Goal: Task Accomplishment & Management: Use online tool/utility

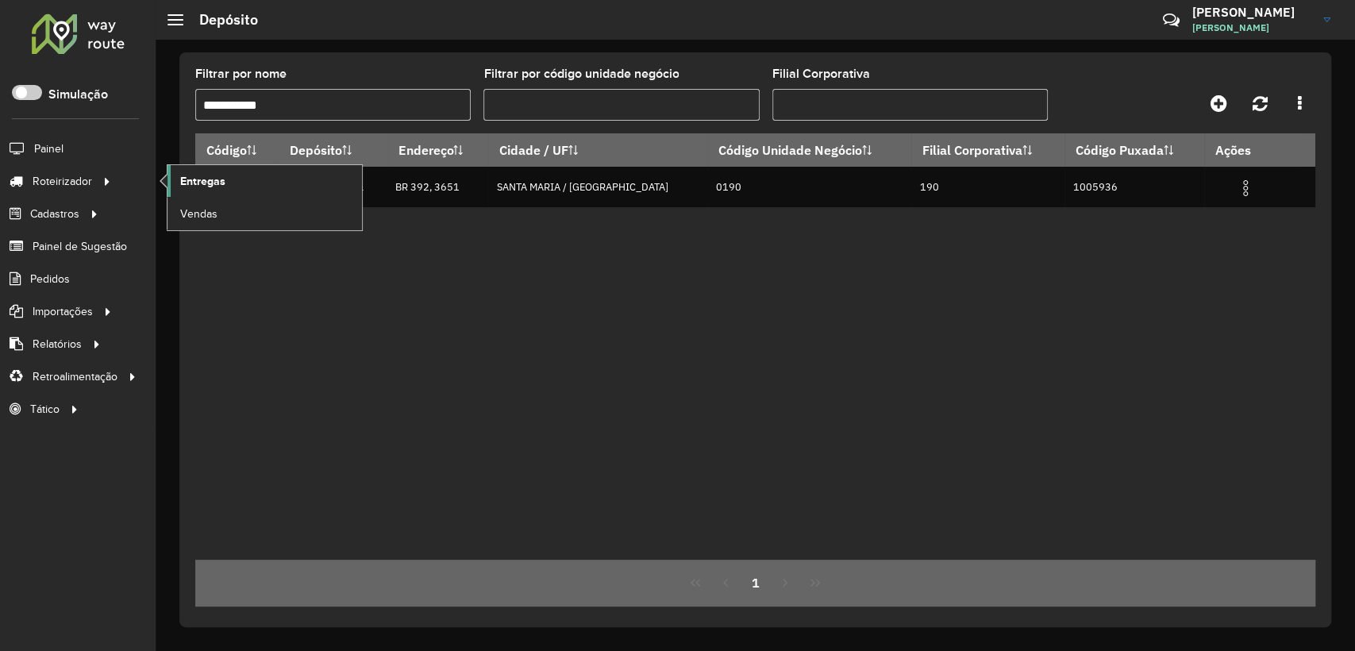
click at [194, 187] on span "Entregas" at bounding box center [202, 181] width 45 height 17
click at [52, 286] on span "Pedidos" at bounding box center [50, 279] width 41 height 17
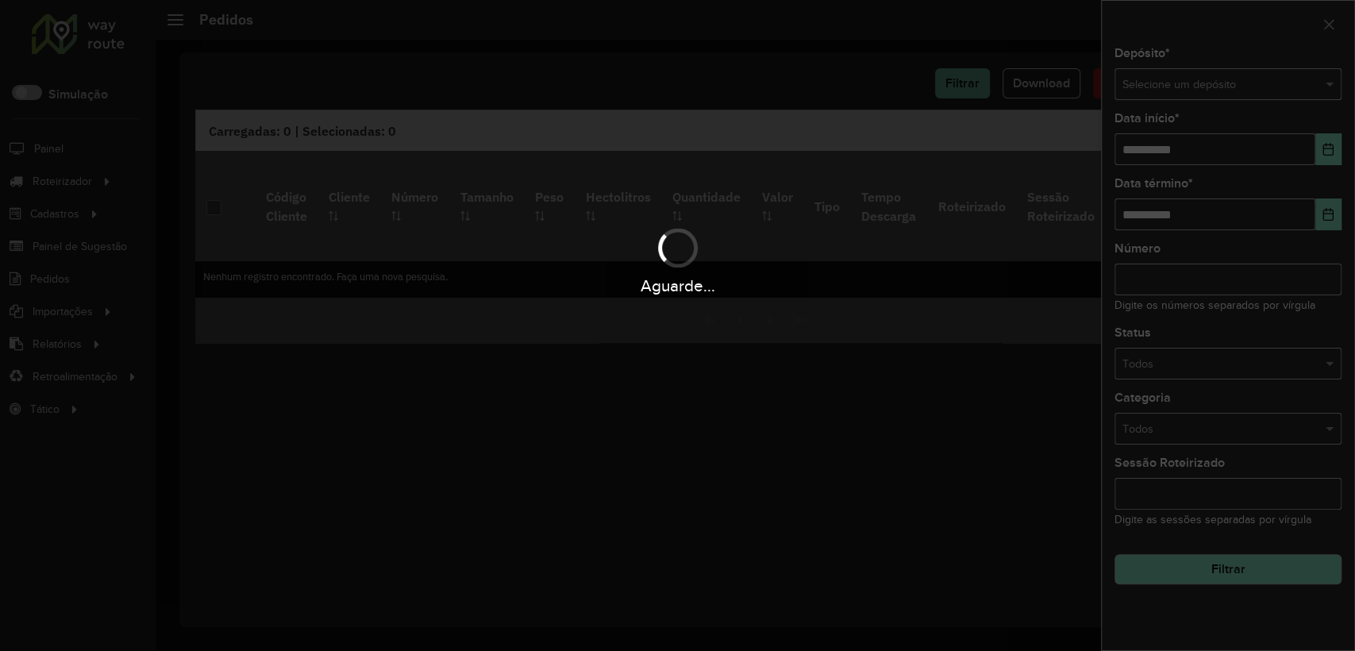
click at [1196, 76] on div "Aguarde..." at bounding box center [677, 325] width 1355 height 651
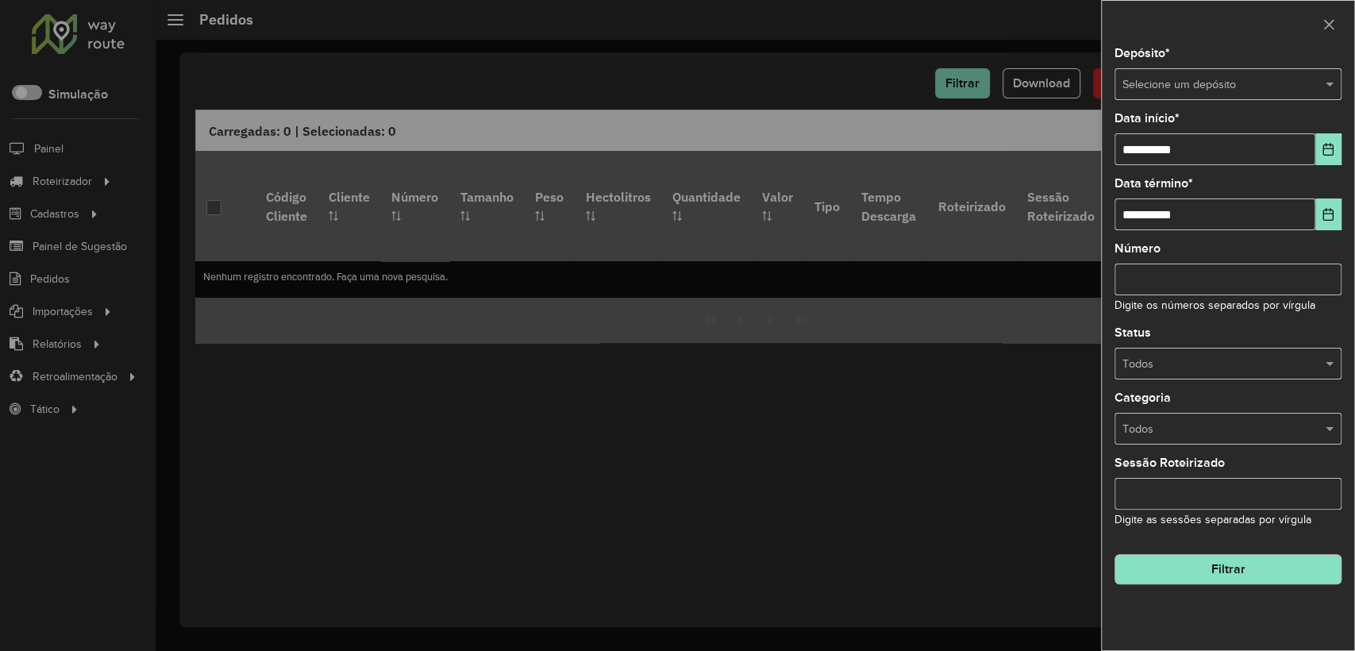
click at [1198, 79] on input "text" at bounding box center [1212, 84] width 179 height 17
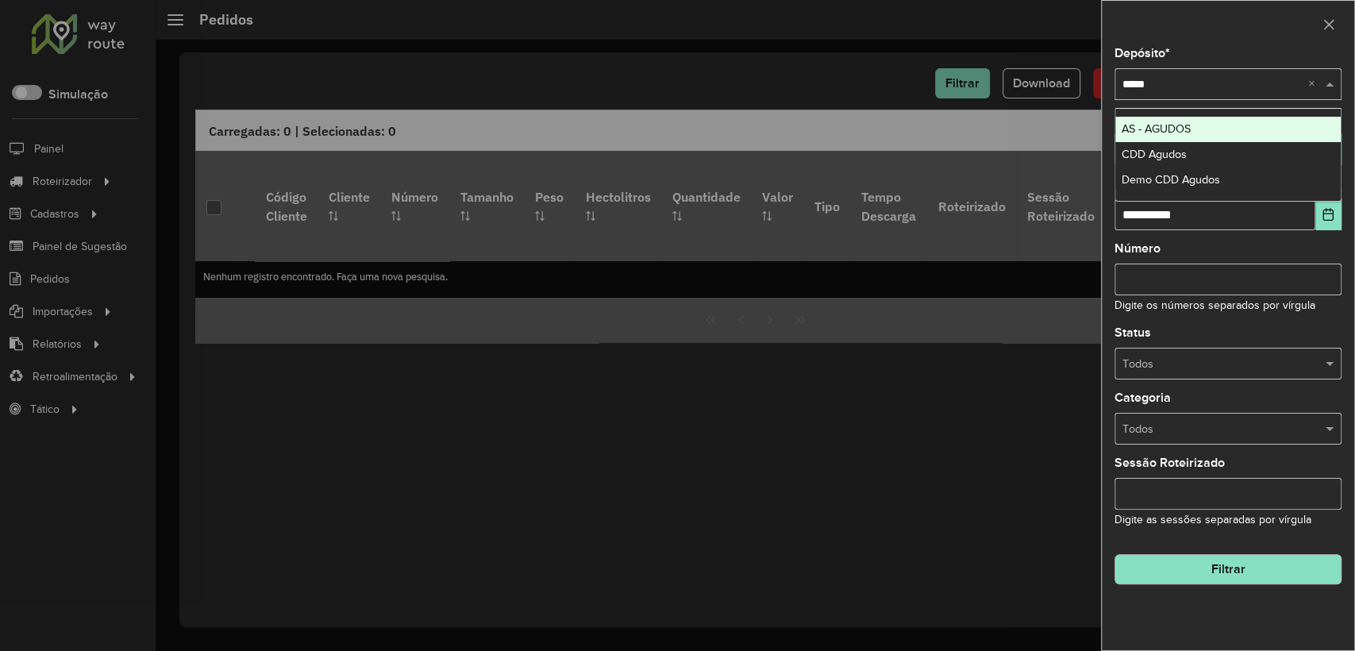
type input "******"
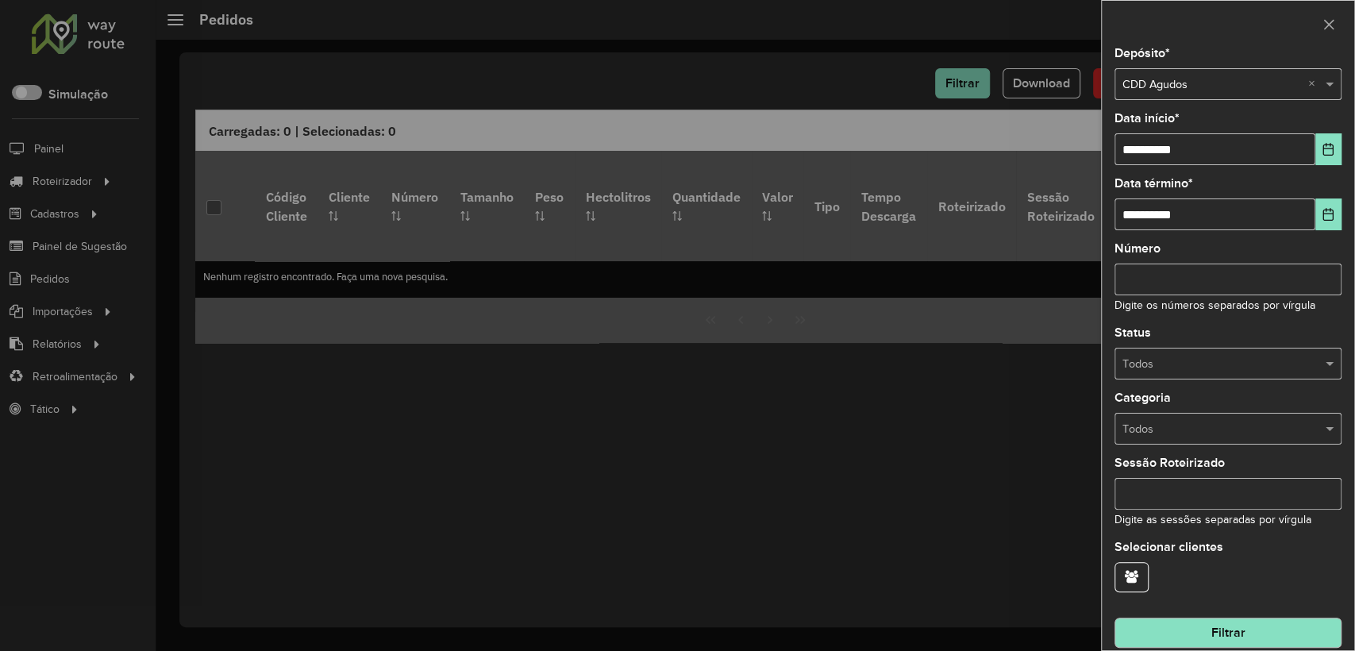
drag, startPoint x: 1208, startPoint y: 495, endPoint x: 1196, endPoint y: 456, distance: 41.4
click at [1208, 493] on input "Sessão Roteirizado" at bounding box center [1228, 494] width 227 height 32
click at [1192, 422] on input "text" at bounding box center [1212, 429] width 179 height 17
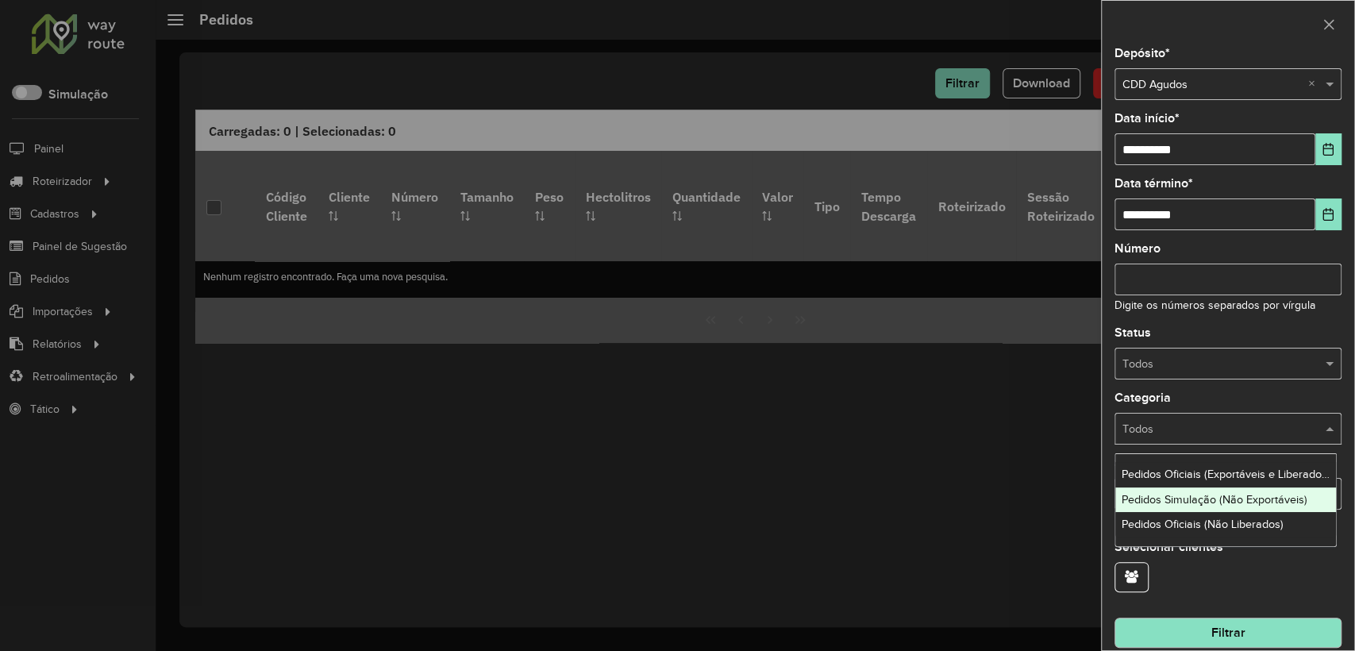
click at [1173, 503] on span "Pedidos Simulação (Não Exportáveis)" at bounding box center [1215, 499] width 186 height 13
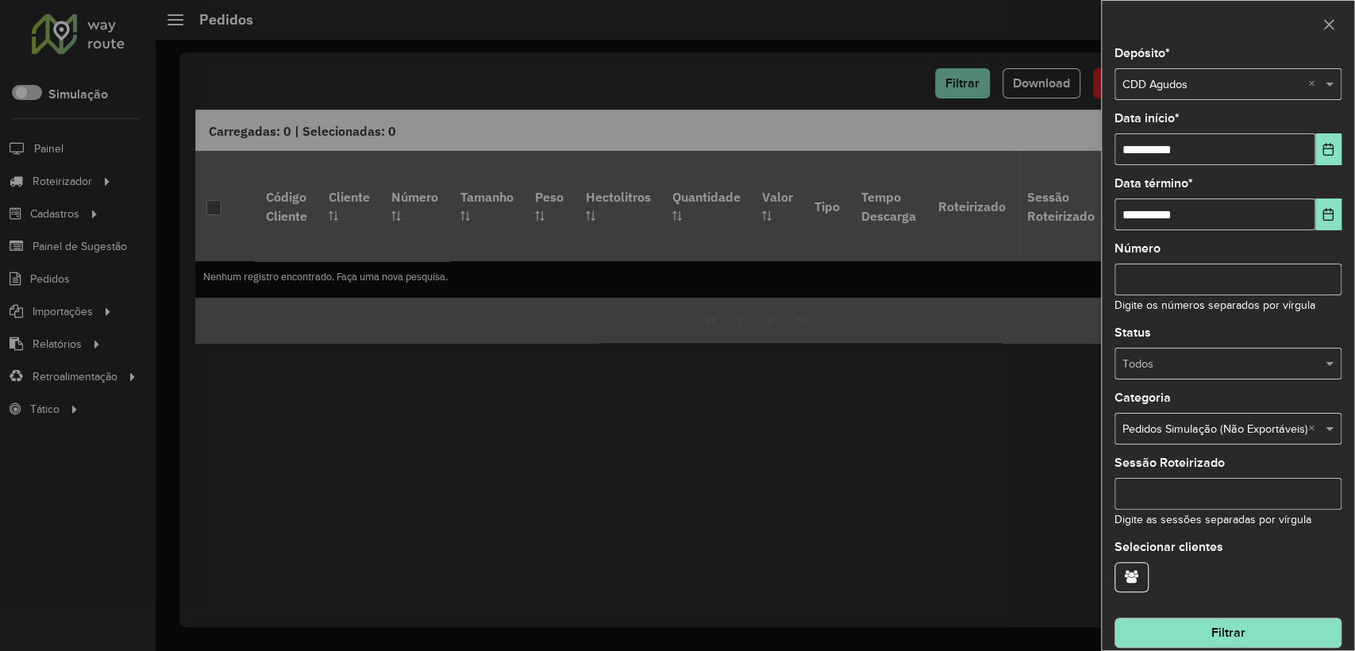
click at [1217, 617] on hb-field-button "Filtrar" at bounding box center [1228, 626] width 227 height 43
click at [1208, 640] on button "Filtrar" at bounding box center [1228, 633] width 227 height 30
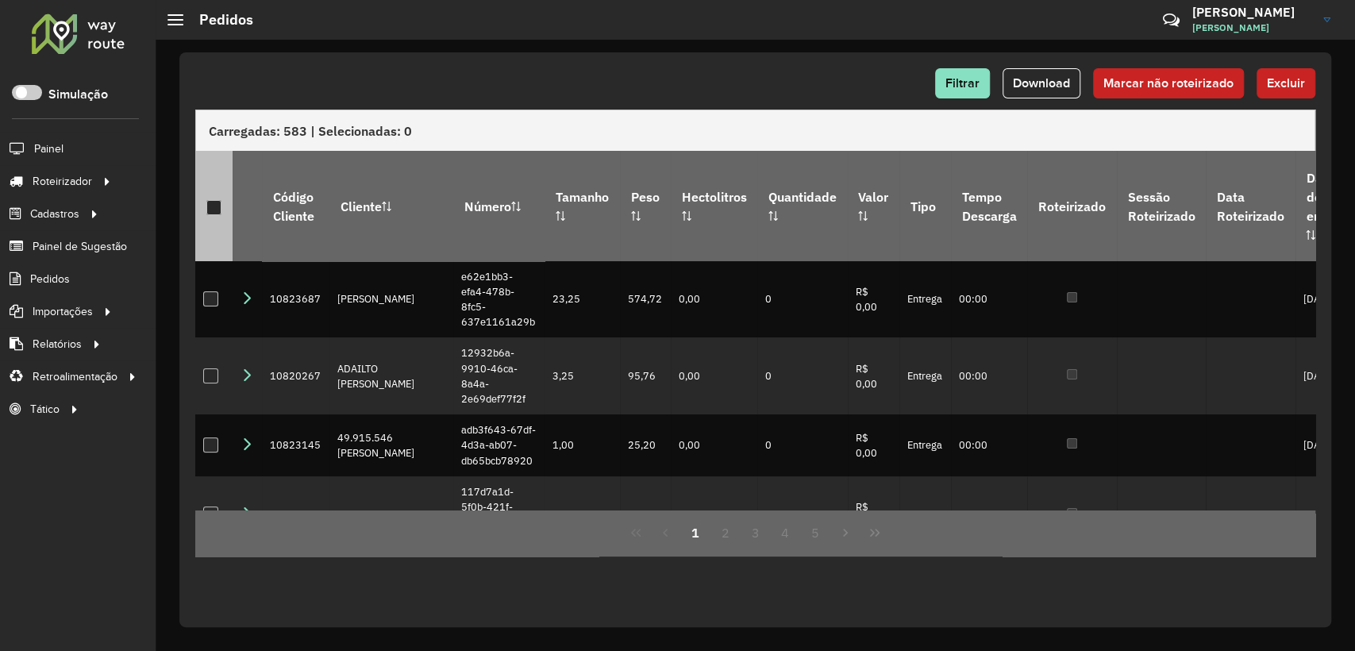
click at [216, 200] on div at bounding box center [213, 207] width 15 height 15
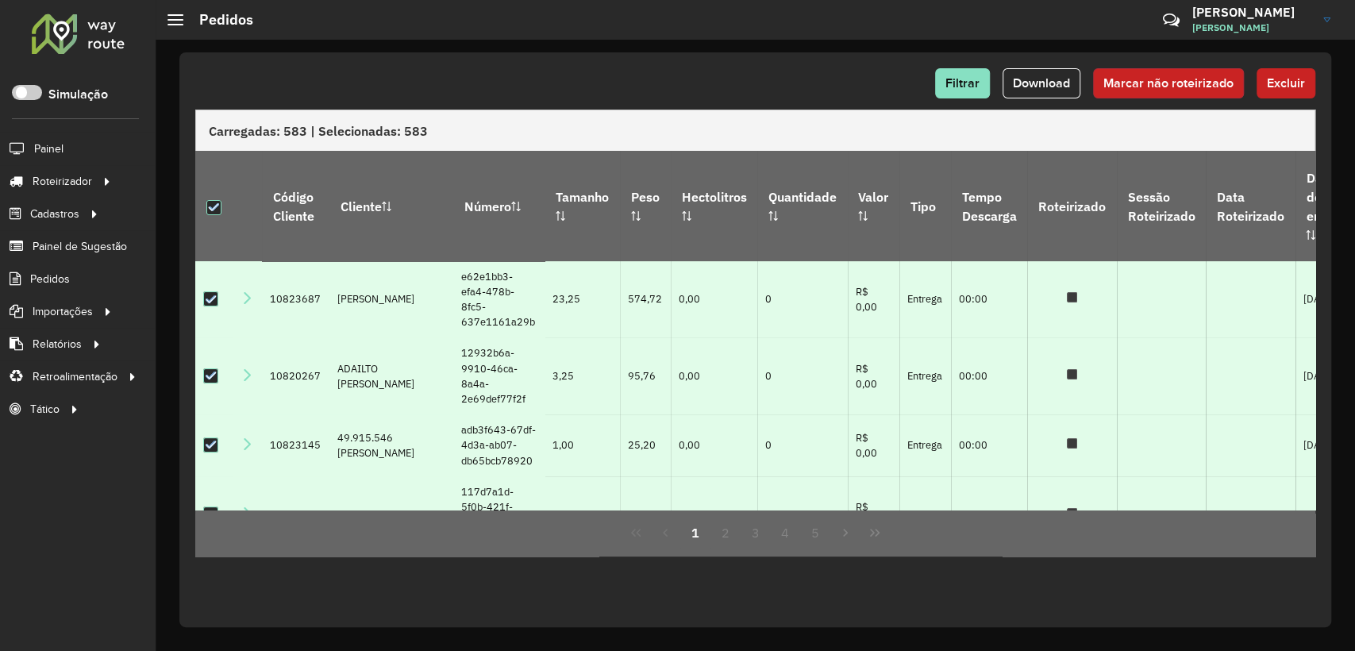
drag, startPoint x: 1187, startPoint y: 80, endPoint x: 1097, endPoint y: 214, distance: 160.8
click at [1188, 79] on span "Marcar não roteirizado" at bounding box center [1169, 82] width 130 height 13
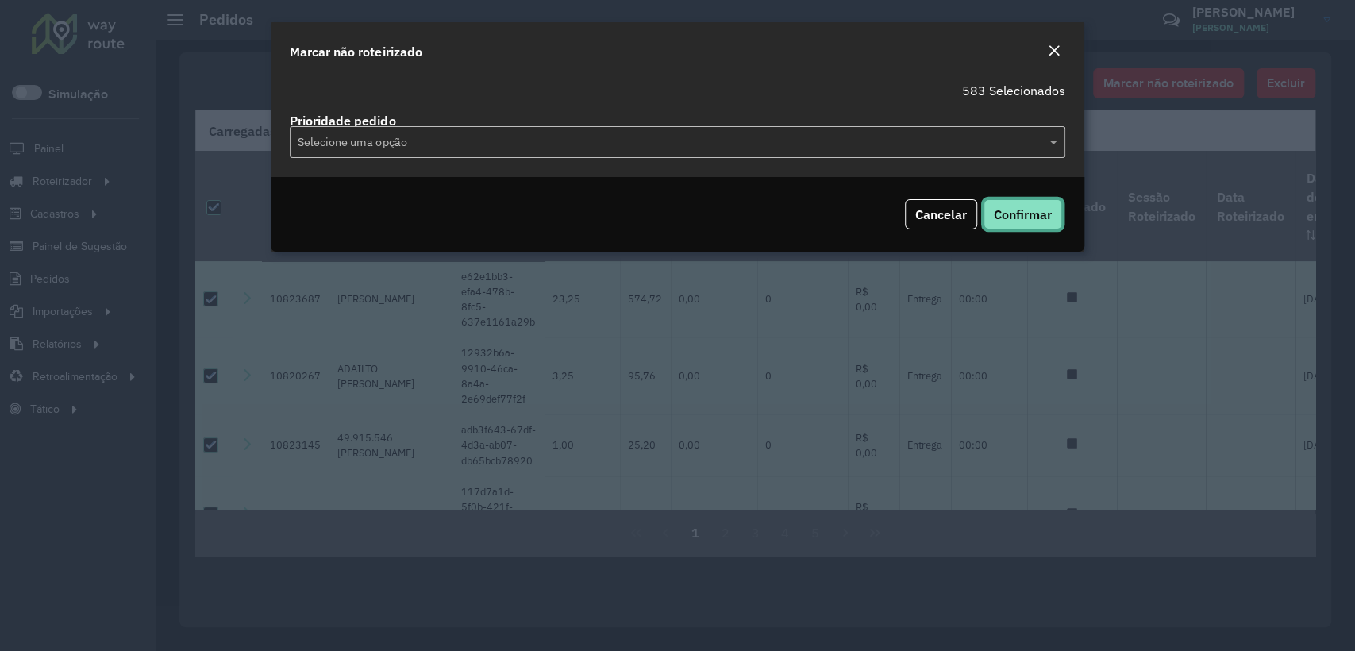
click at [1023, 207] on span "Confirmar" at bounding box center [1023, 214] width 58 height 16
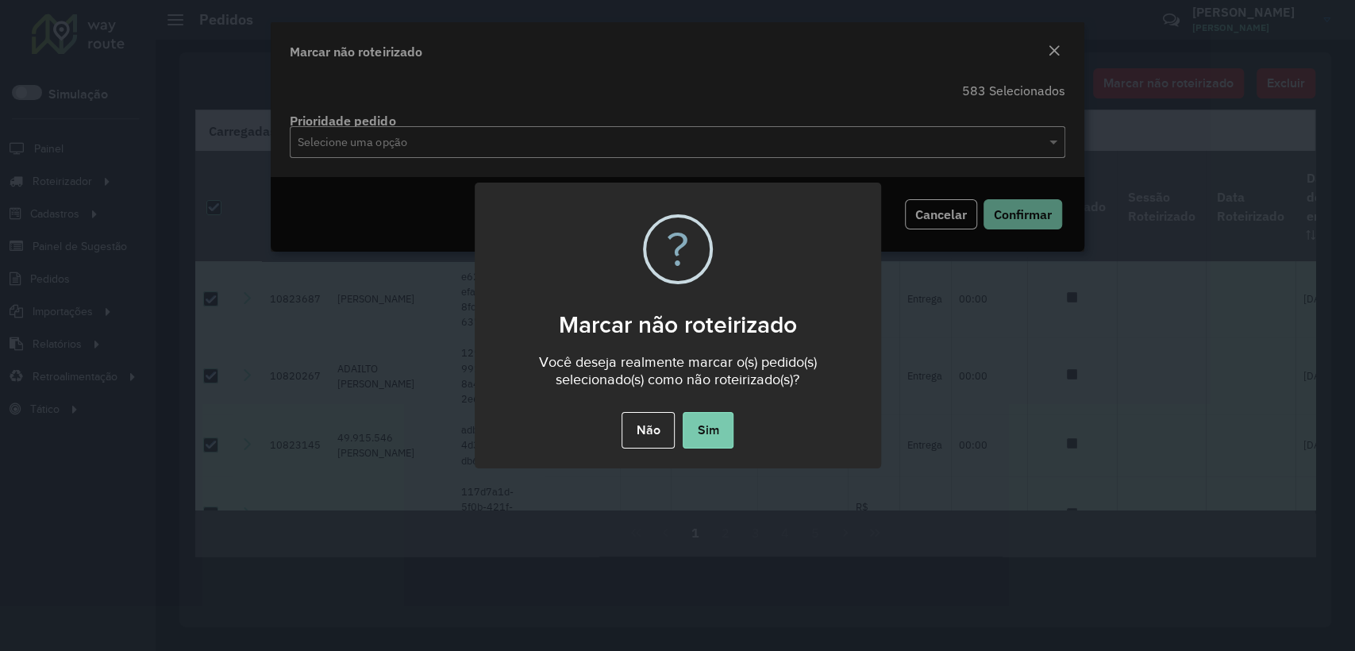
click at [718, 426] on button "Sim" at bounding box center [708, 430] width 51 height 37
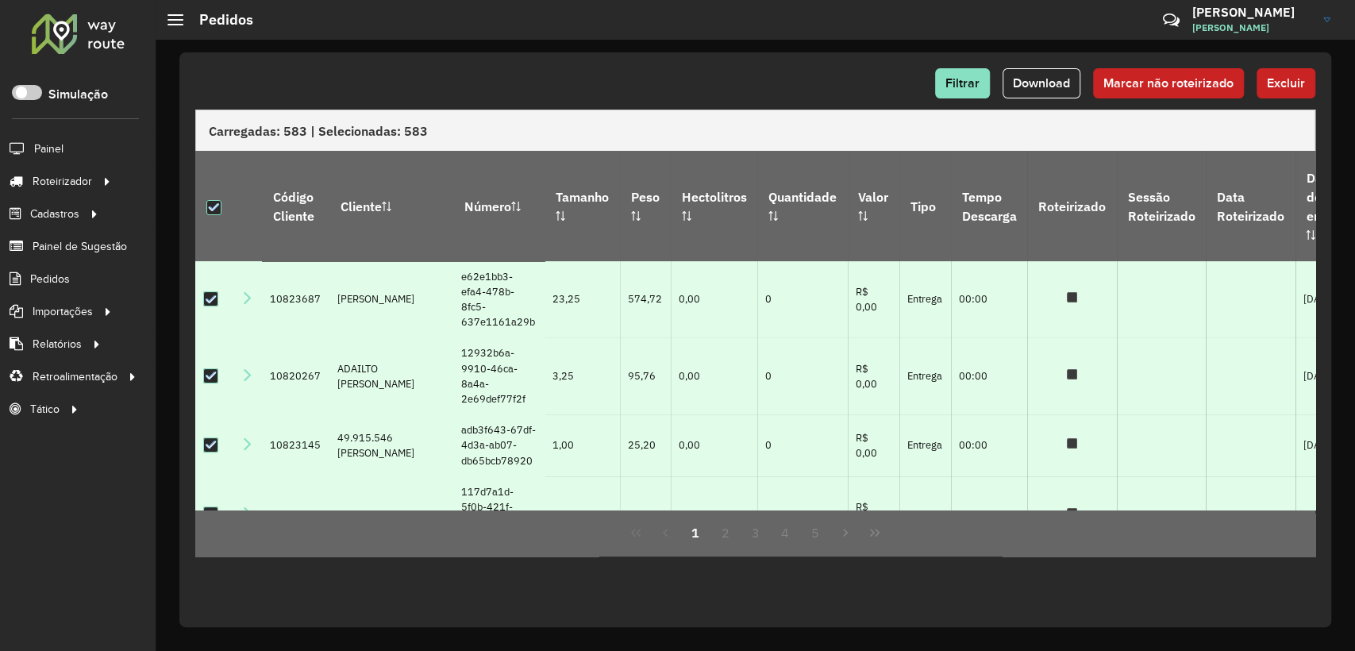
click at [725, 87] on div "Filtrar Download Marcar não roteirizado Excluir" at bounding box center [755, 83] width 1120 height 30
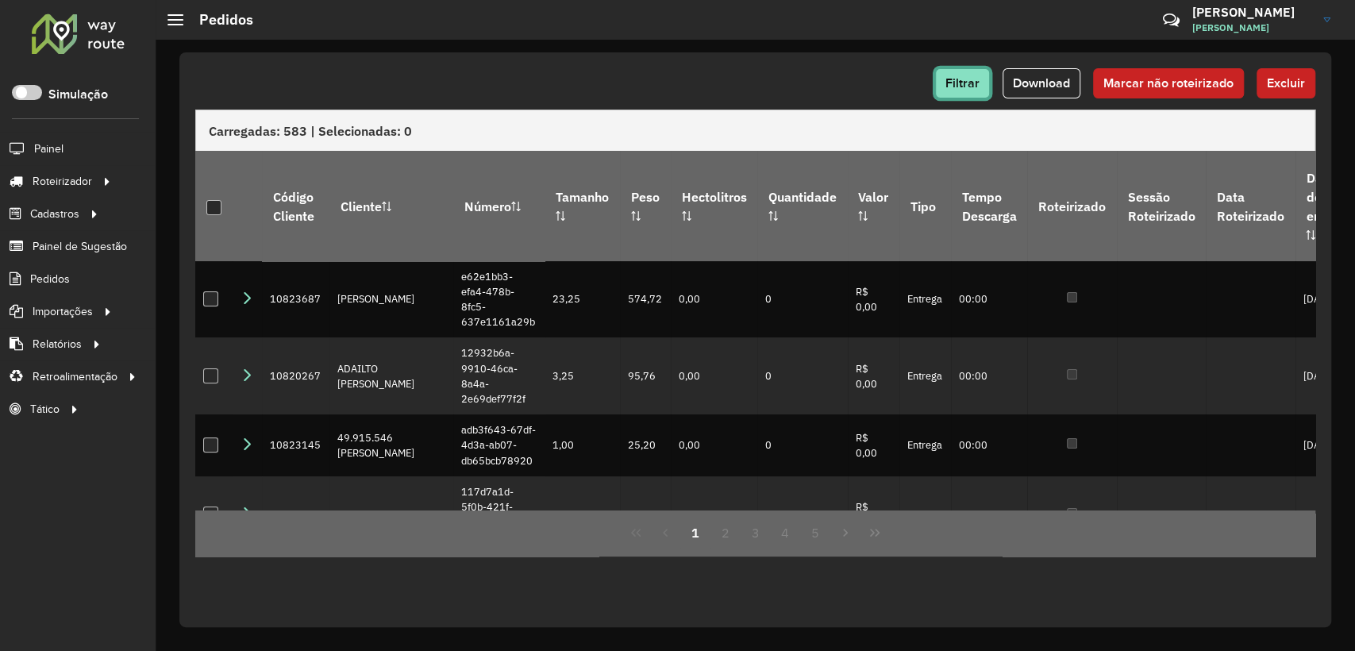
click at [951, 79] on span "Filtrar" at bounding box center [963, 82] width 34 height 13
click at [961, 83] on span "Filtrar" at bounding box center [963, 82] width 34 height 13
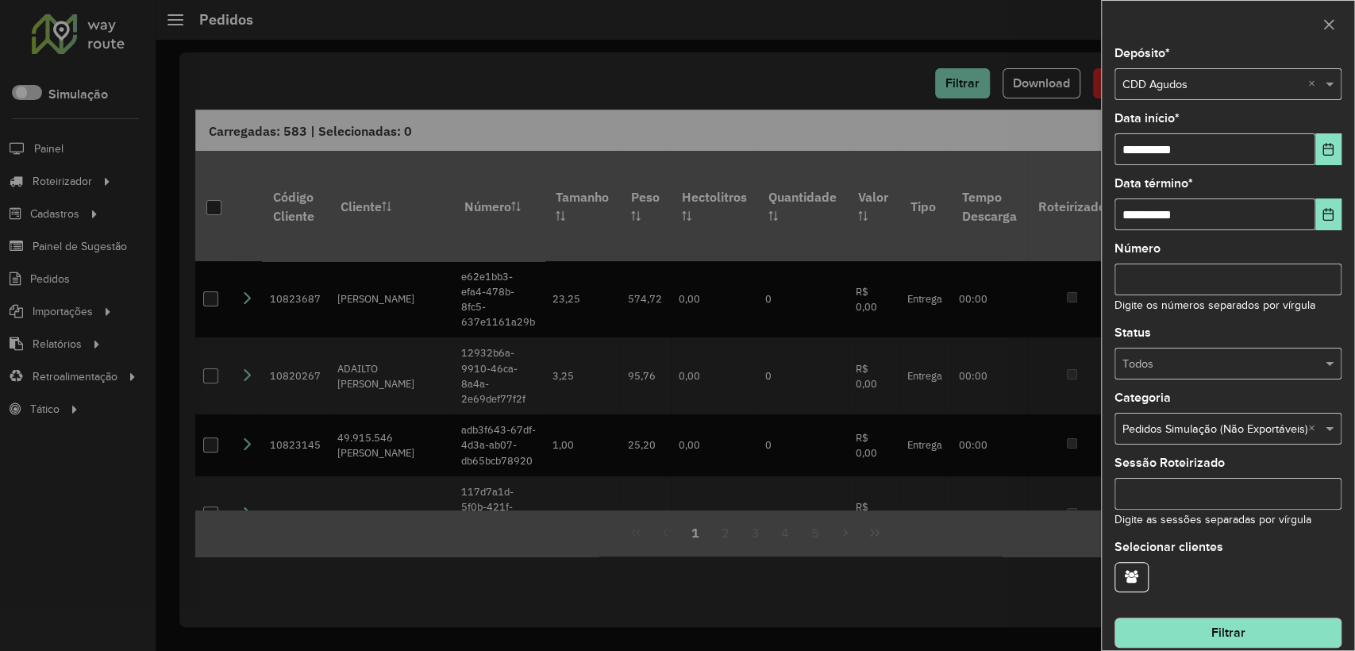
click at [1200, 624] on button "Filtrar" at bounding box center [1228, 633] width 227 height 30
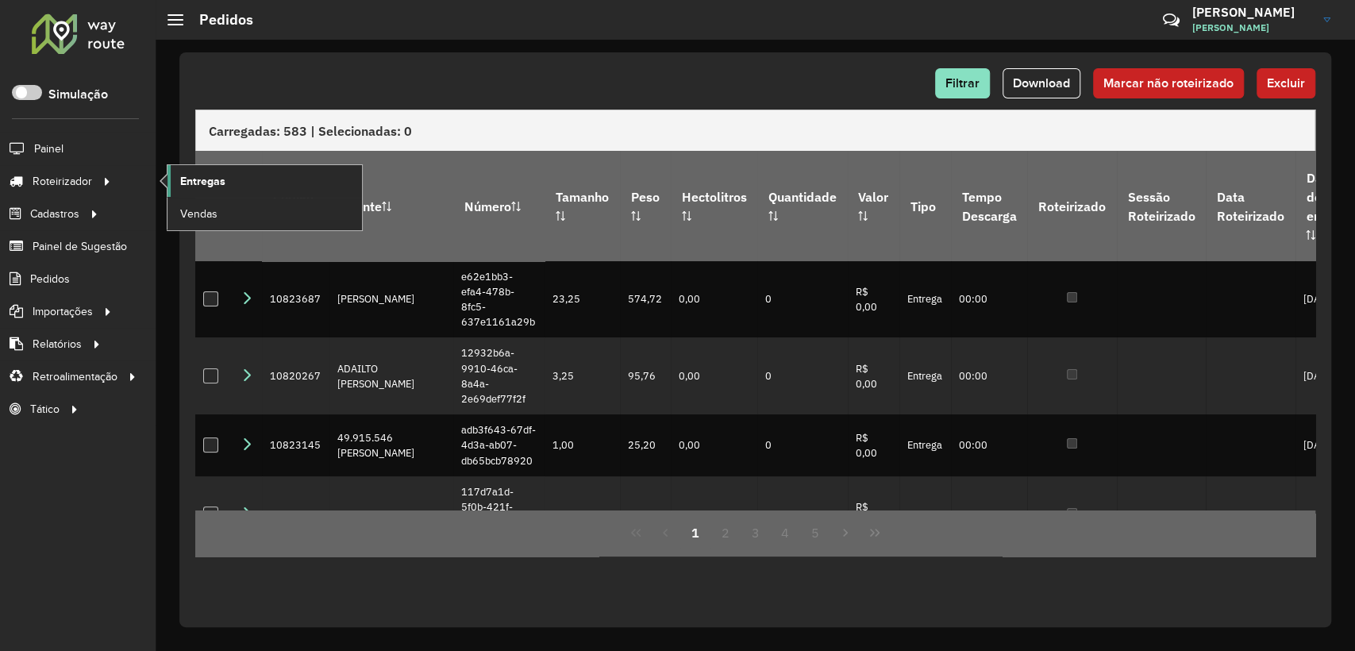
click at [183, 183] on span "Entregas" at bounding box center [202, 181] width 45 height 17
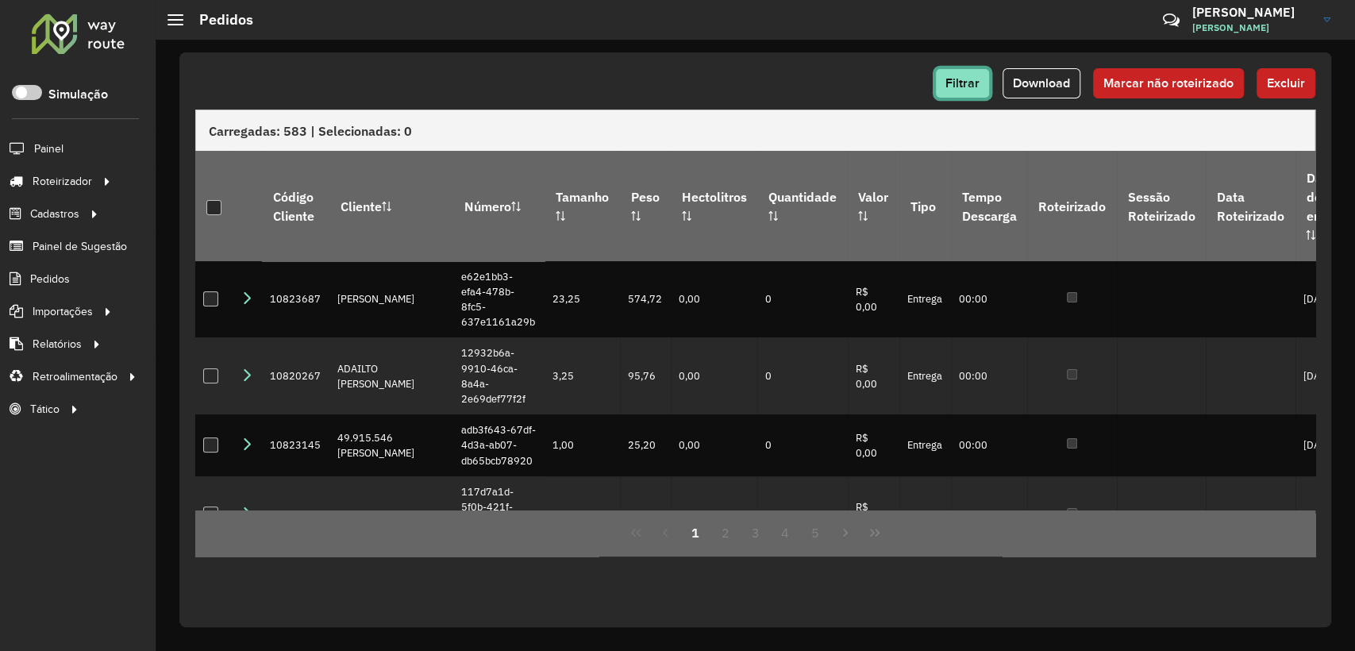
click at [966, 93] on button "Filtrar" at bounding box center [962, 83] width 55 height 30
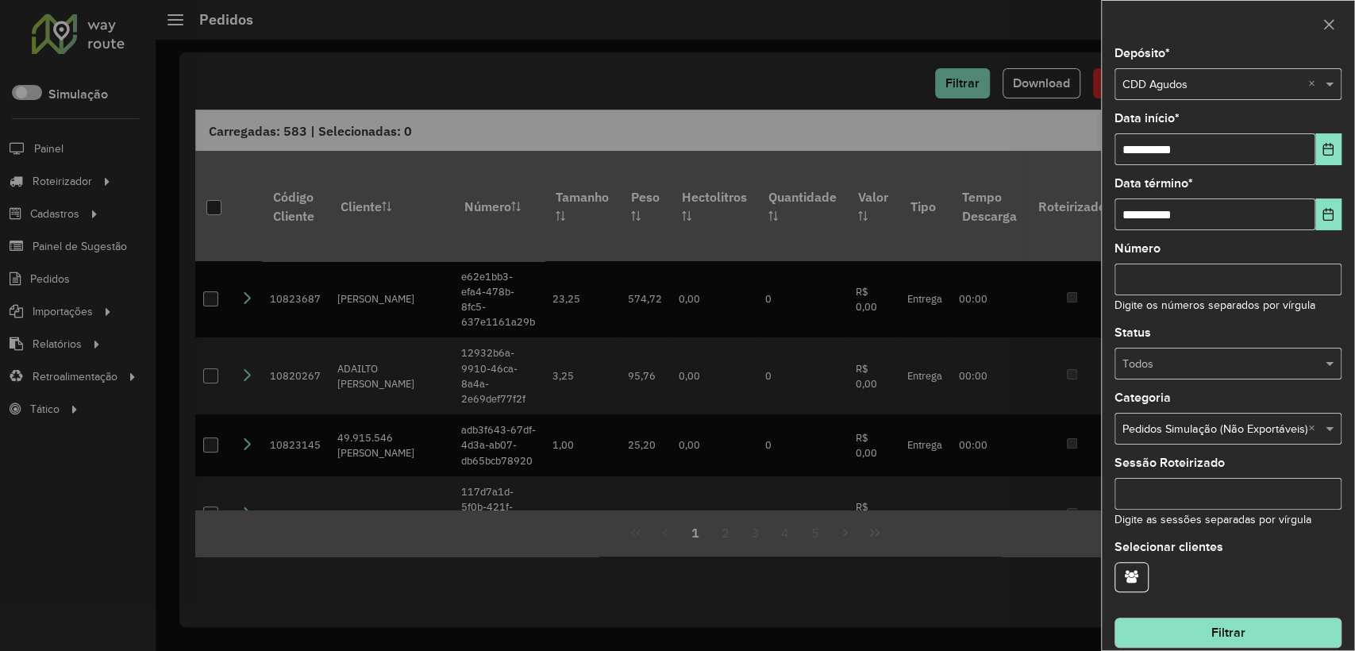
click at [1289, 429] on input "text" at bounding box center [1212, 429] width 179 height 17
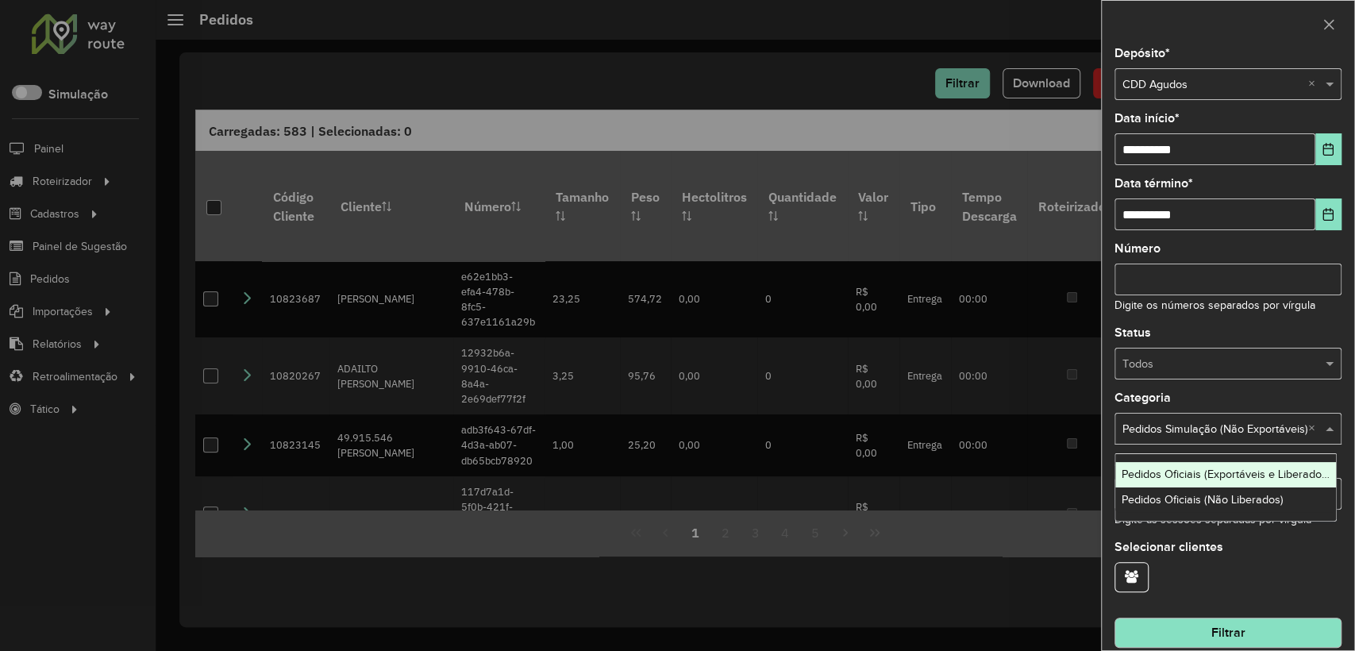
click at [1227, 478] on span "Pedidos Oficiais (Exportáveis e Liberados)" at bounding box center [1226, 474] width 209 height 13
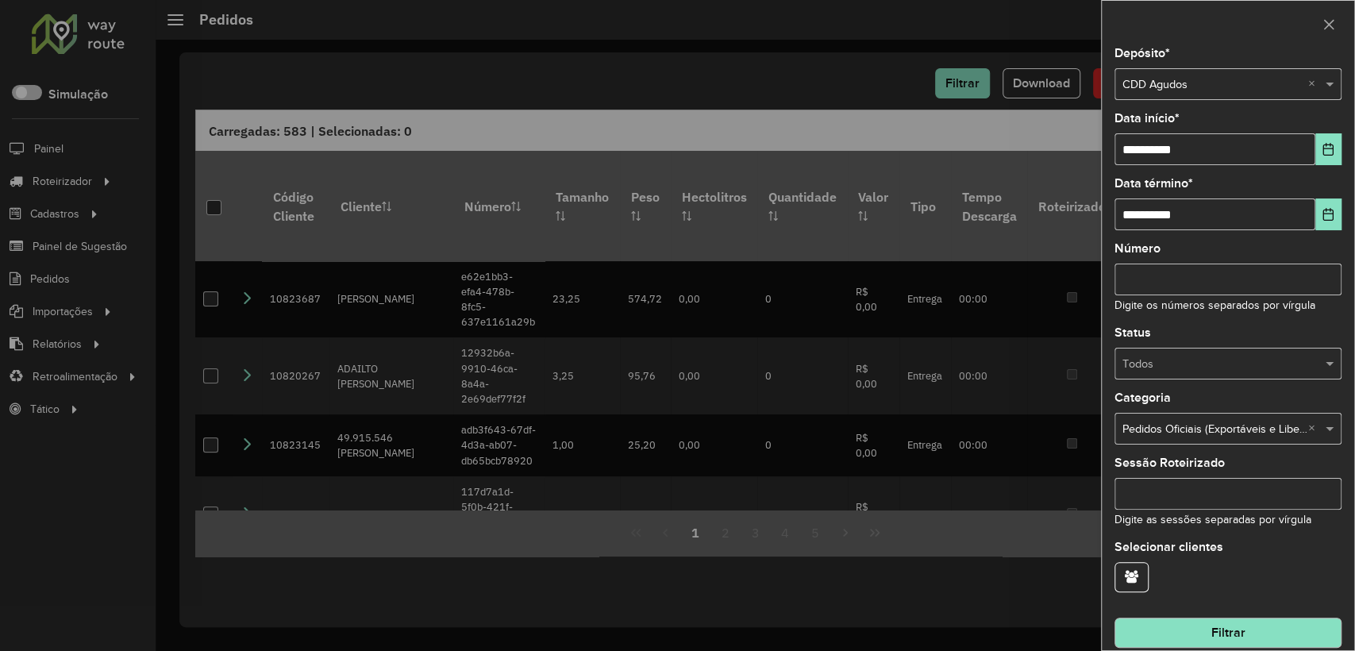
click at [1199, 621] on button "Filtrar" at bounding box center [1228, 633] width 227 height 30
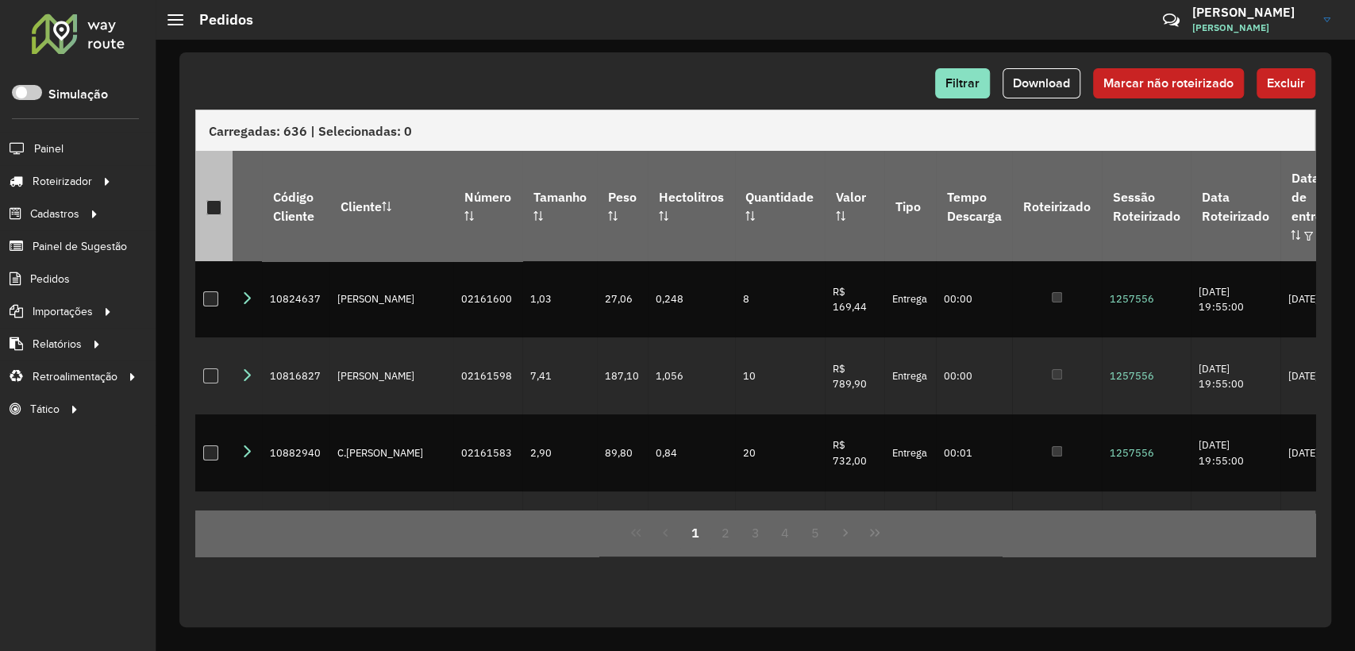
click at [210, 200] on div at bounding box center [213, 207] width 15 height 15
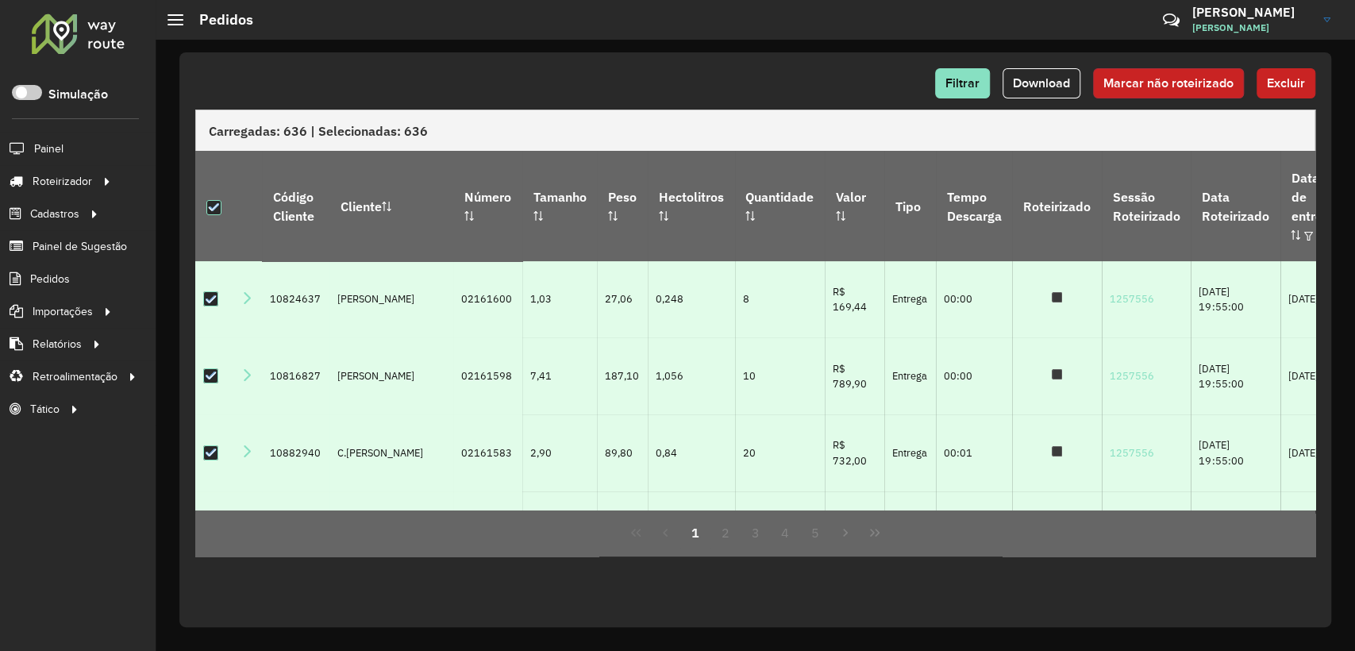
click at [1213, 80] on span "Marcar não roteirizado" at bounding box center [1169, 82] width 130 height 13
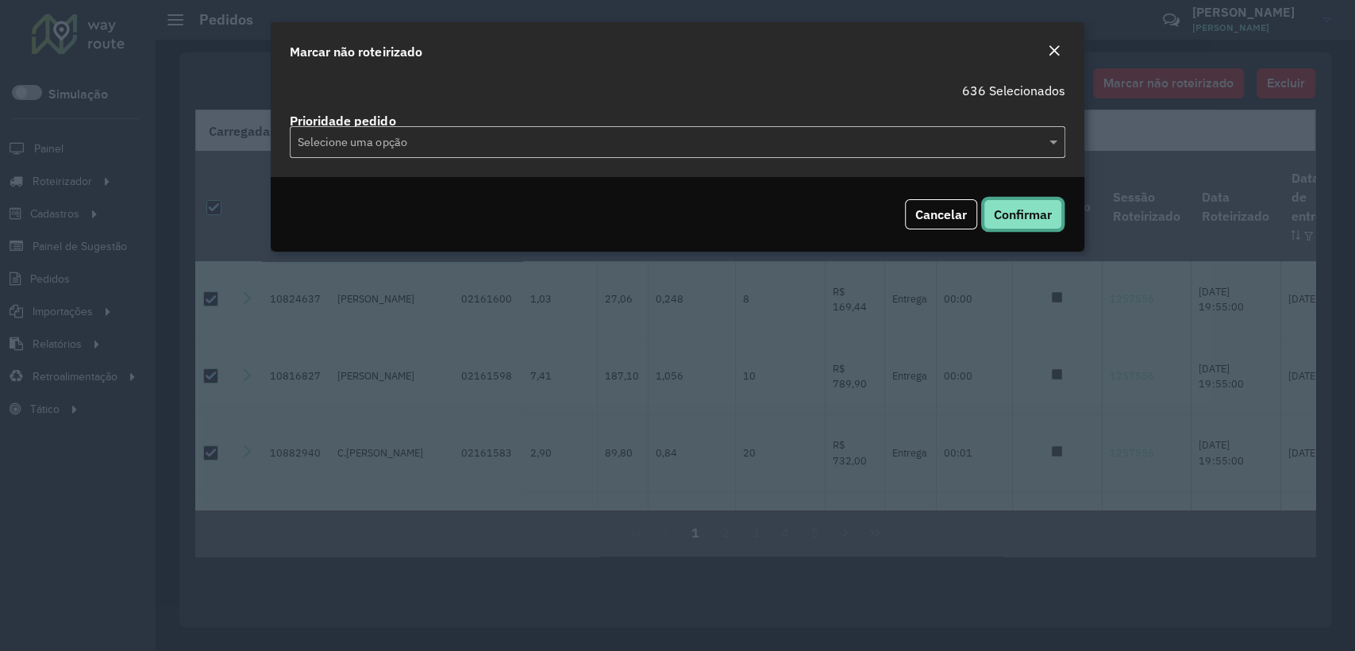
click at [1038, 209] on span "Confirmar" at bounding box center [1023, 214] width 58 height 16
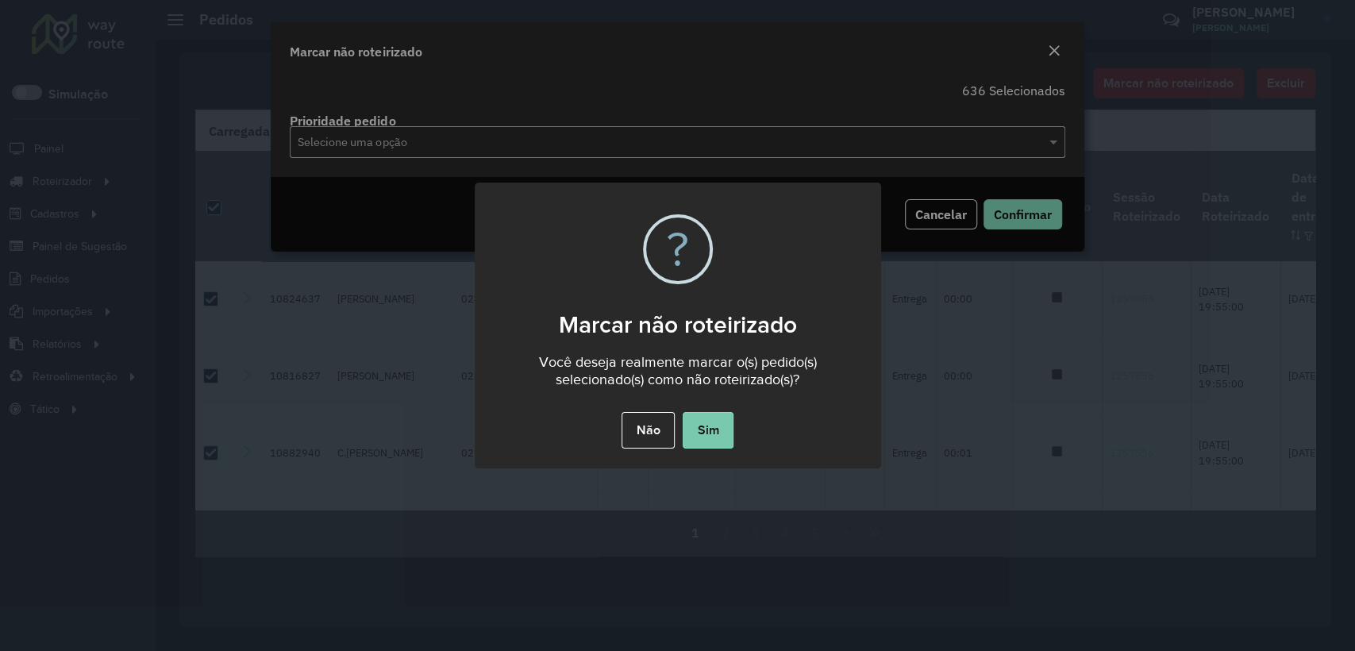
click at [699, 440] on button "Sim" at bounding box center [708, 430] width 51 height 37
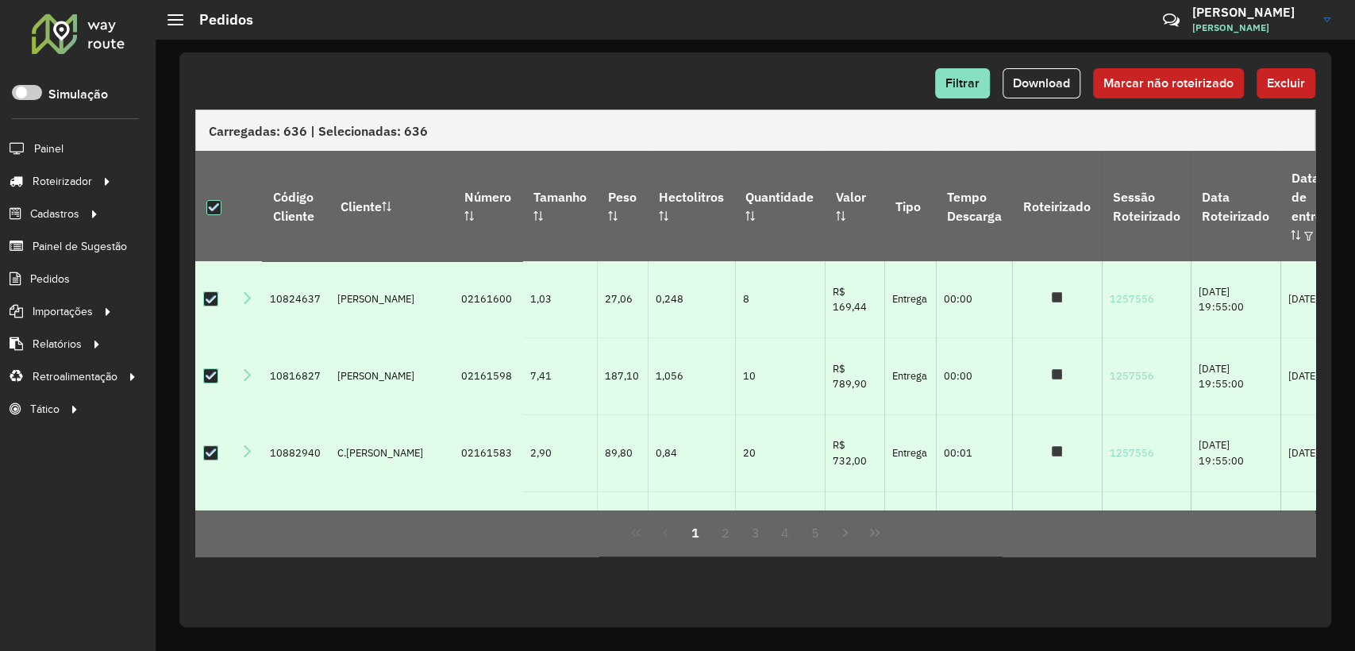
click at [87, 38] on div at bounding box center [78, 33] width 96 height 41
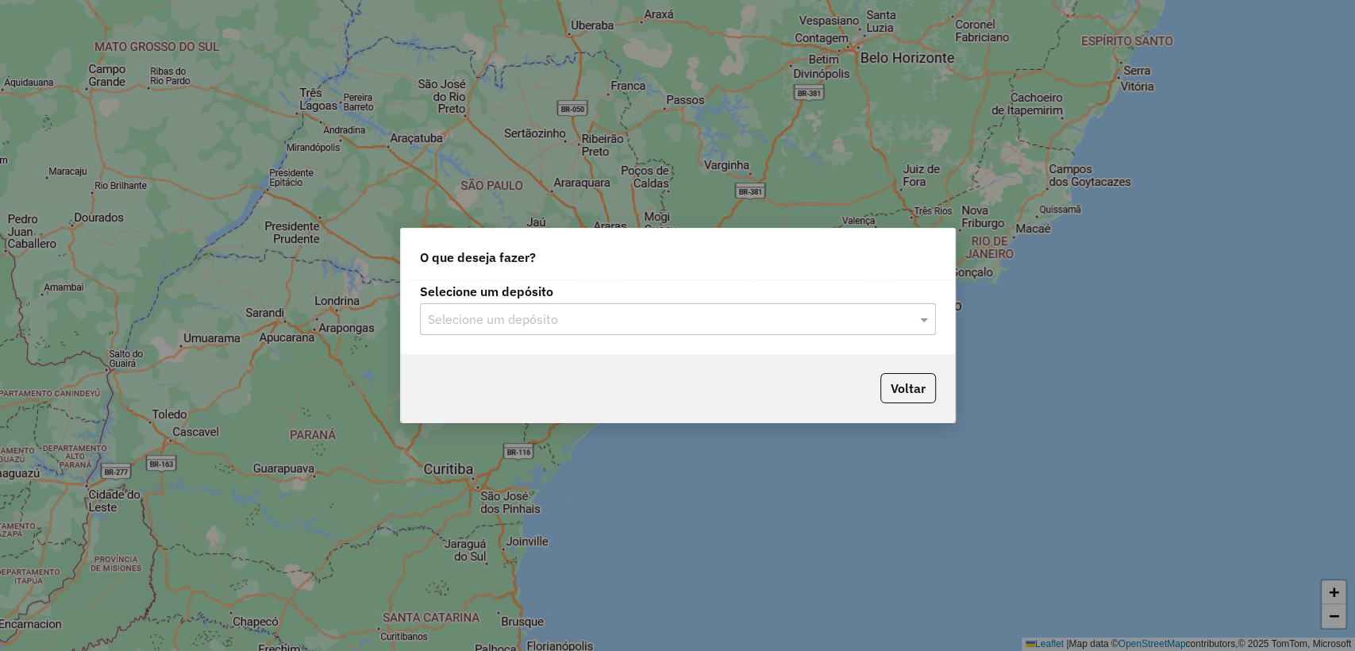
drag, startPoint x: 467, startPoint y: 310, endPoint x: 475, endPoint y: 313, distance: 8.6
click at [470, 310] on input "text" at bounding box center [662, 319] width 468 height 19
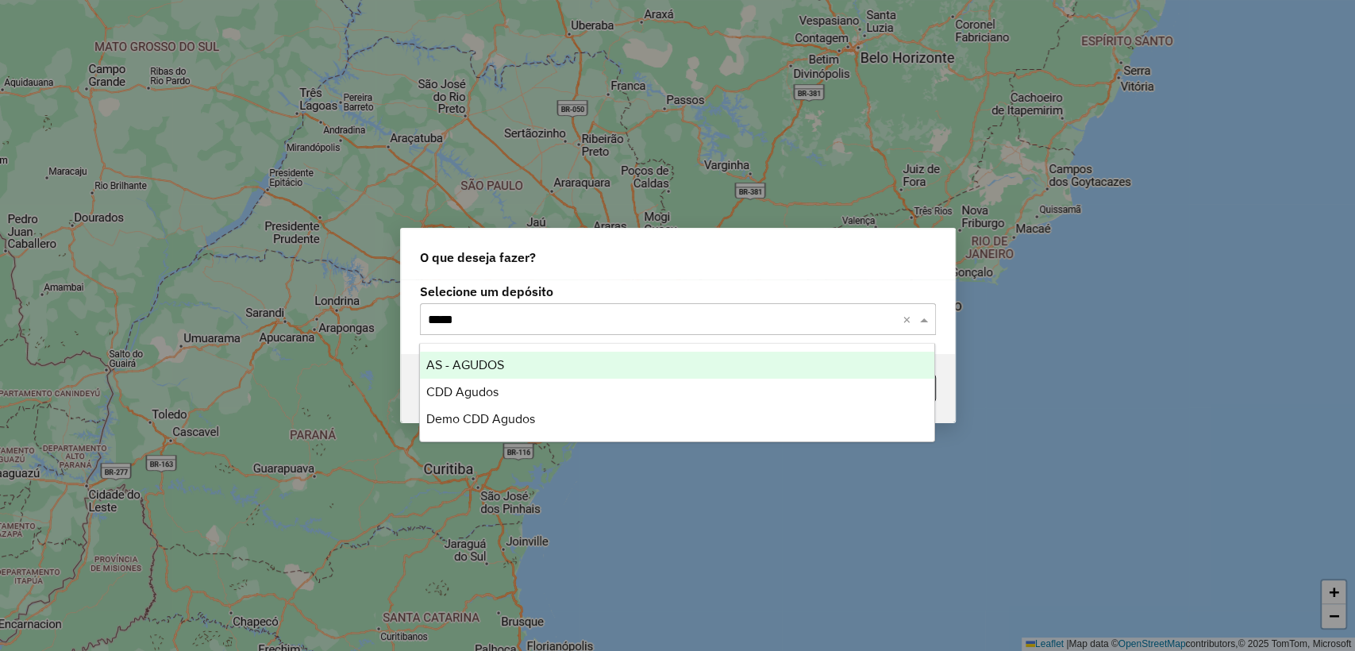
type input "******"
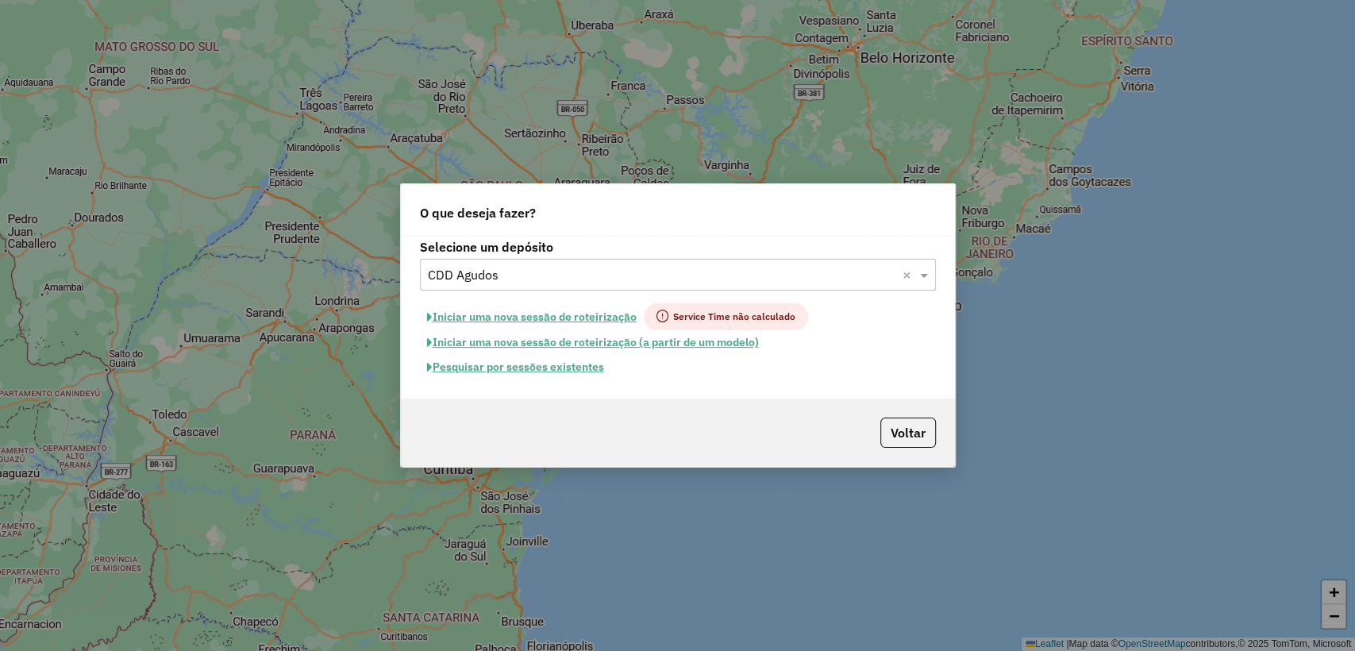
click at [543, 358] on button "Pesquisar por sessões existentes" at bounding box center [515, 367] width 191 height 25
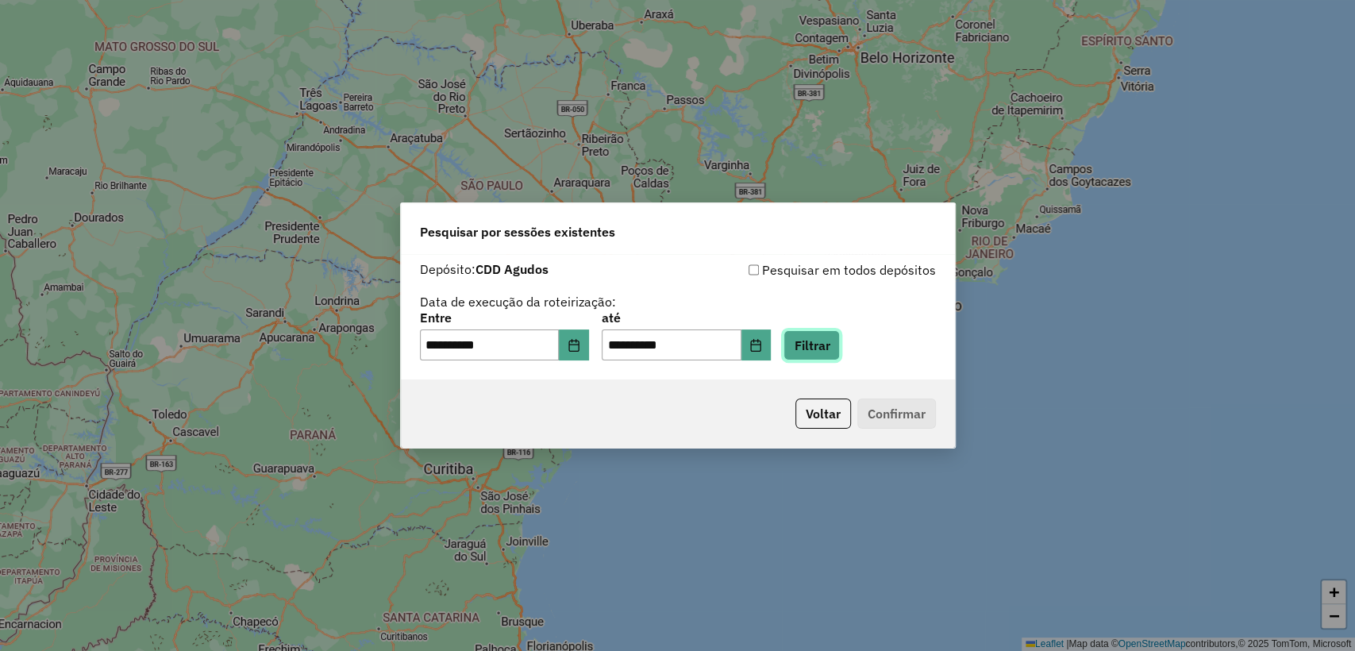
click at [823, 353] on button "Filtrar" at bounding box center [812, 345] width 56 height 30
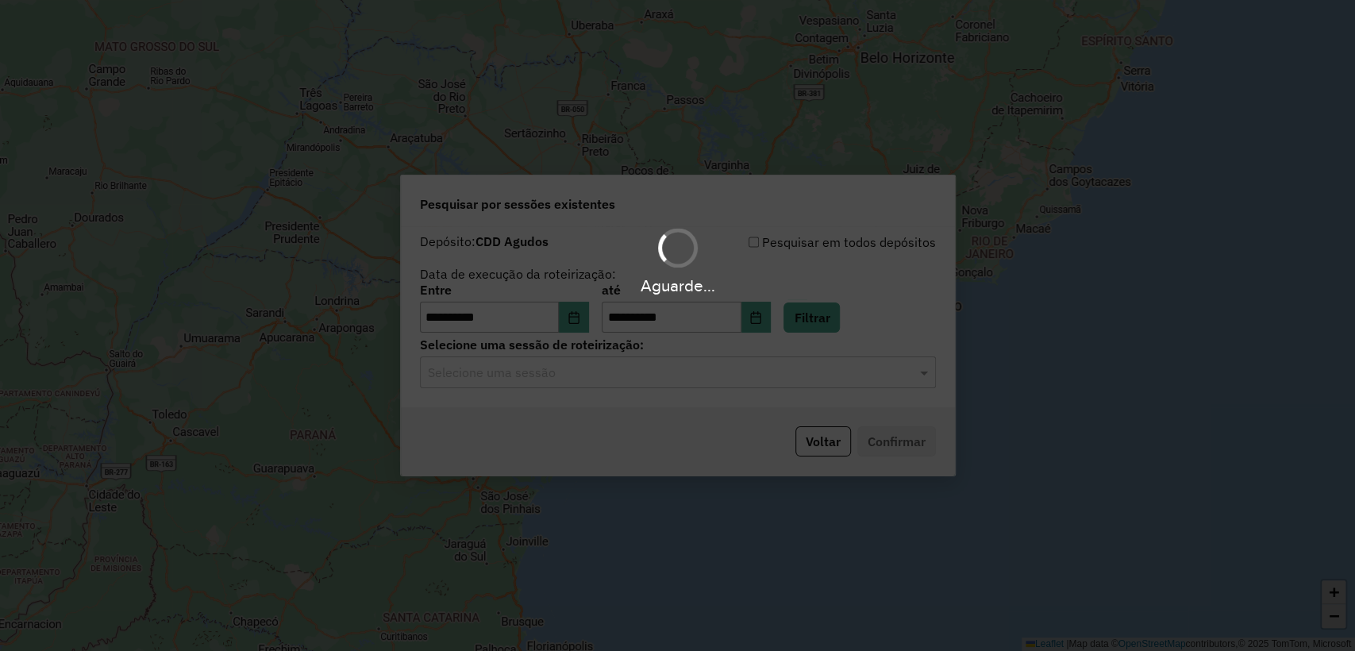
click at [677, 376] on hb-app "**********" at bounding box center [677, 325] width 1355 height 651
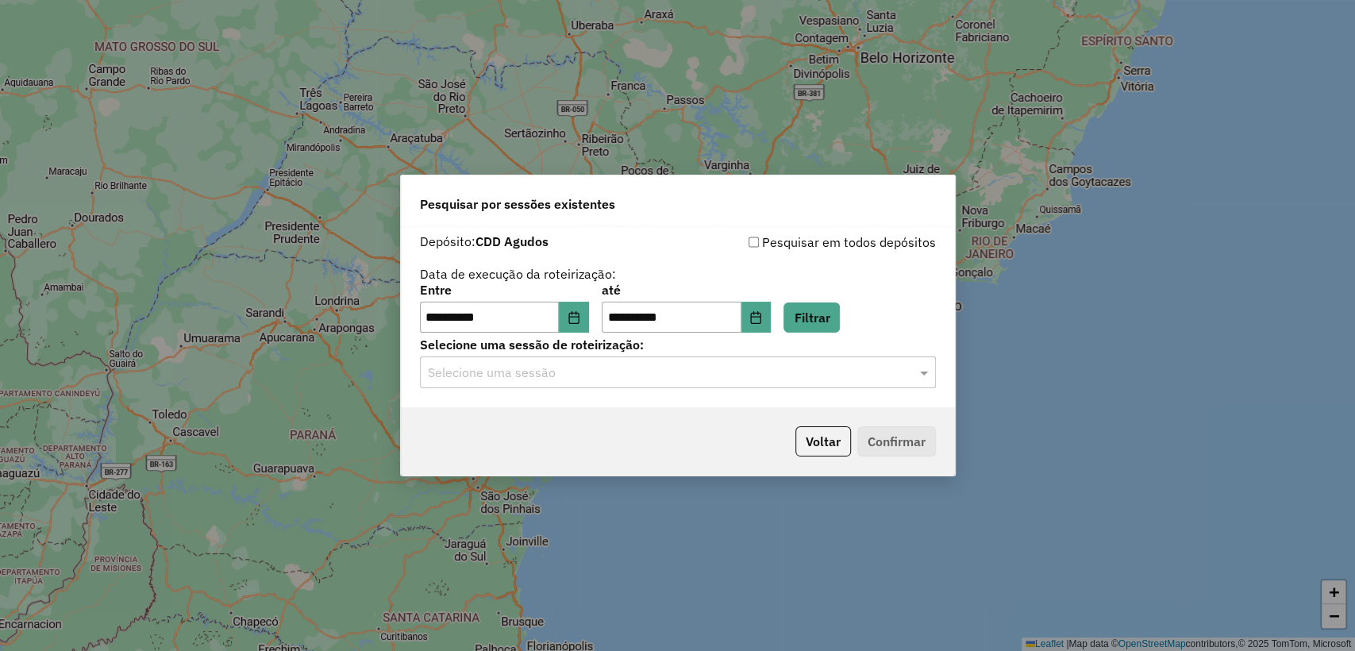
click at [677, 376] on input "text" at bounding box center [662, 373] width 468 height 19
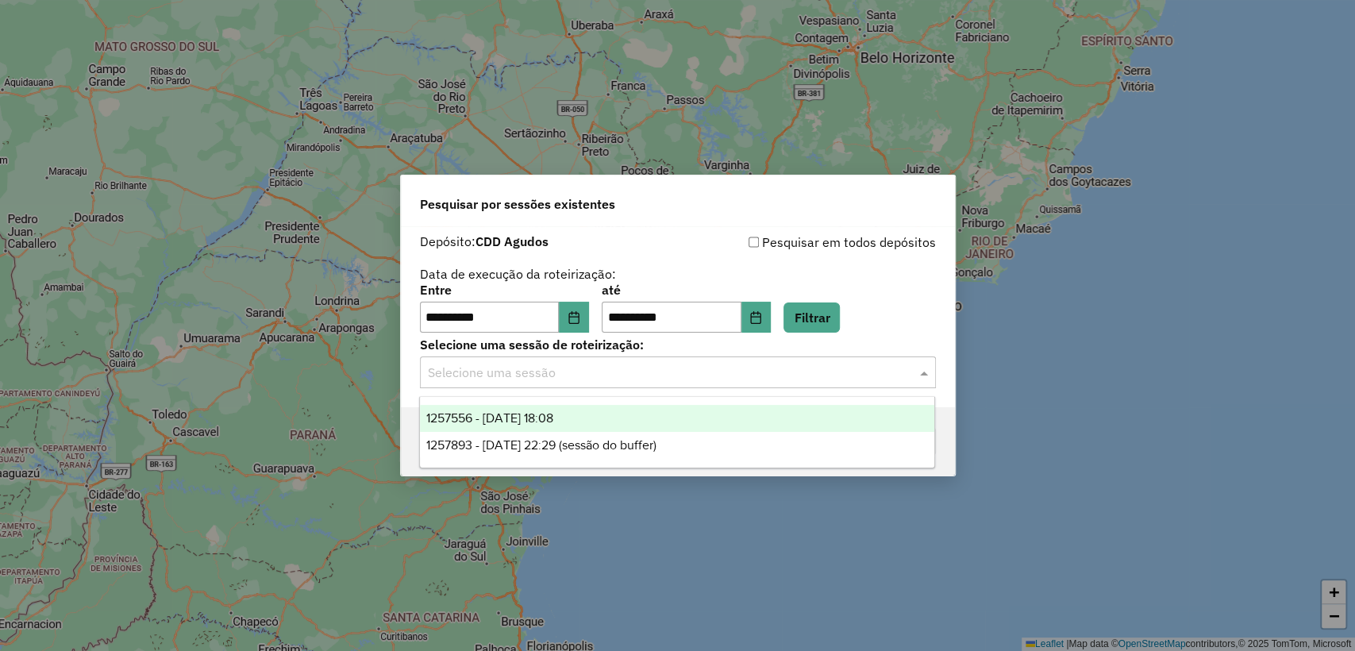
drag, startPoint x: 652, startPoint y: 418, endPoint x: 899, endPoint y: 317, distance: 266.7
click at [895, 321] on body "**********" at bounding box center [677, 325] width 1355 height 651
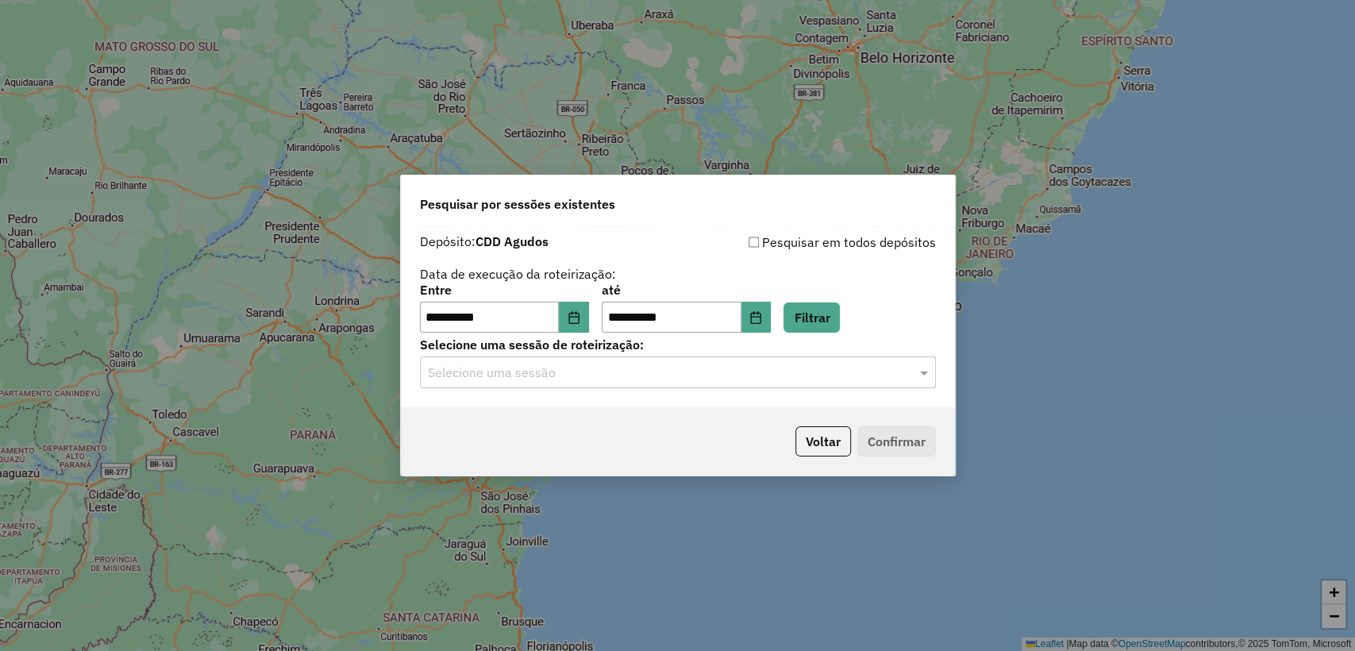
click at [901, 313] on div "**********" at bounding box center [678, 308] width 516 height 49
click at [828, 443] on button "Voltar" at bounding box center [824, 441] width 56 height 30
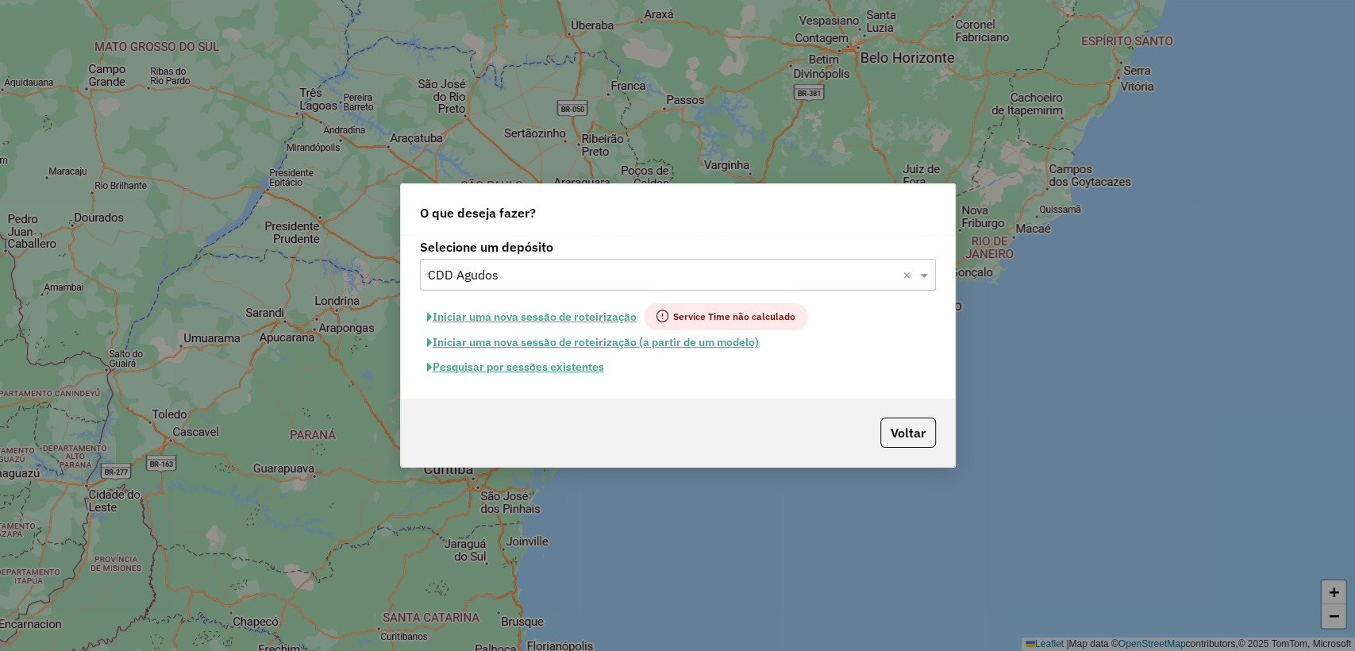
click at [568, 313] on button "Iniciar uma nova sessão de roteirização" at bounding box center [532, 316] width 224 height 27
select select "*"
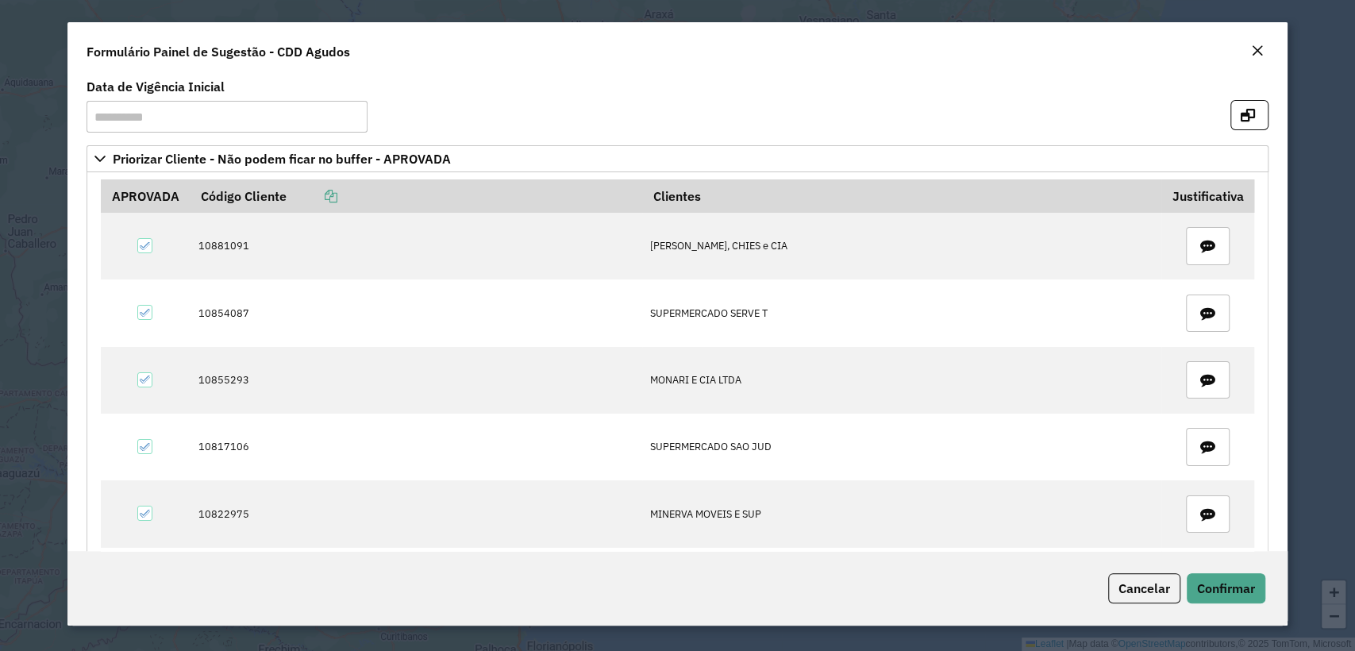
click at [1261, 42] on div "Close" at bounding box center [1257, 51] width 13 height 19
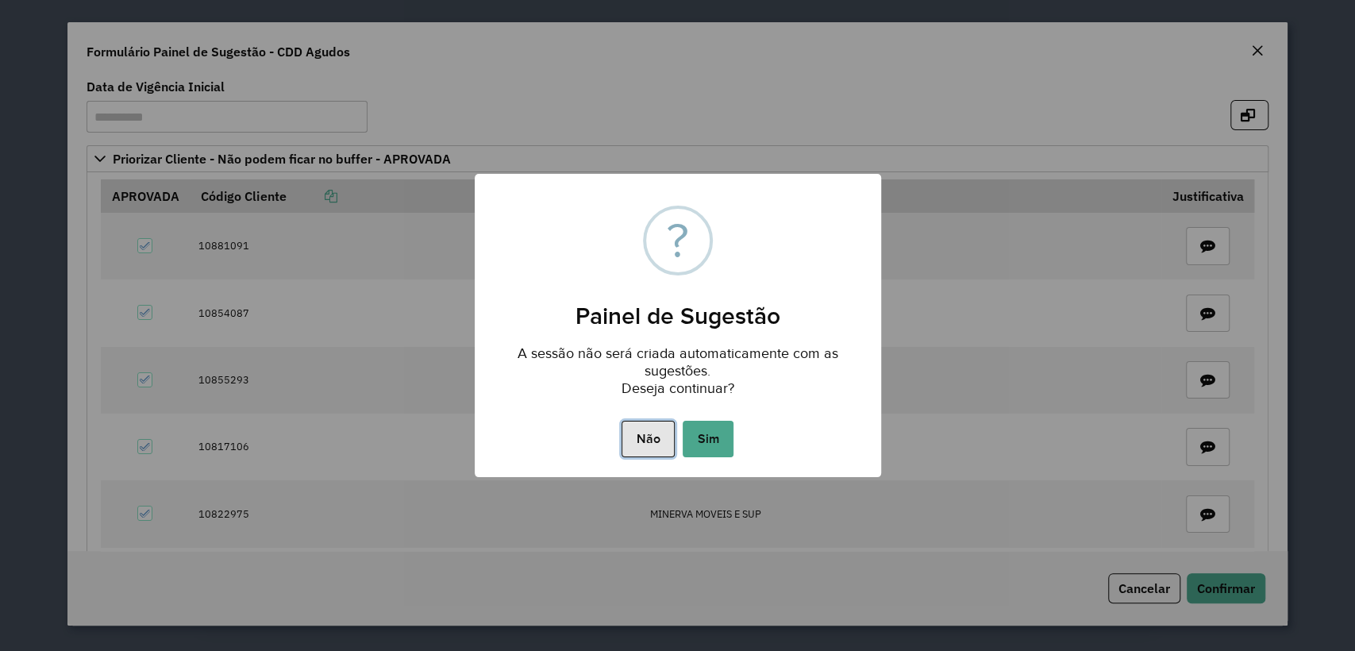
click at [653, 453] on button "Não" at bounding box center [648, 439] width 53 height 37
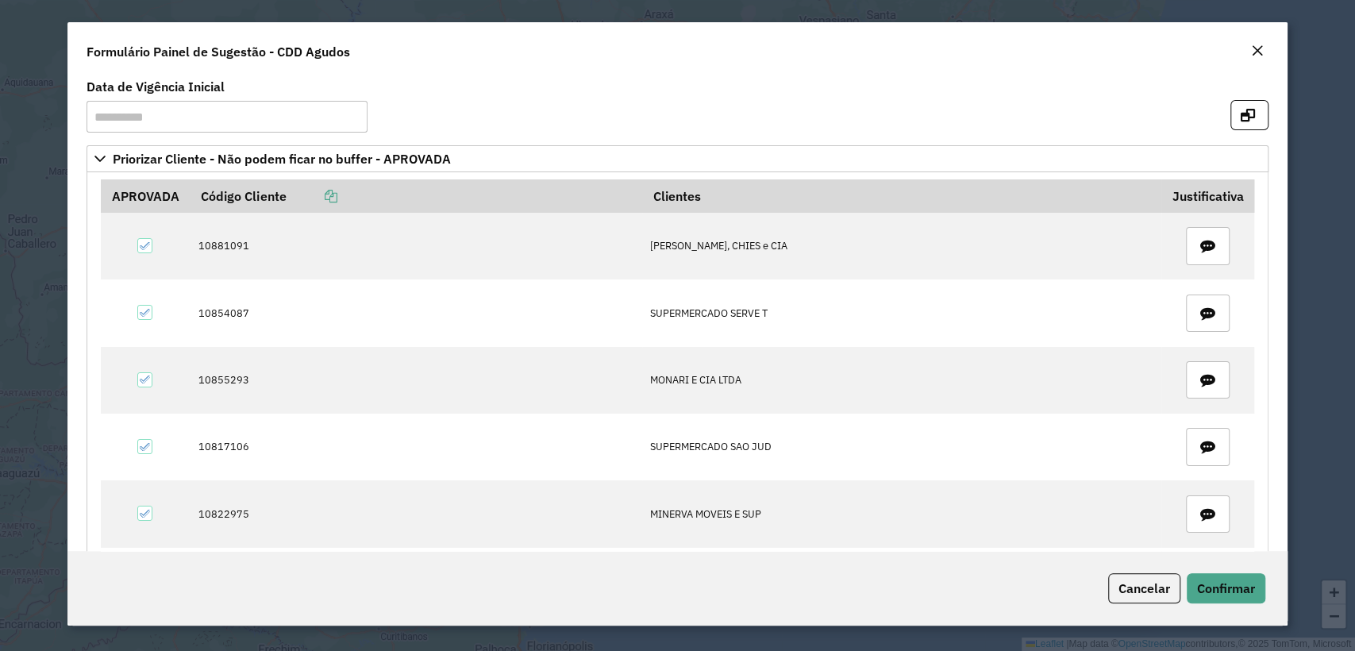
click at [1260, 52] on em "Close" at bounding box center [1257, 50] width 13 height 13
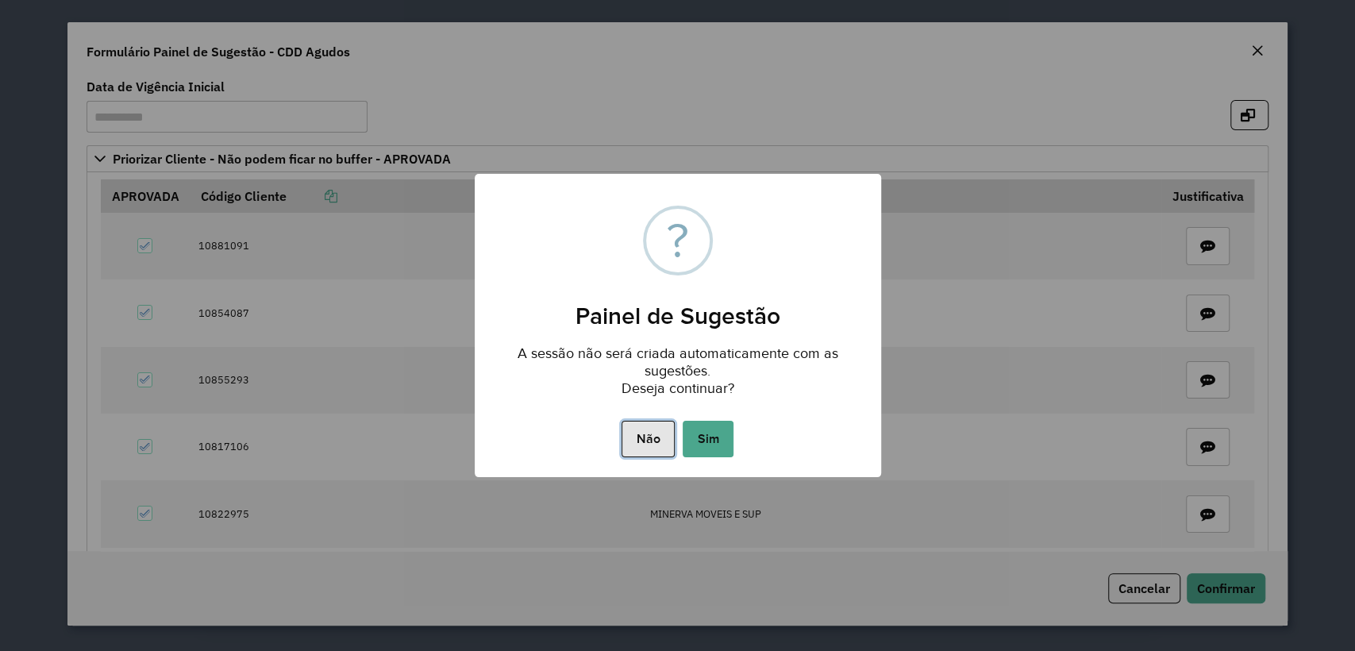
click at [642, 433] on button "Não" at bounding box center [648, 439] width 53 height 37
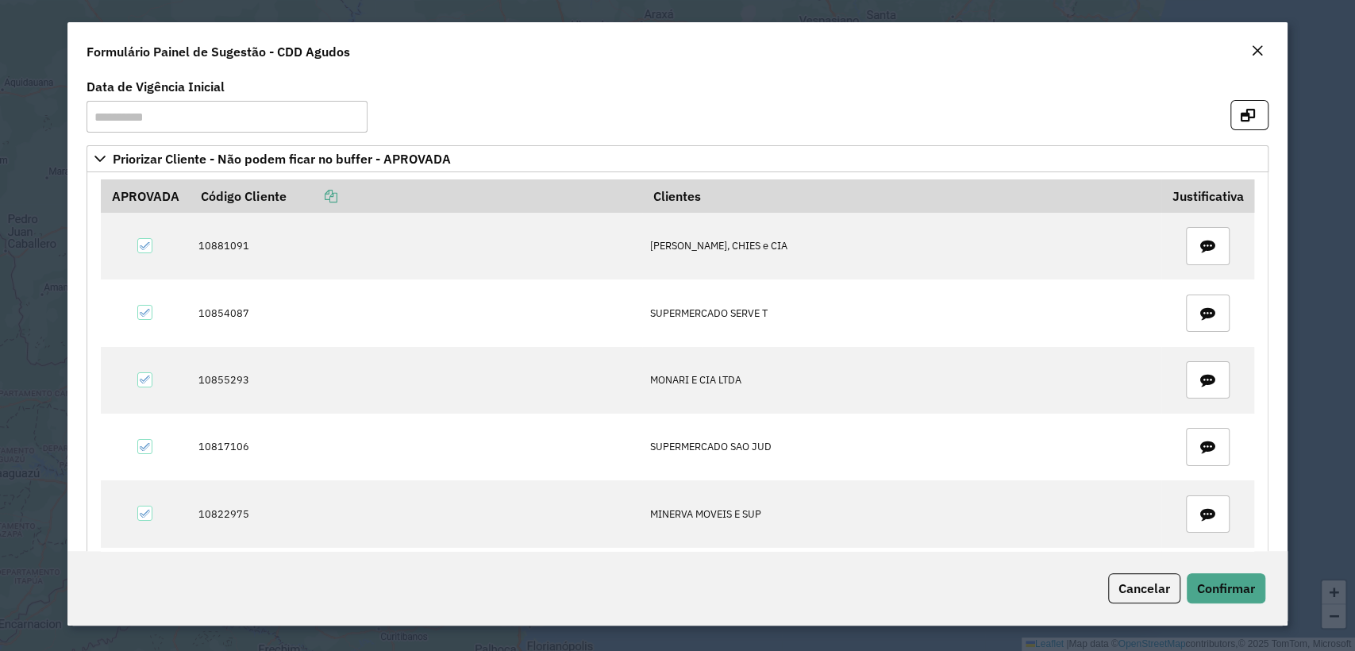
click at [1144, 603] on div "Cancelar Confirmar" at bounding box center [677, 588] width 1220 height 75
click at [1135, 592] on span "Cancelar" at bounding box center [1145, 588] width 52 height 16
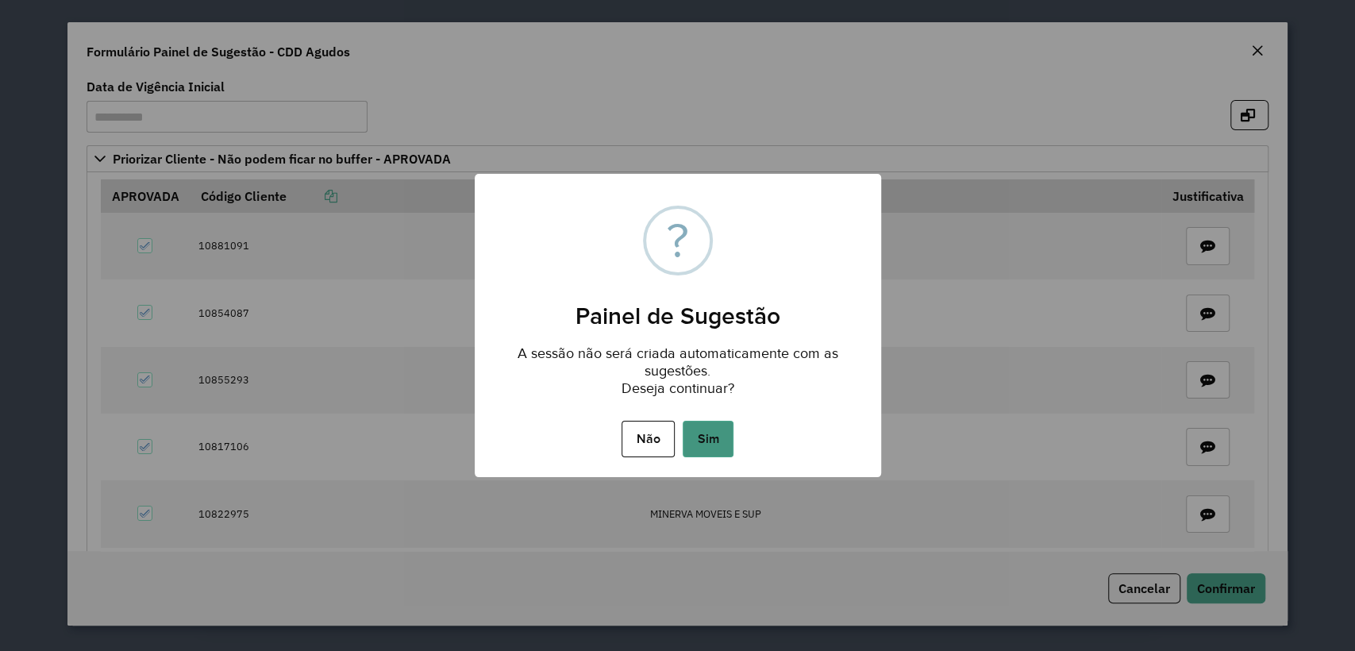
click at [694, 434] on button "Sim" at bounding box center [708, 439] width 51 height 37
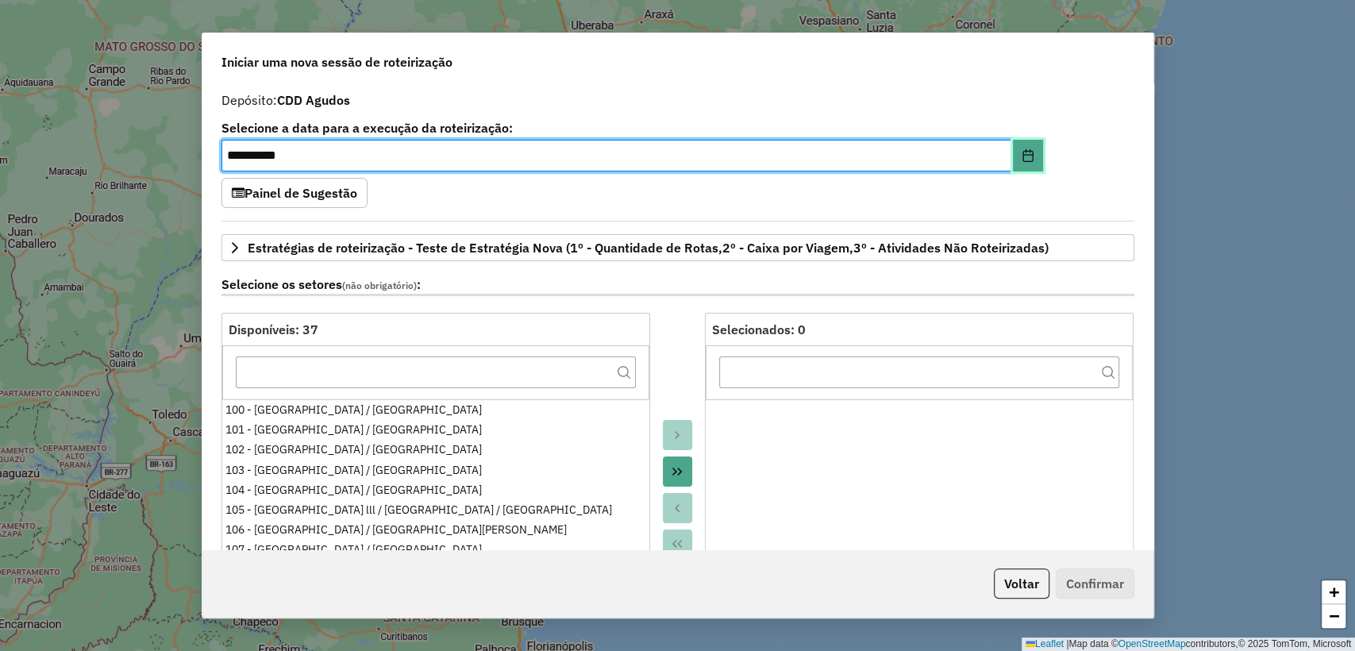
click at [1038, 148] on button "Choose Date" at bounding box center [1028, 156] width 30 height 32
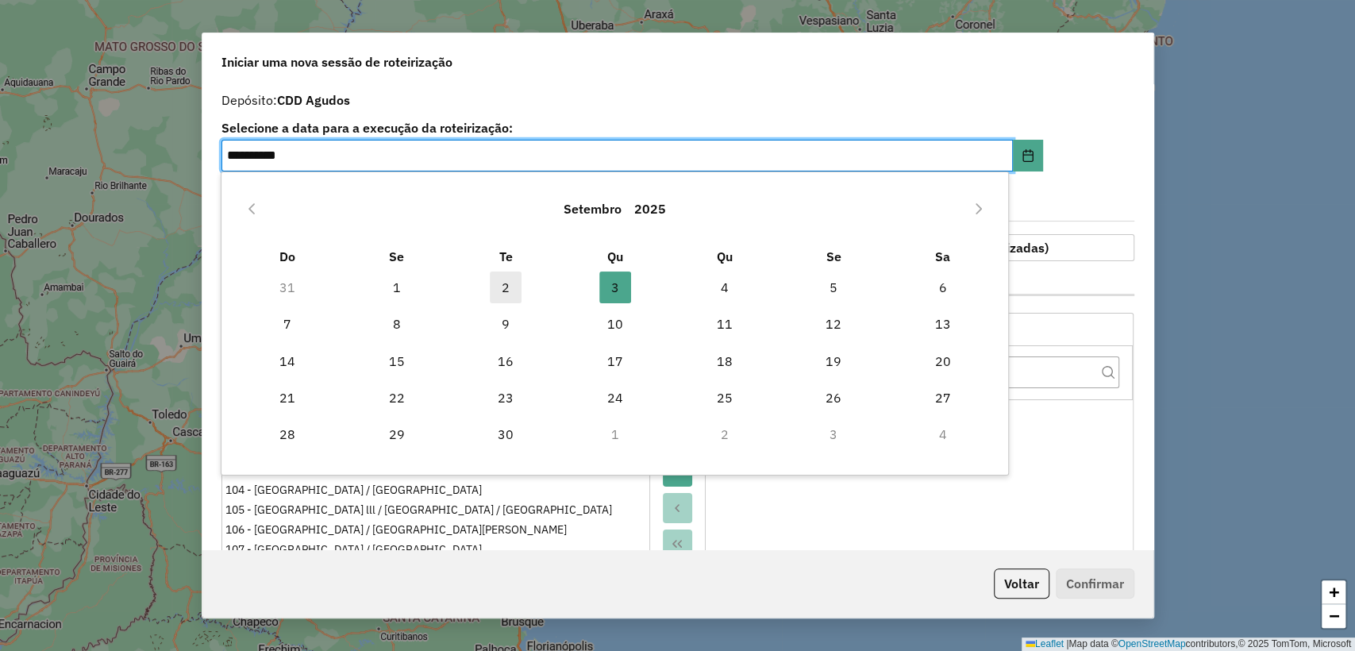
click at [506, 281] on span "2" at bounding box center [506, 288] width 32 height 32
type input "**********"
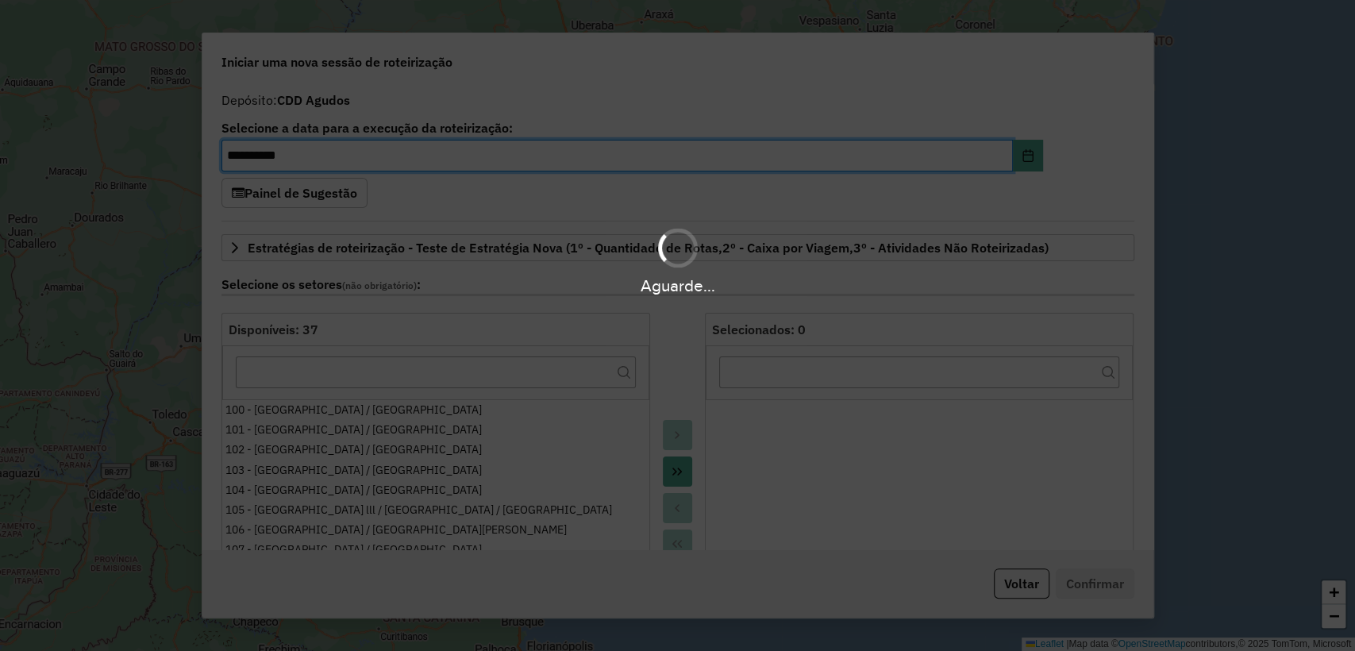
click at [734, 110] on div "Aguarde..." at bounding box center [677, 325] width 1355 height 651
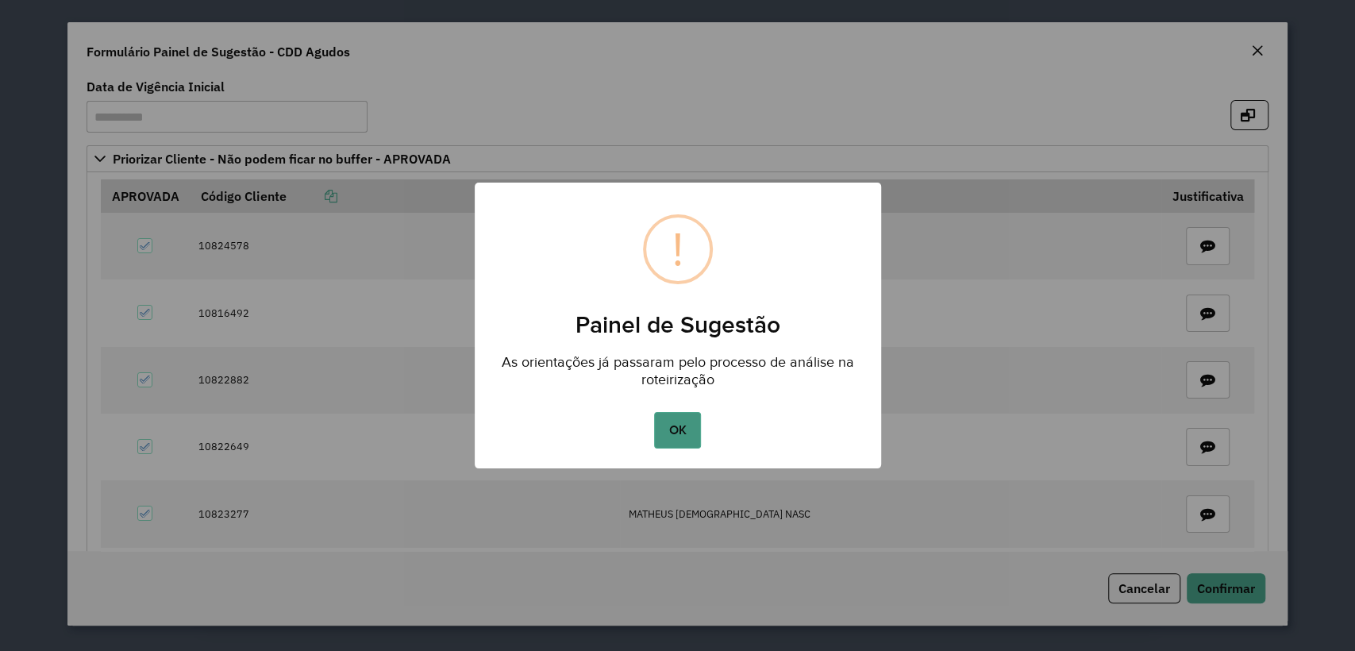
click at [682, 427] on button "OK" at bounding box center [677, 430] width 47 height 37
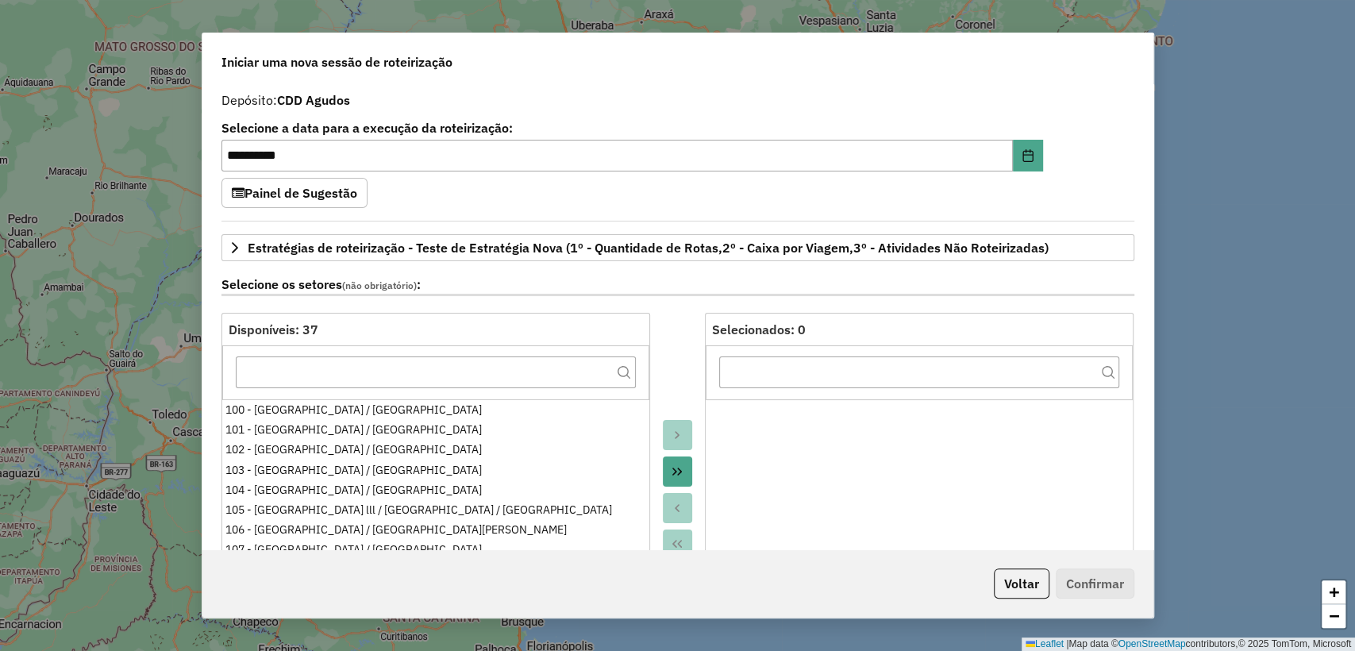
drag, startPoint x: 318, startPoint y: 183, endPoint x: 466, endPoint y: 236, distance: 157.4
click at [318, 183] on button "Painel de Sugestão" at bounding box center [295, 193] width 146 height 30
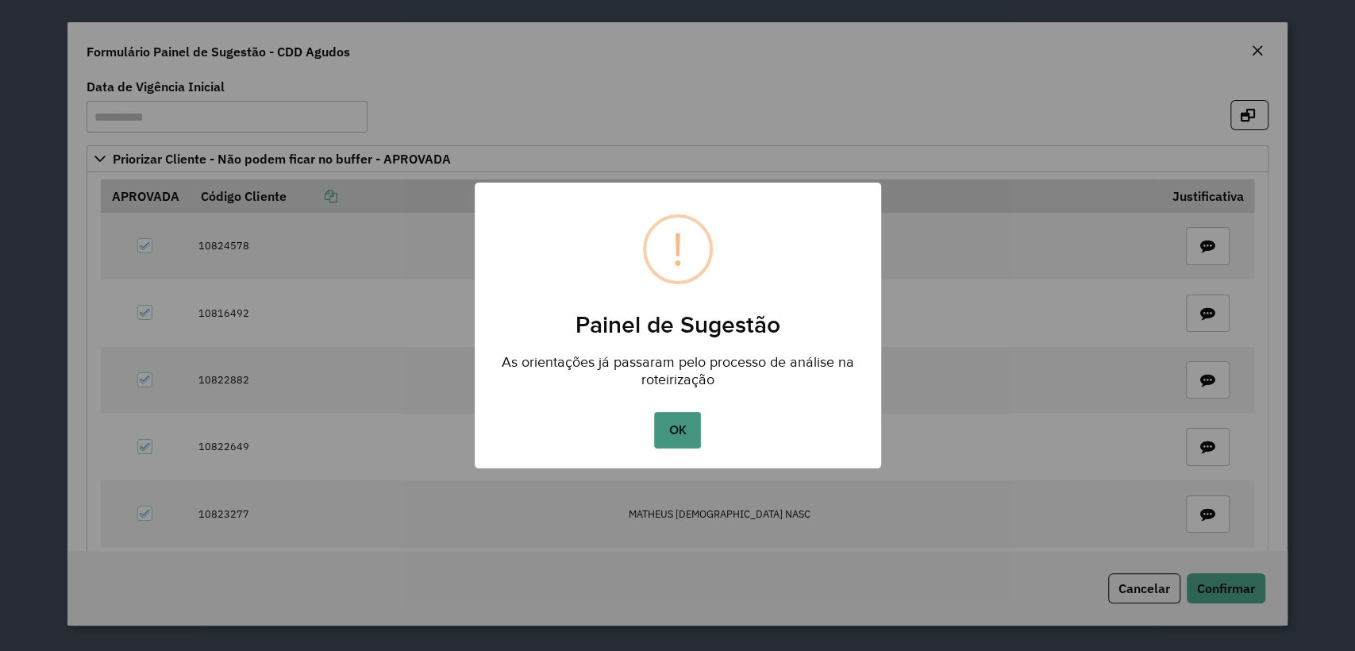
click at [667, 434] on button "OK" at bounding box center [677, 430] width 47 height 37
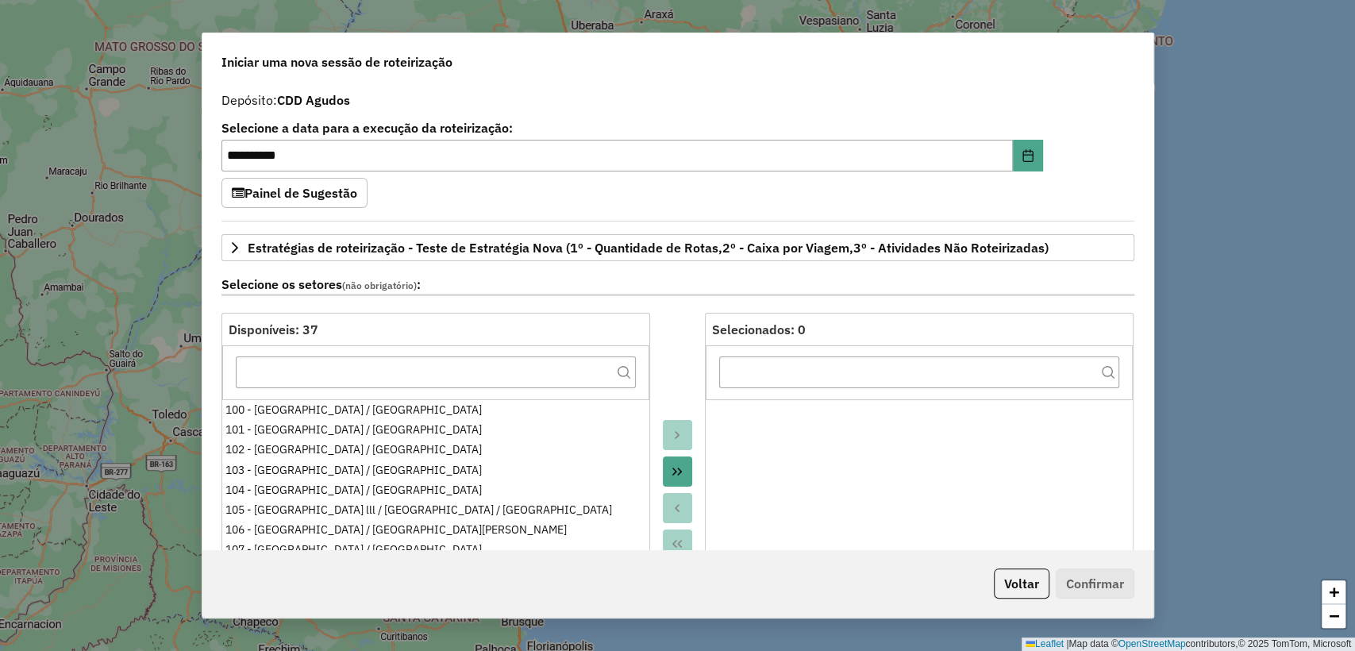
click at [290, 194] on button "Painel de Sugestão" at bounding box center [295, 193] width 146 height 30
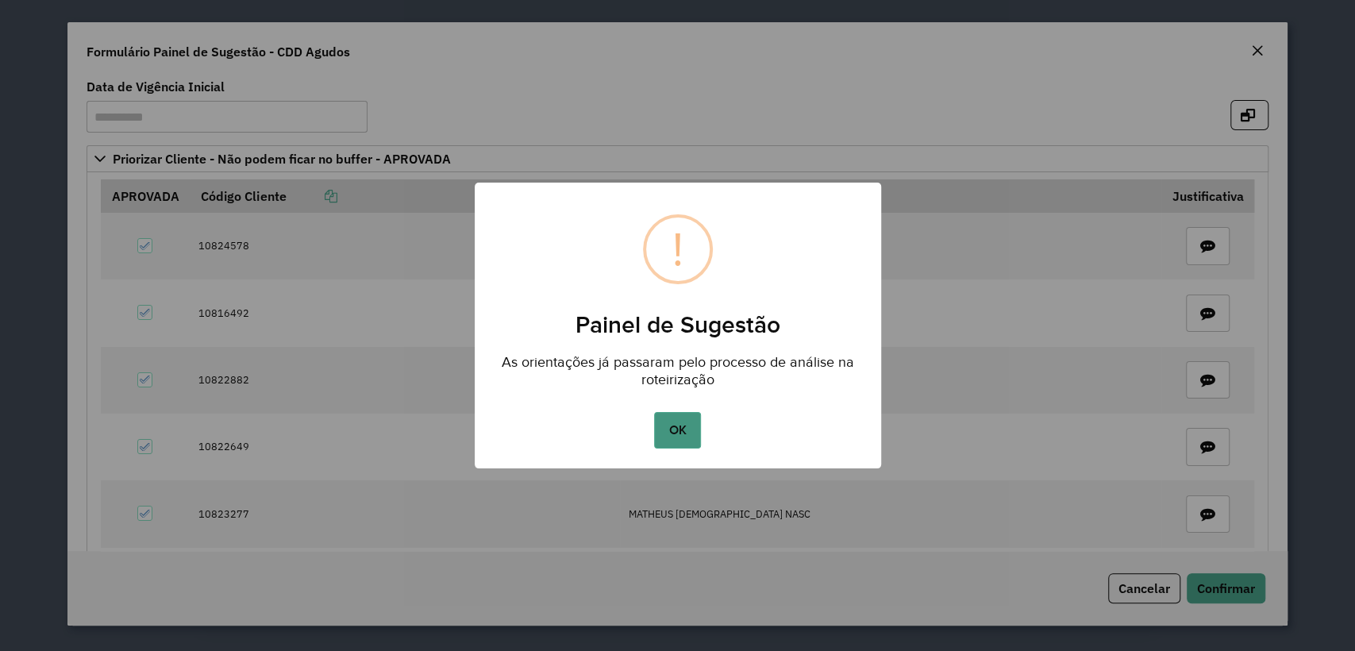
click at [667, 433] on button "OK" at bounding box center [677, 430] width 47 height 37
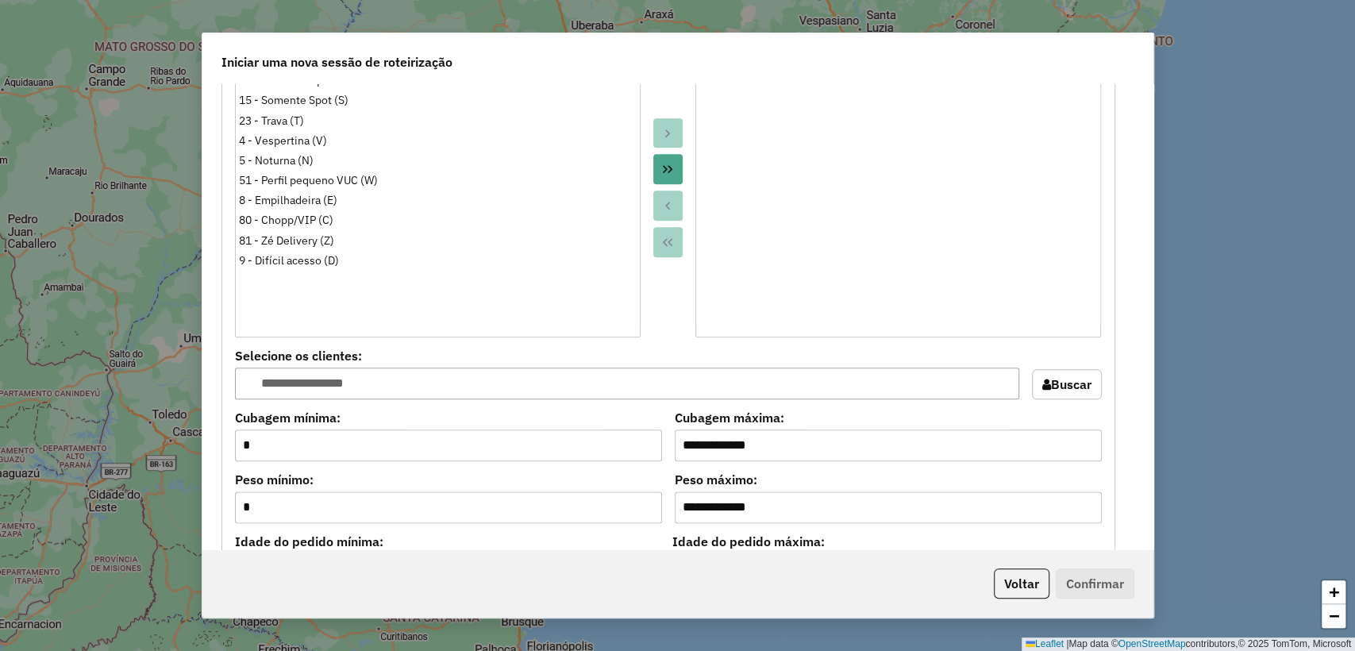
scroll to position [1411, 0]
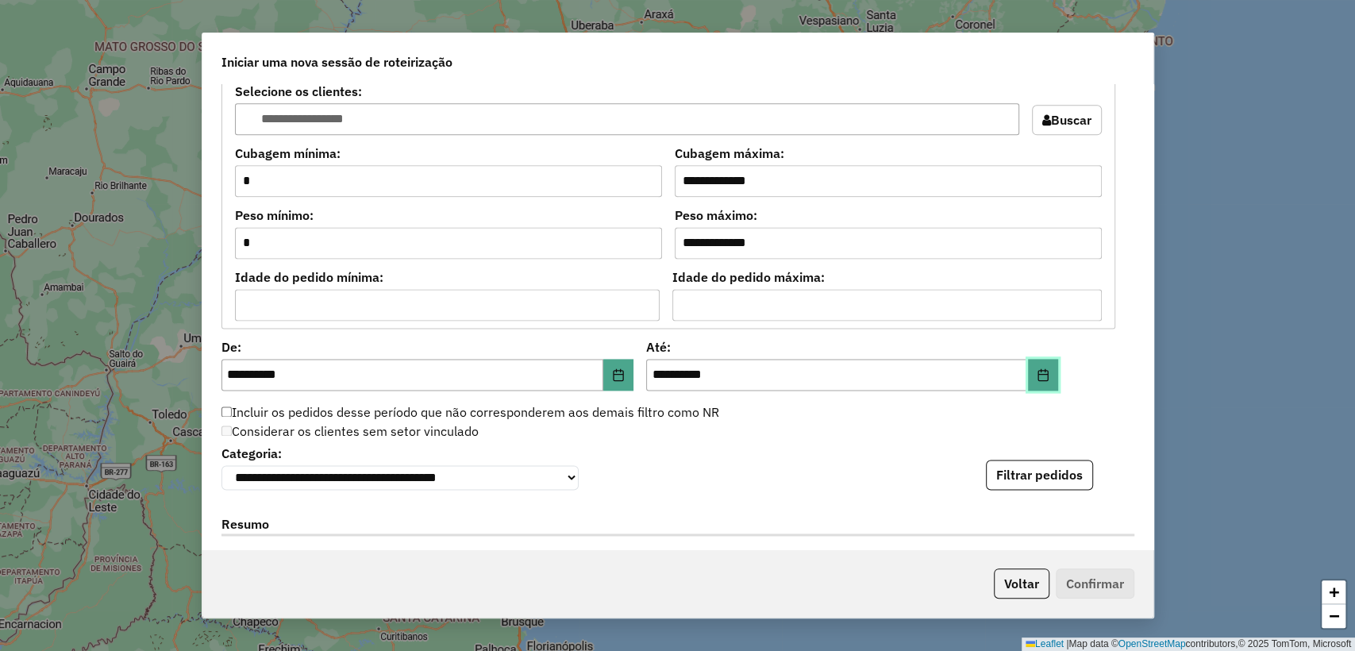
drag, startPoint x: 1026, startPoint y: 357, endPoint x: 1036, endPoint y: 364, distance: 12.6
click at [1032, 359] on button "Choose Date" at bounding box center [1043, 375] width 30 height 32
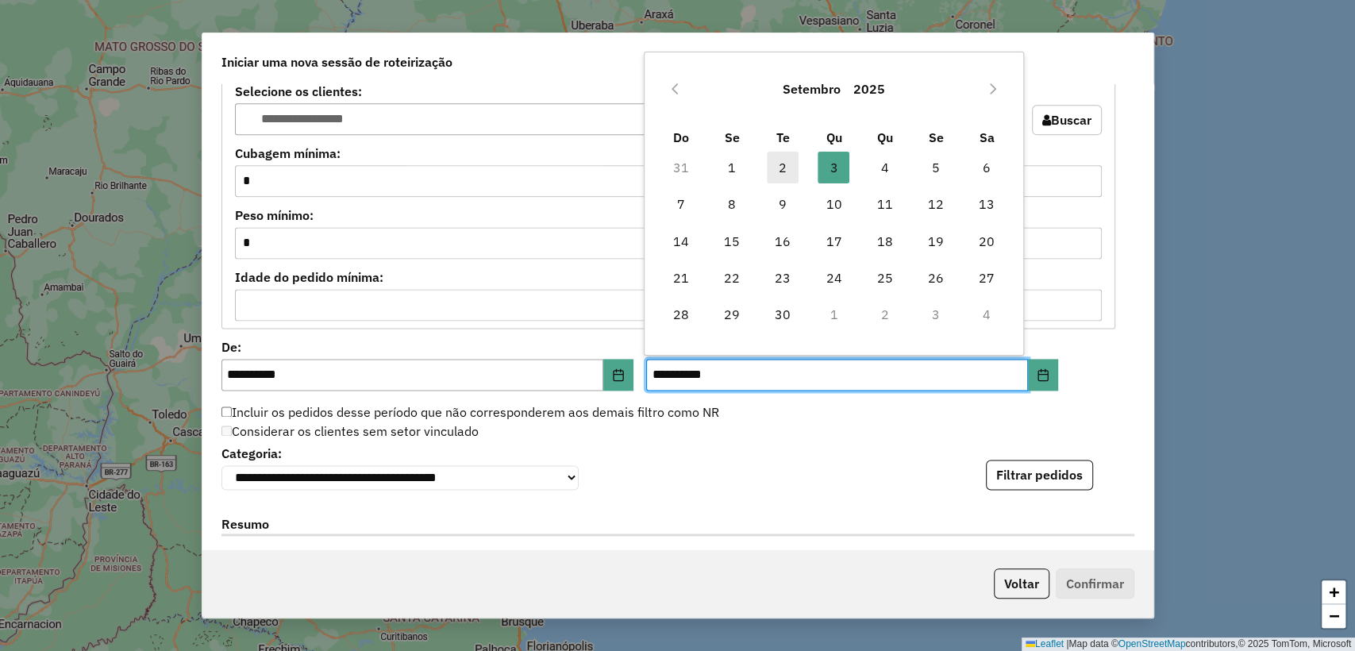
click at [780, 166] on span "2" at bounding box center [783, 168] width 32 height 32
type input "**********"
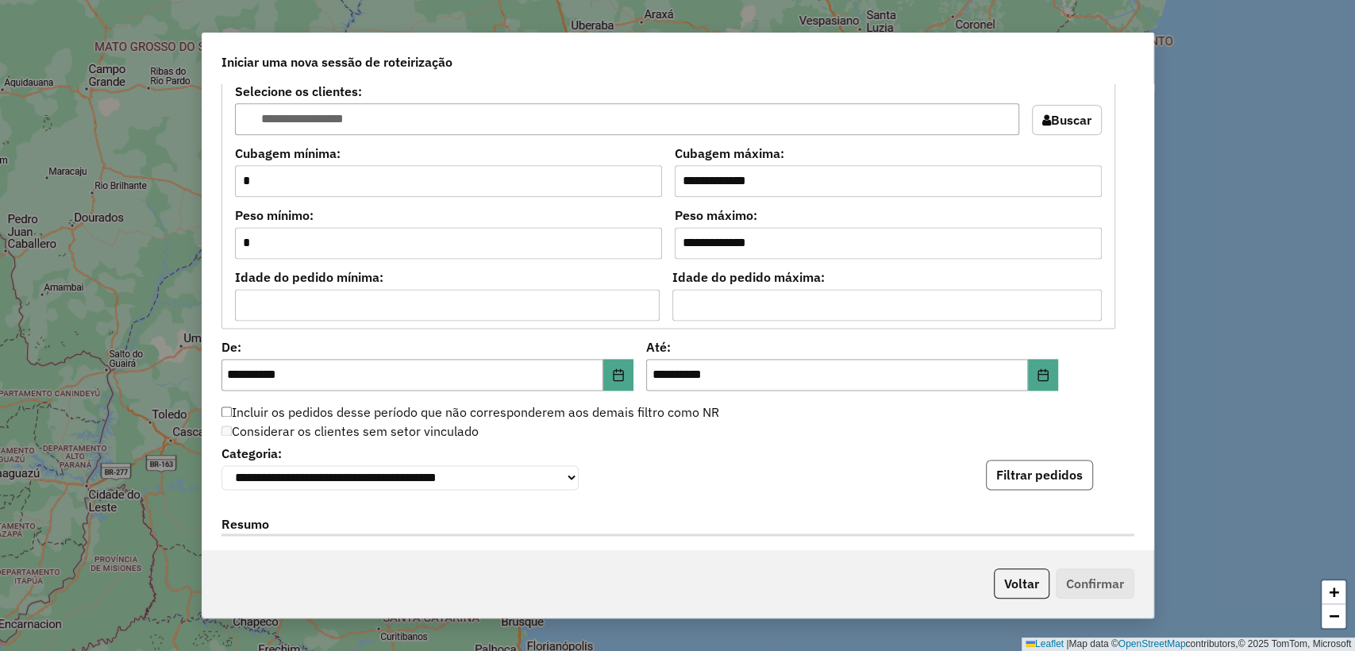
click at [1035, 471] on button "Filtrar pedidos" at bounding box center [1039, 475] width 107 height 30
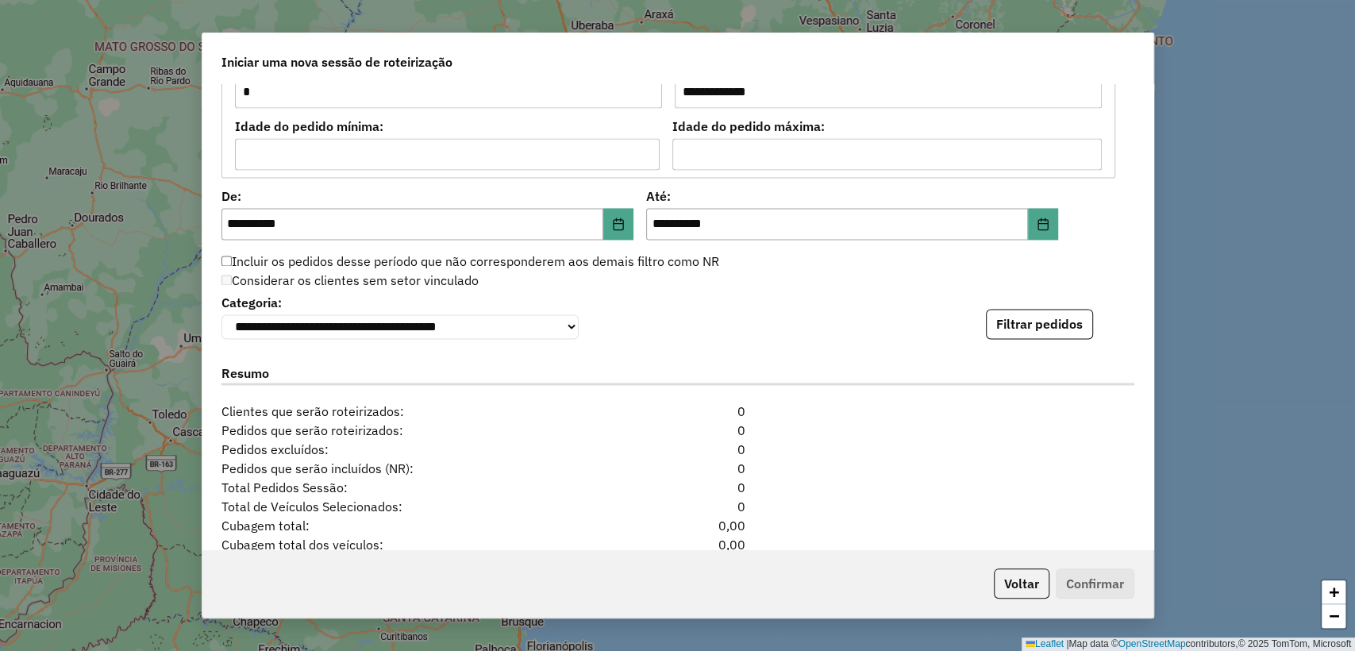
scroll to position [1677, 0]
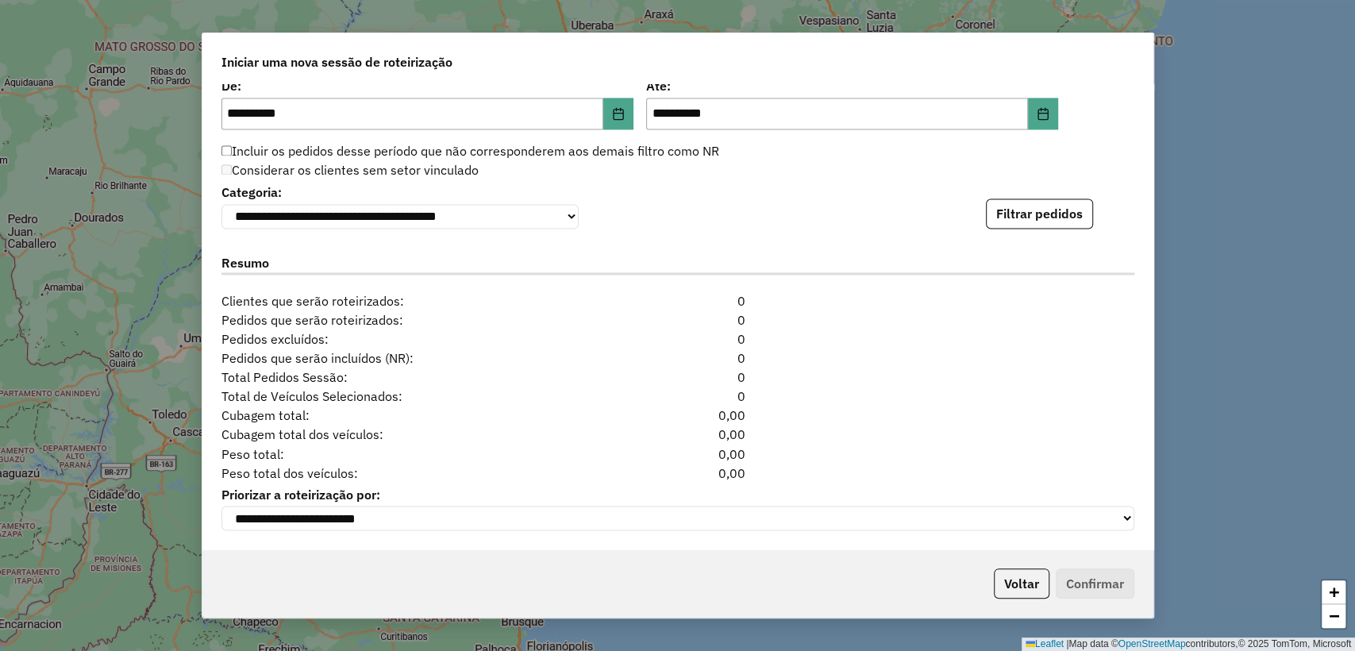
click at [1042, 218] on button "Filtrar pedidos" at bounding box center [1039, 213] width 107 height 30
click at [1002, 209] on button "Filtrar pedidos" at bounding box center [1039, 213] width 107 height 30
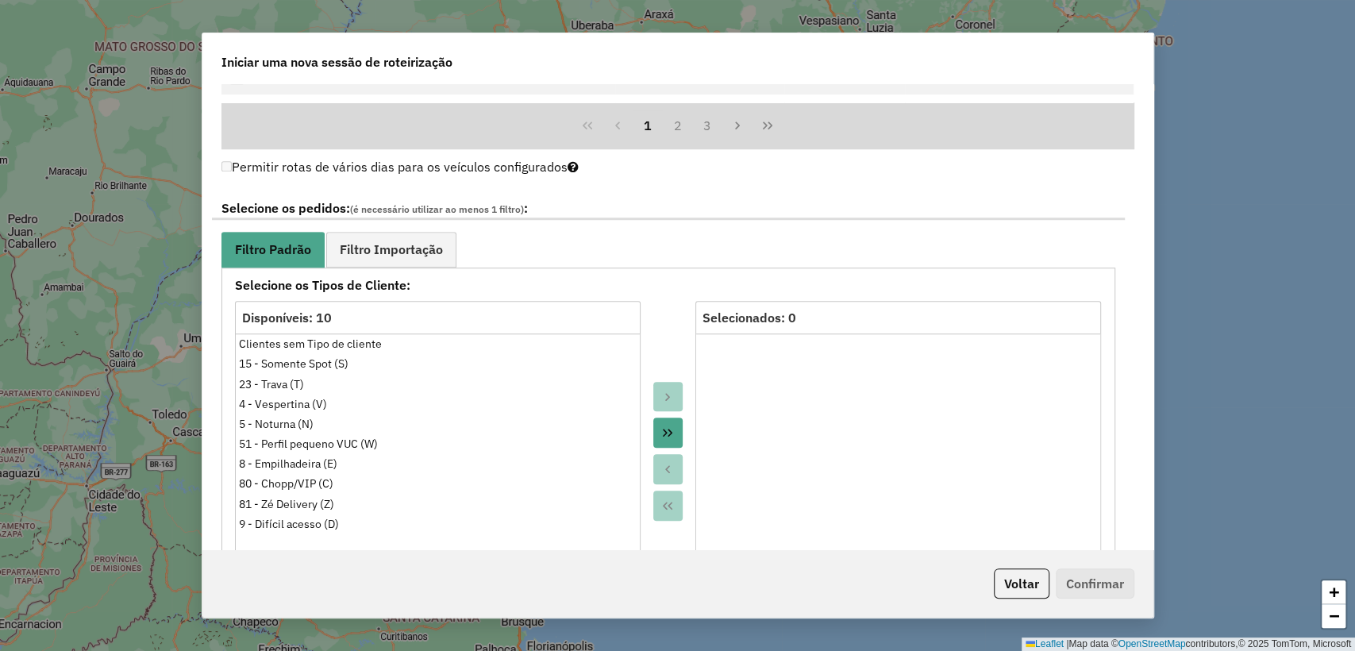
scroll to position [795, 0]
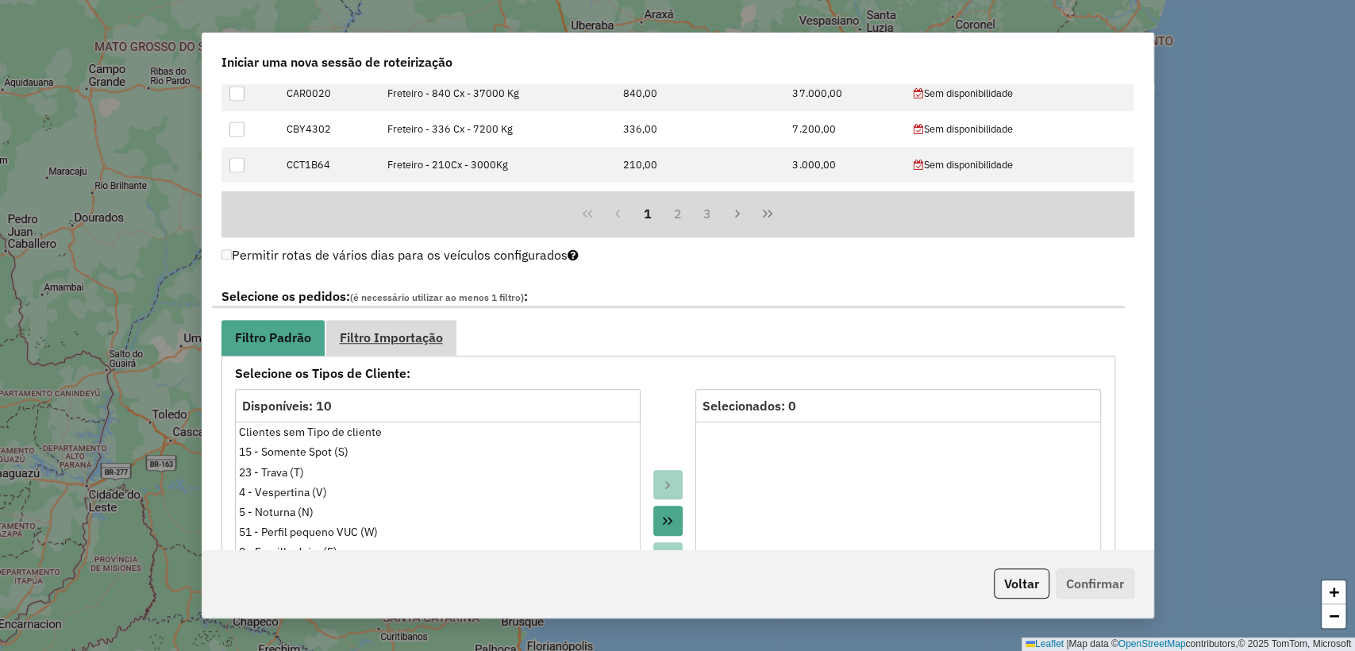
click at [418, 335] on span "Filtro Importação" at bounding box center [391, 337] width 103 height 13
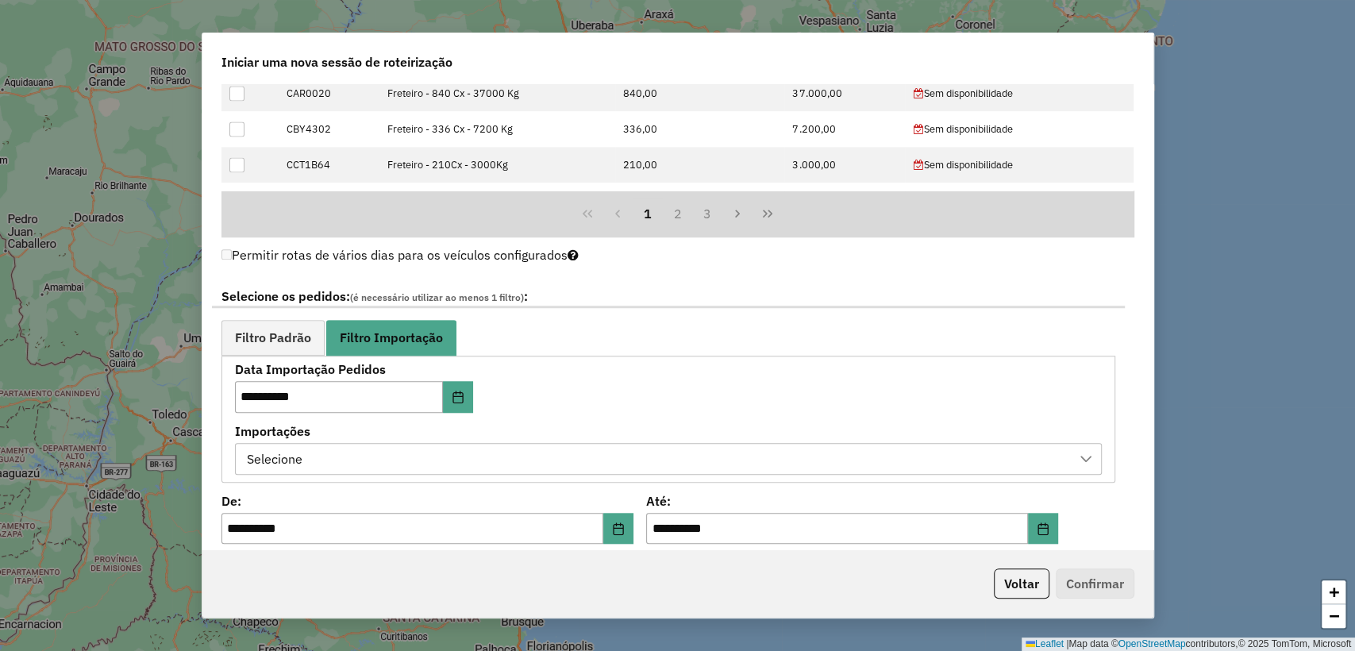
click at [441, 470] on div "Selecione" at bounding box center [656, 459] width 829 height 30
drag, startPoint x: 600, startPoint y: 390, endPoint x: 428, endPoint y: 383, distance: 172.4
click at [600, 389] on div "**********" at bounding box center [668, 419] width 867 height 110
click at [476, 405] on div "**********" at bounding box center [415, 388] width 361 height 49
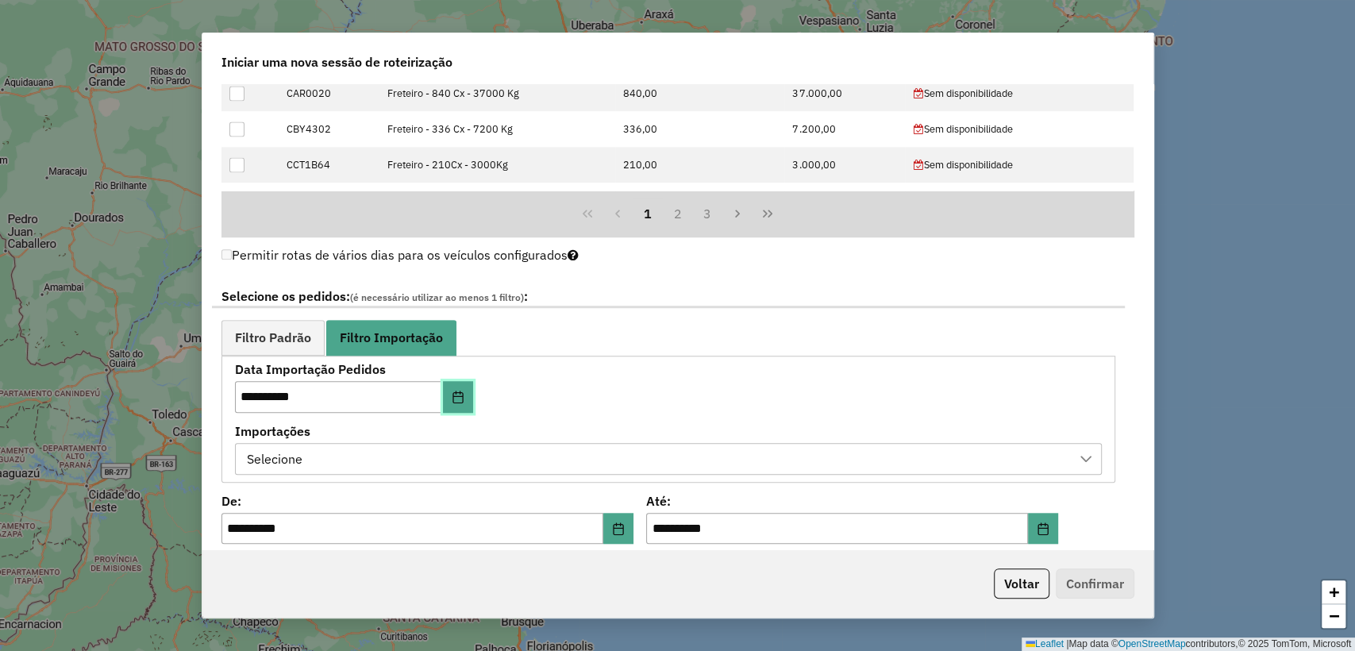
click at [467, 398] on button "Choose Date" at bounding box center [458, 397] width 30 height 32
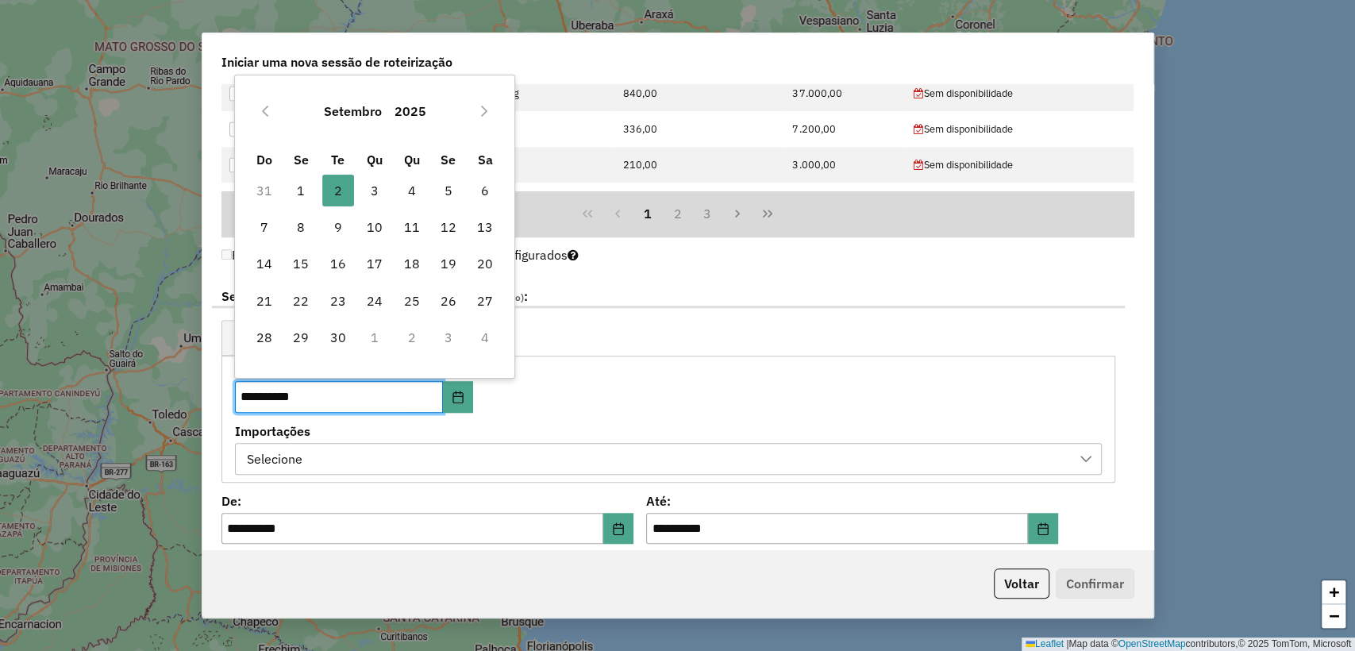
drag, startPoint x: 318, startPoint y: 180, endPoint x: 306, endPoint y: 186, distance: 13.1
click at [317, 180] on td "1" at bounding box center [301, 189] width 37 height 37
click at [306, 187] on span "1" at bounding box center [301, 191] width 32 height 32
type input "**********"
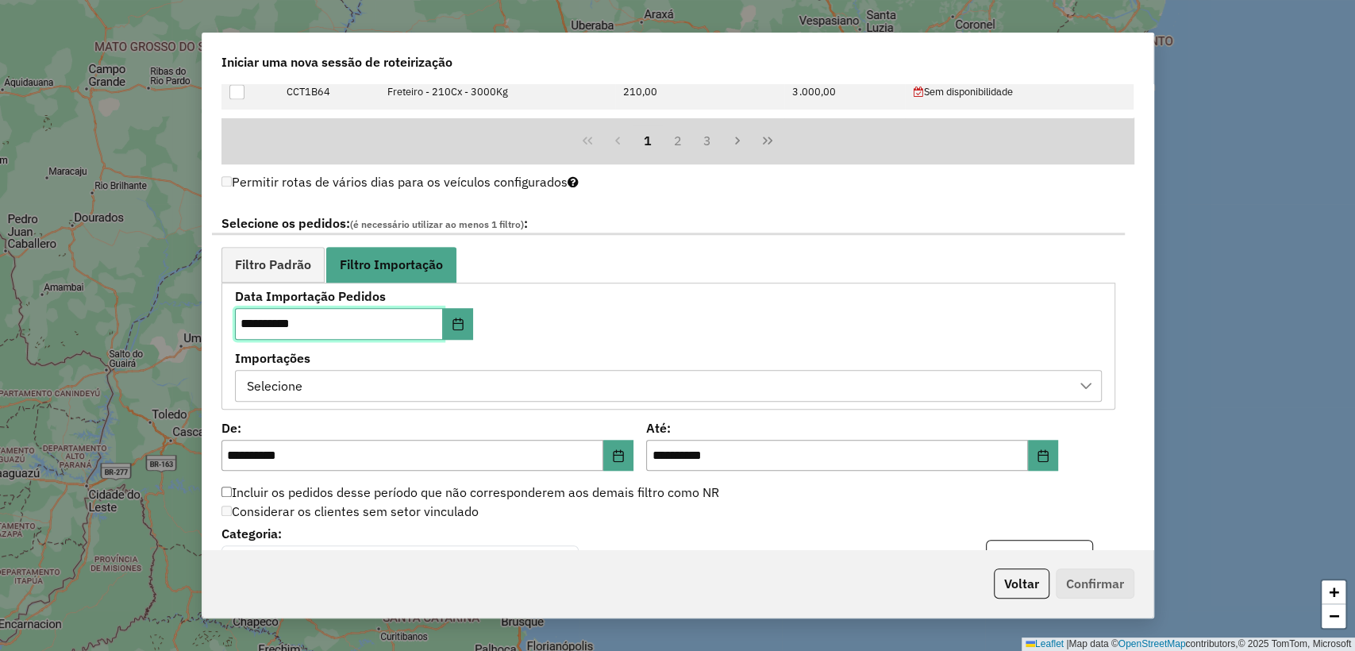
scroll to position [972, 0]
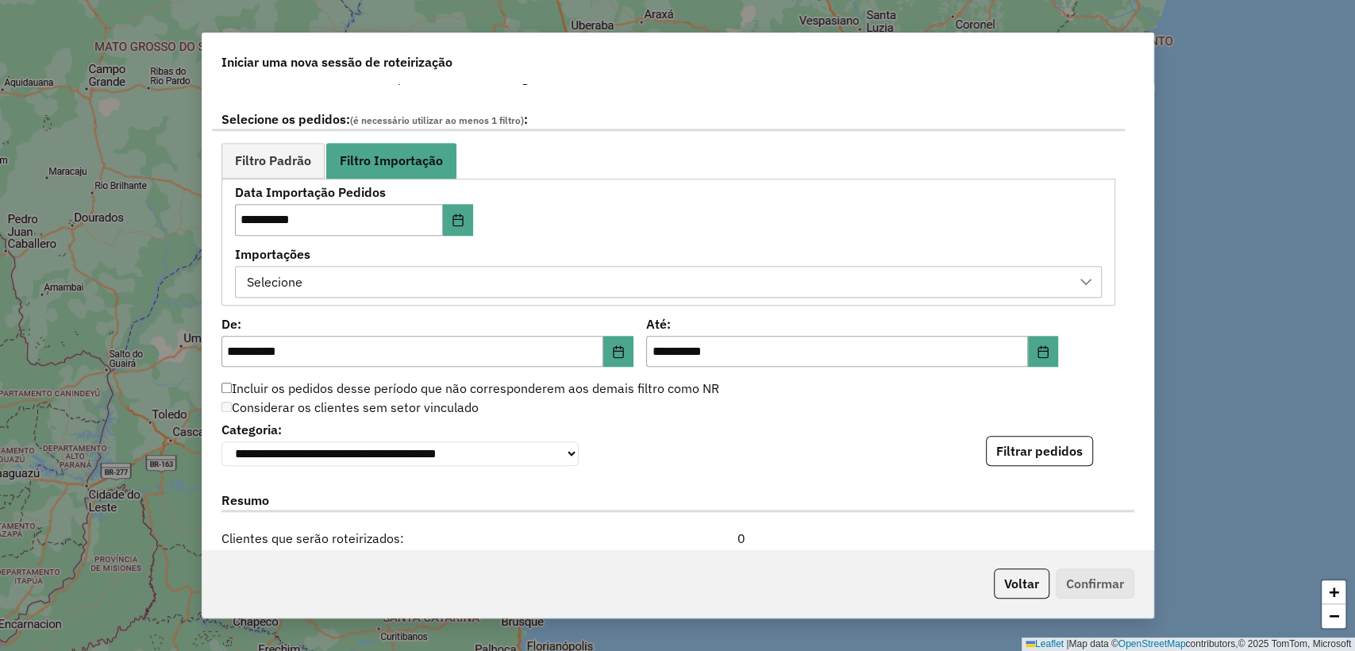
click at [464, 281] on div "Selecione" at bounding box center [656, 282] width 829 height 30
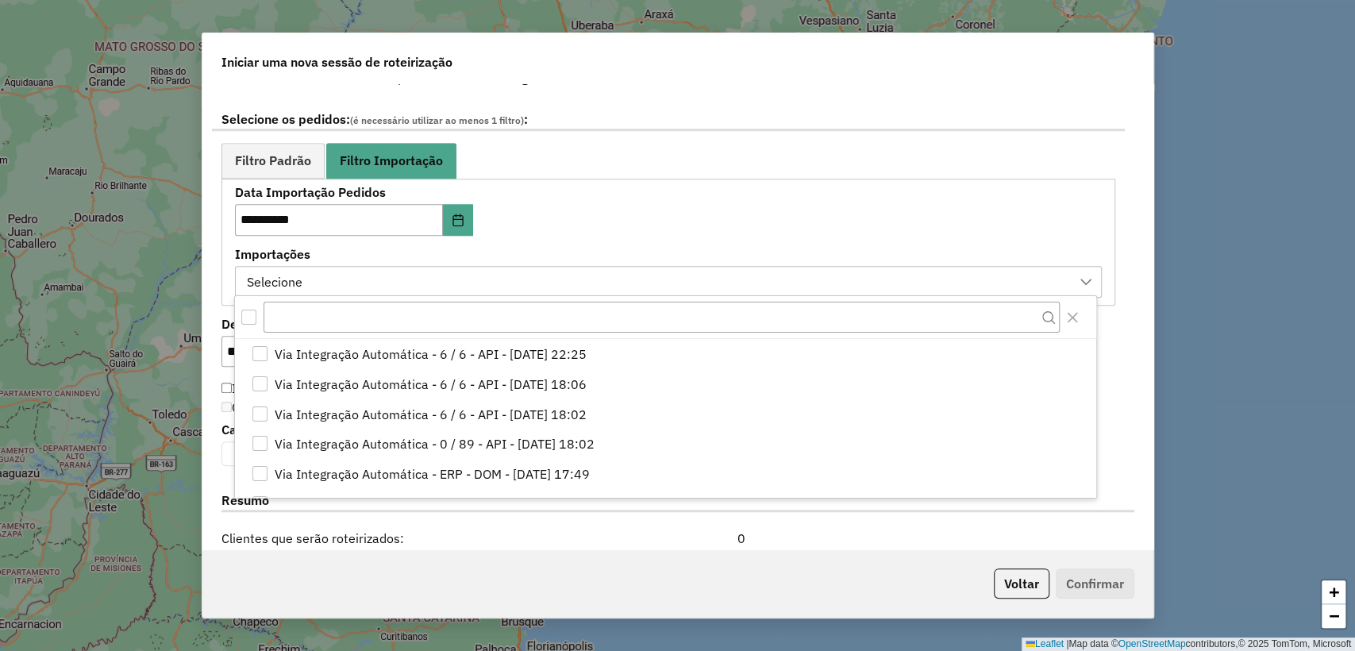
click at [256, 318] on div at bounding box center [249, 318] width 16 height 16
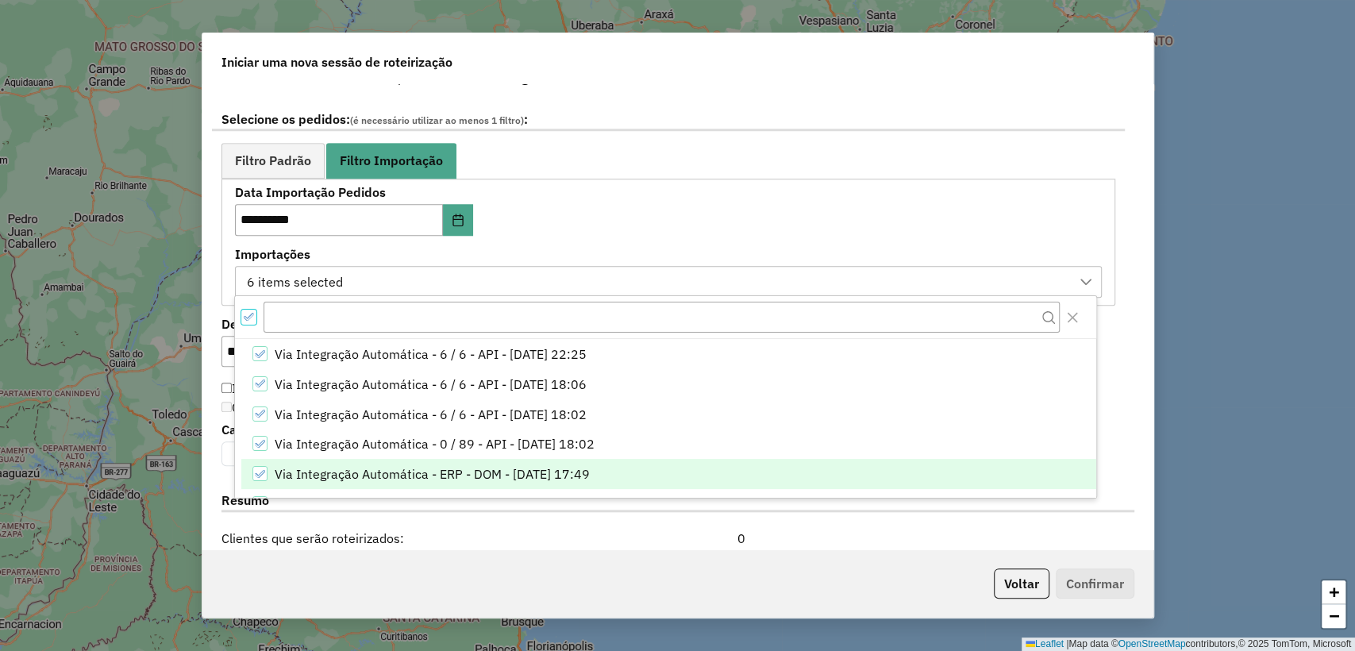
click at [264, 479] on div "Via Integração Automática - ERP - DOM - 01/09/2025 17:49" at bounding box center [259, 473] width 15 height 15
click at [634, 222] on div "**********" at bounding box center [668, 242] width 867 height 110
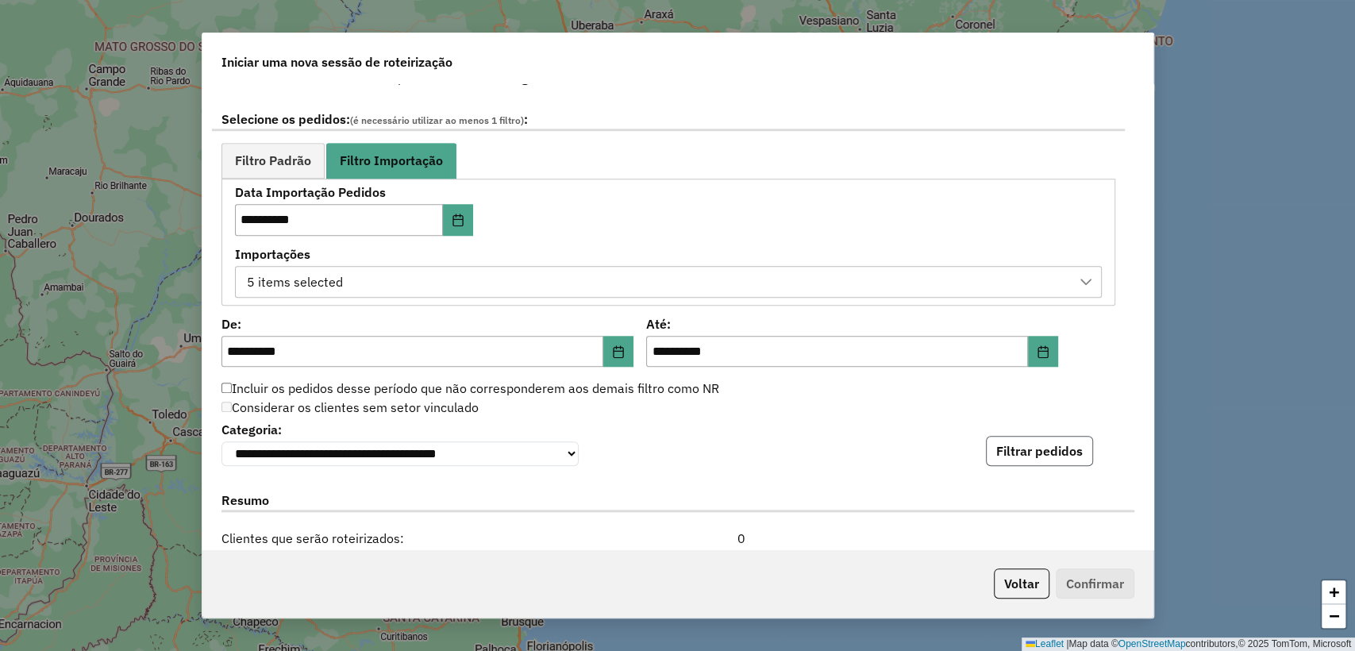
click at [1004, 445] on button "Filtrar pedidos" at bounding box center [1039, 451] width 107 height 30
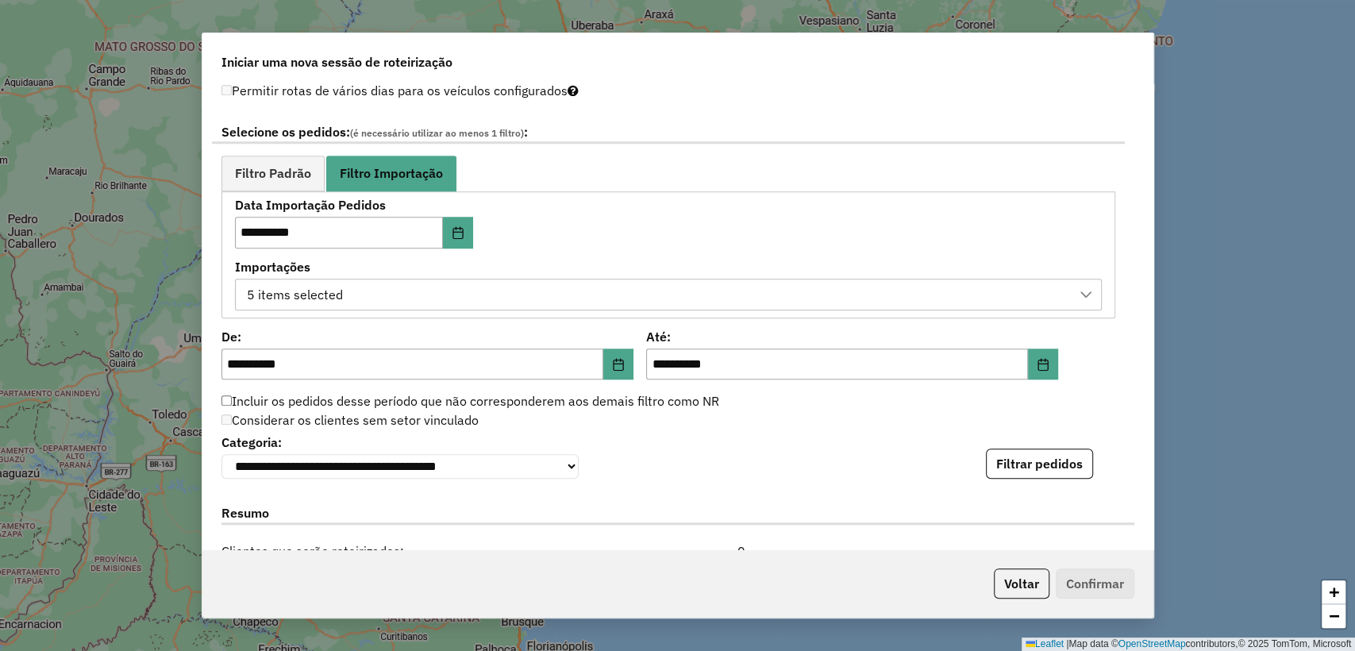
scroll to position [950, 0]
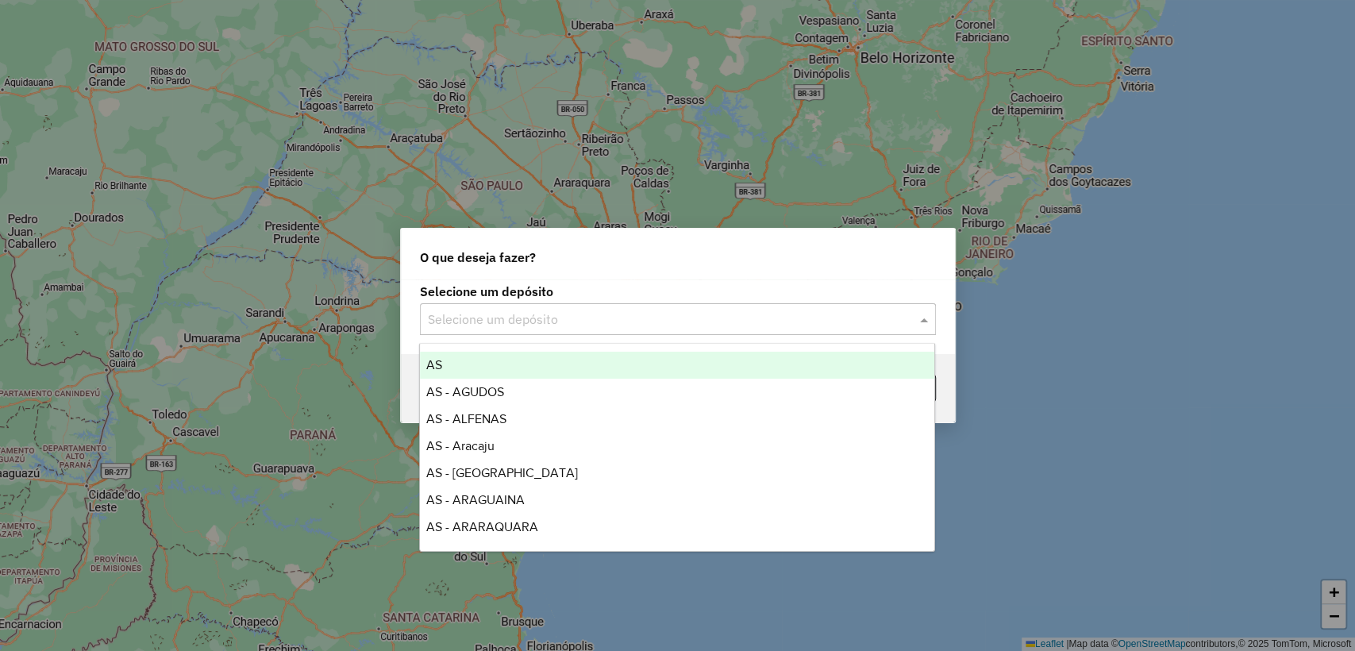
click at [558, 313] on input "text" at bounding box center [662, 319] width 468 height 19
type input "******"
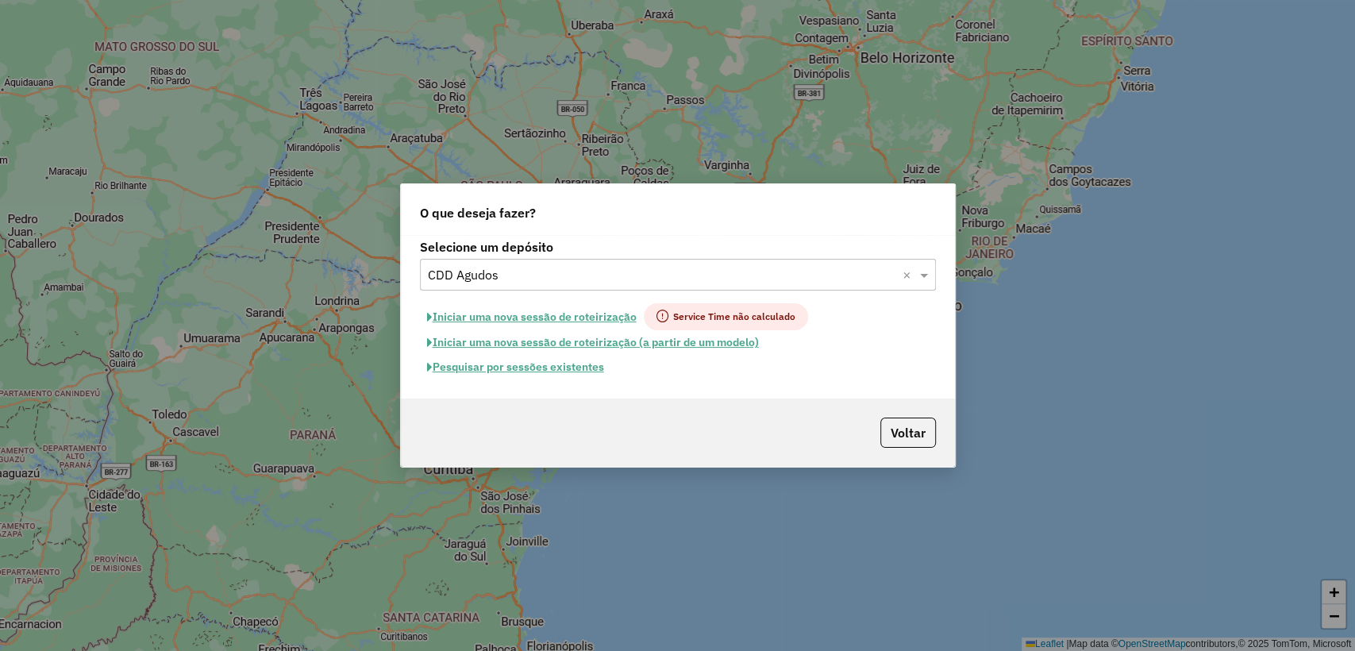
click at [545, 314] on button "Iniciar uma nova sessão de roteirização" at bounding box center [532, 316] width 224 height 27
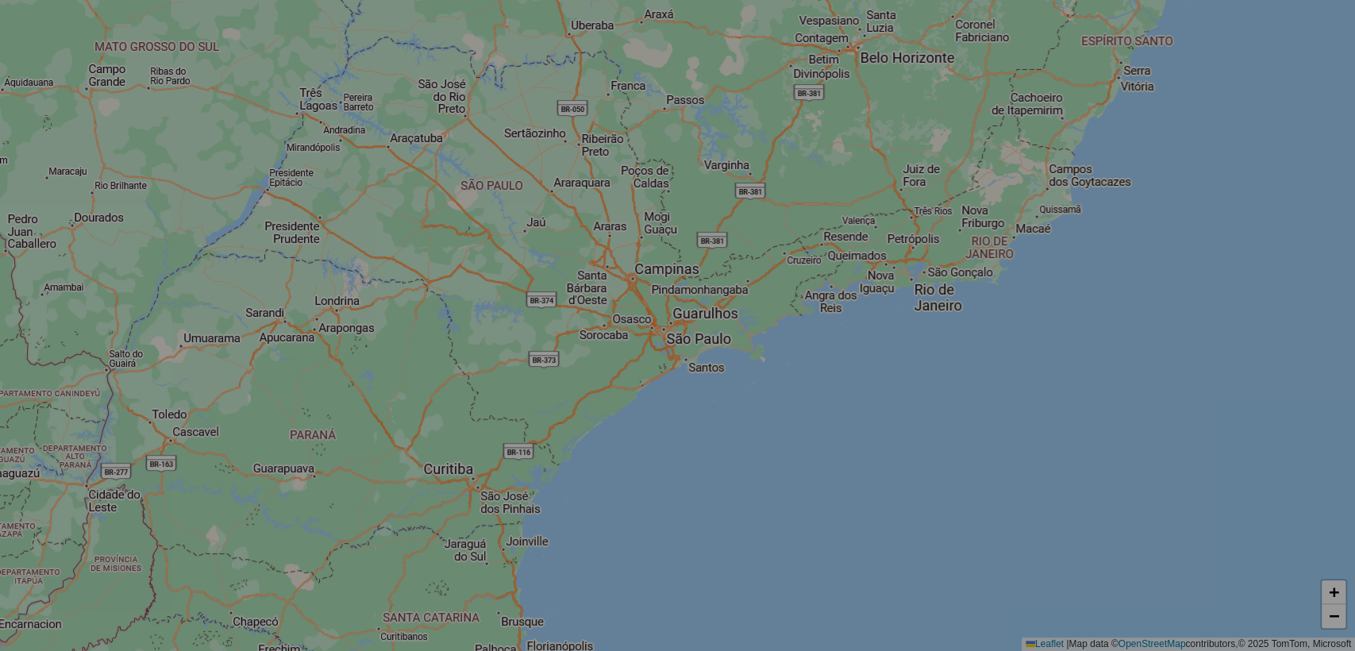
select select "*"
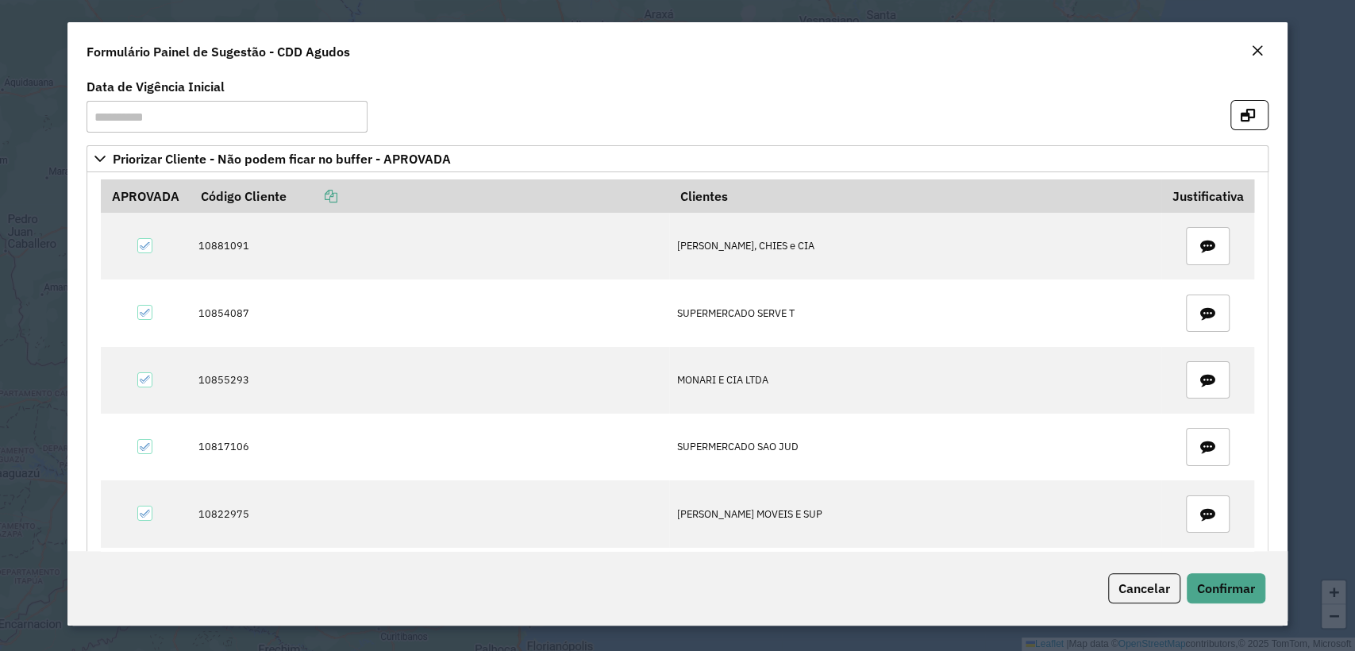
drag, startPoint x: 1258, startPoint y: 38, endPoint x: 1257, endPoint y: 47, distance: 8.9
click at [1260, 38] on div "Formulário Painel de Sugestão - CDD Agudos" at bounding box center [677, 48] width 1220 height 52
click at [1257, 47] on em "Close" at bounding box center [1257, 50] width 13 height 13
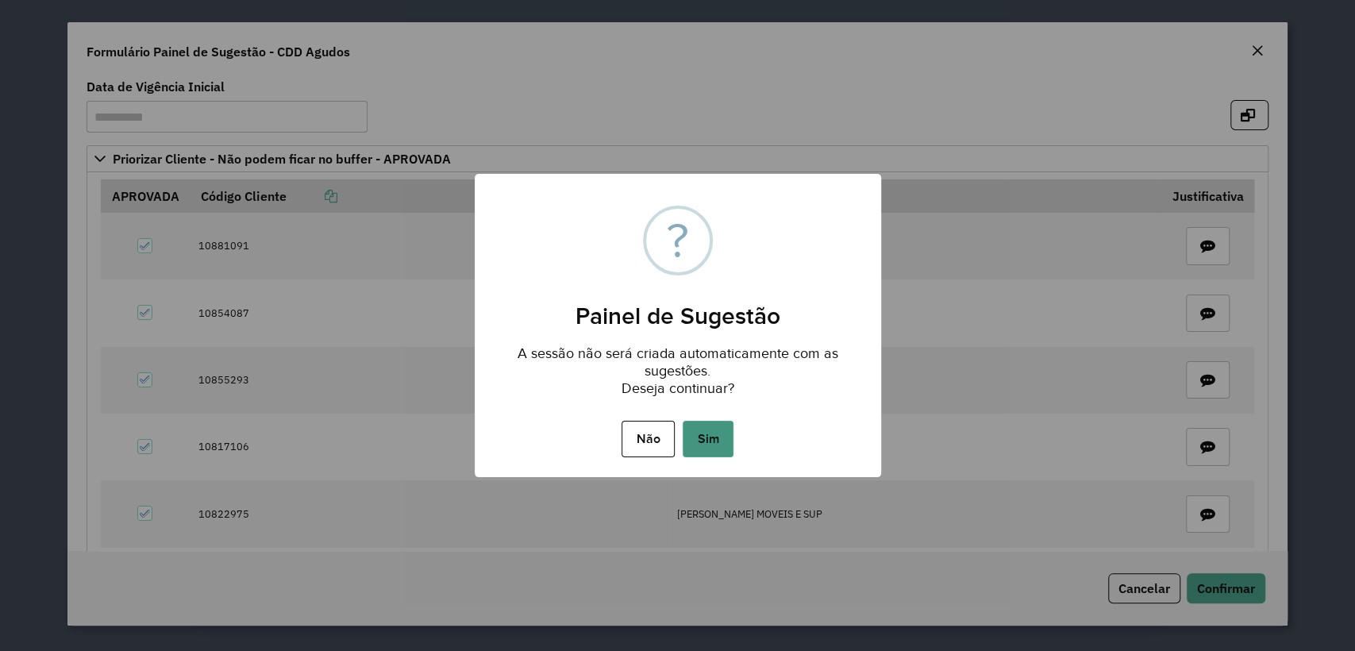
click at [719, 422] on button "Sim" at bounding box center [708, 439] width 51 height 37
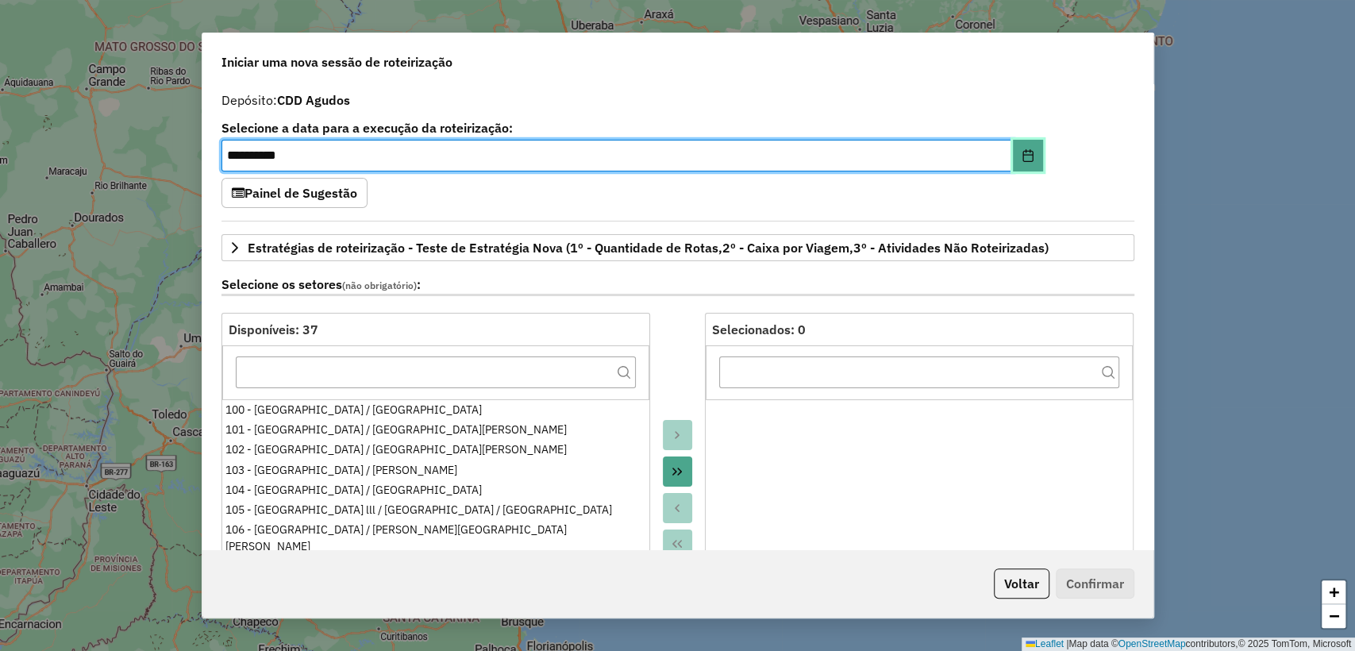
click at [1037, 154] on button "Choose Date" at bounding box center [1028, 156] width 30 height 32
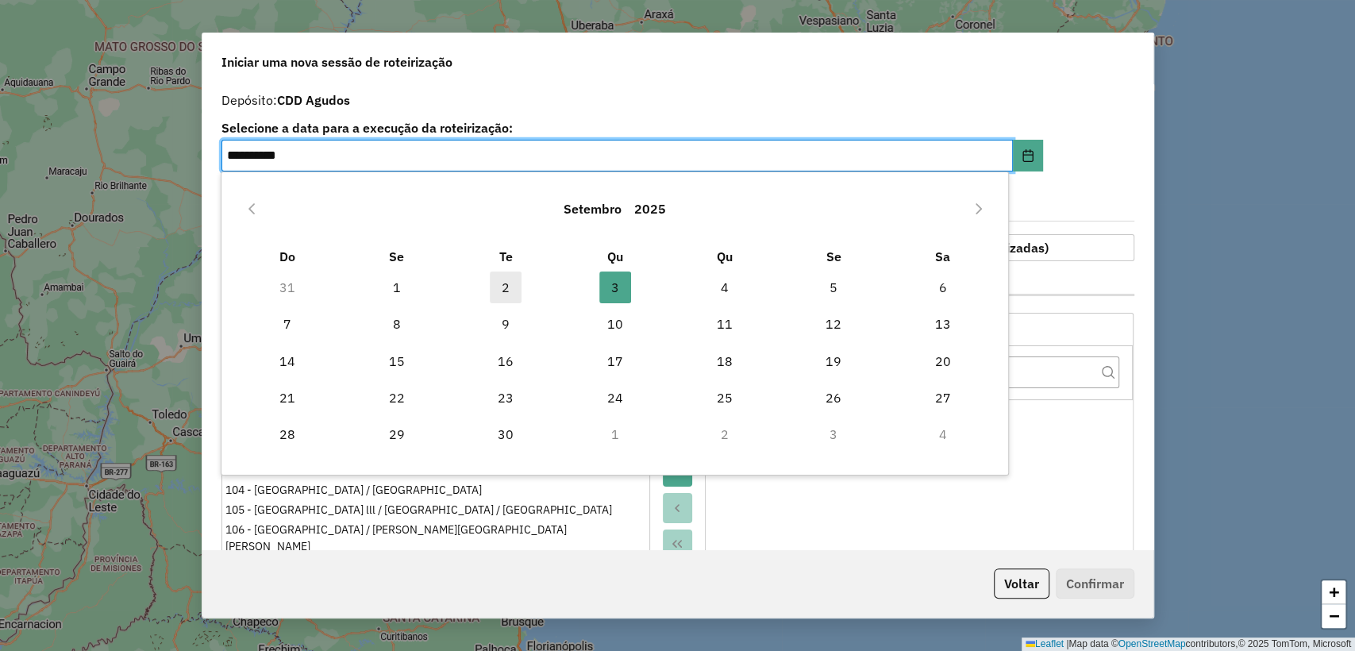
click at [507, 294] on span "2" at bounding box center [506, 288] width 32 height 32
type input "**********"
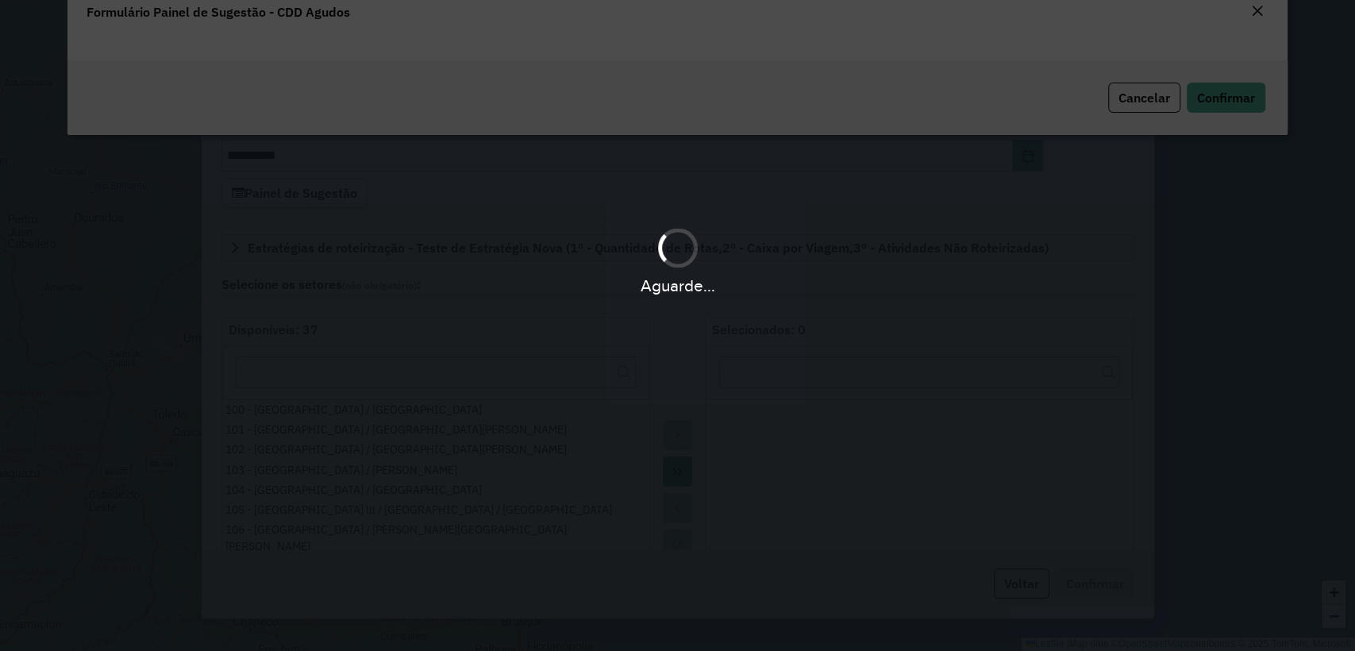
click at [641, 84] on div "Aguarde..." at bounding box center [677, 325] width 1355 height 651
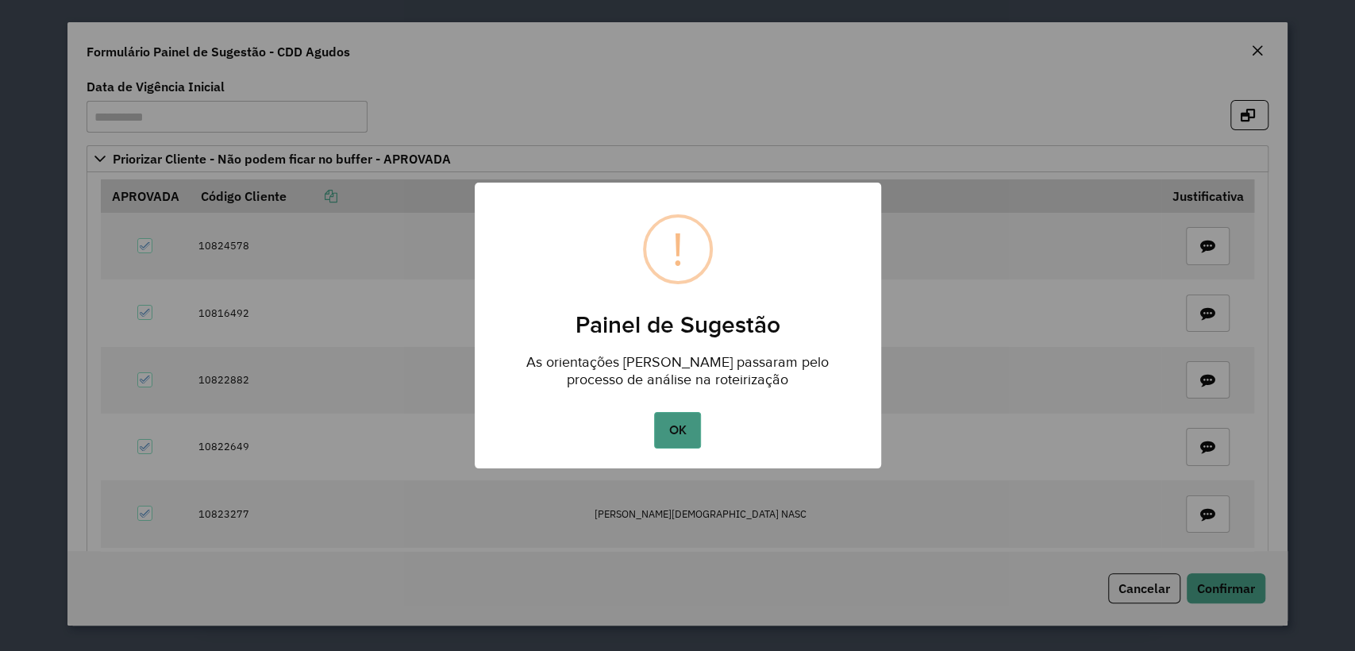
click at [672, 437] on button "OK" at bounding box center [677, 430] width 47 height 37
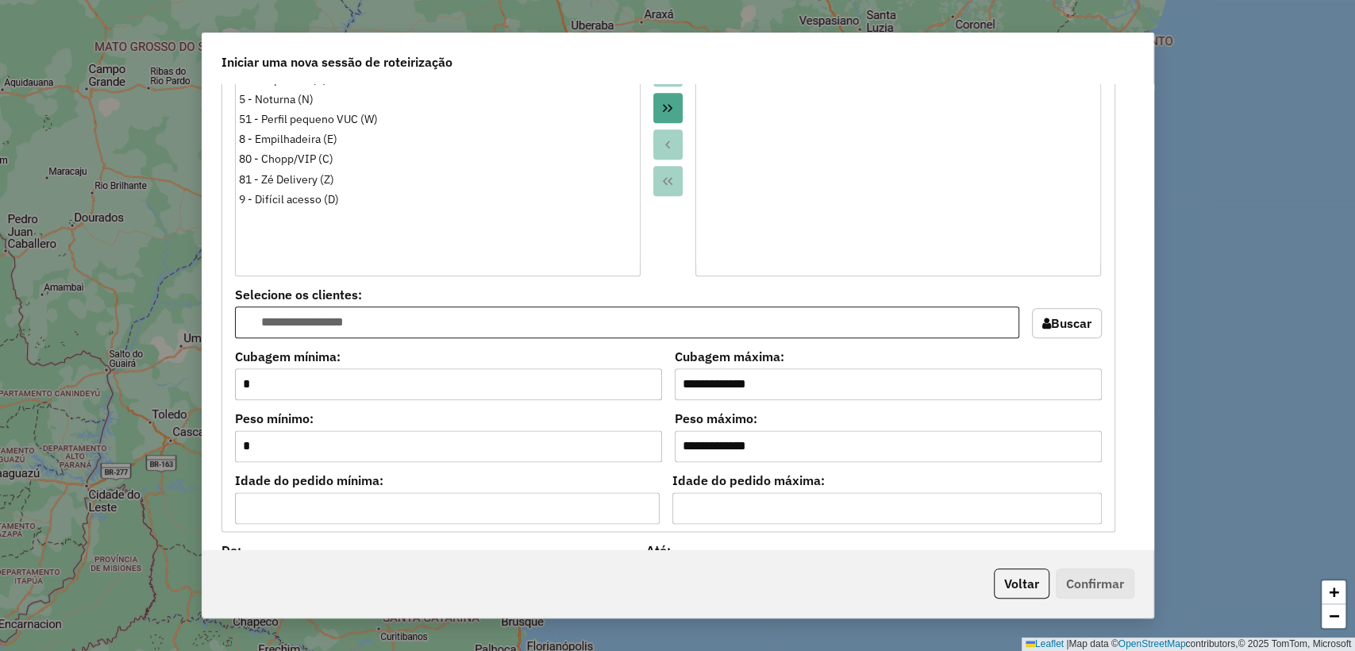
scroll to position [1235, 0]
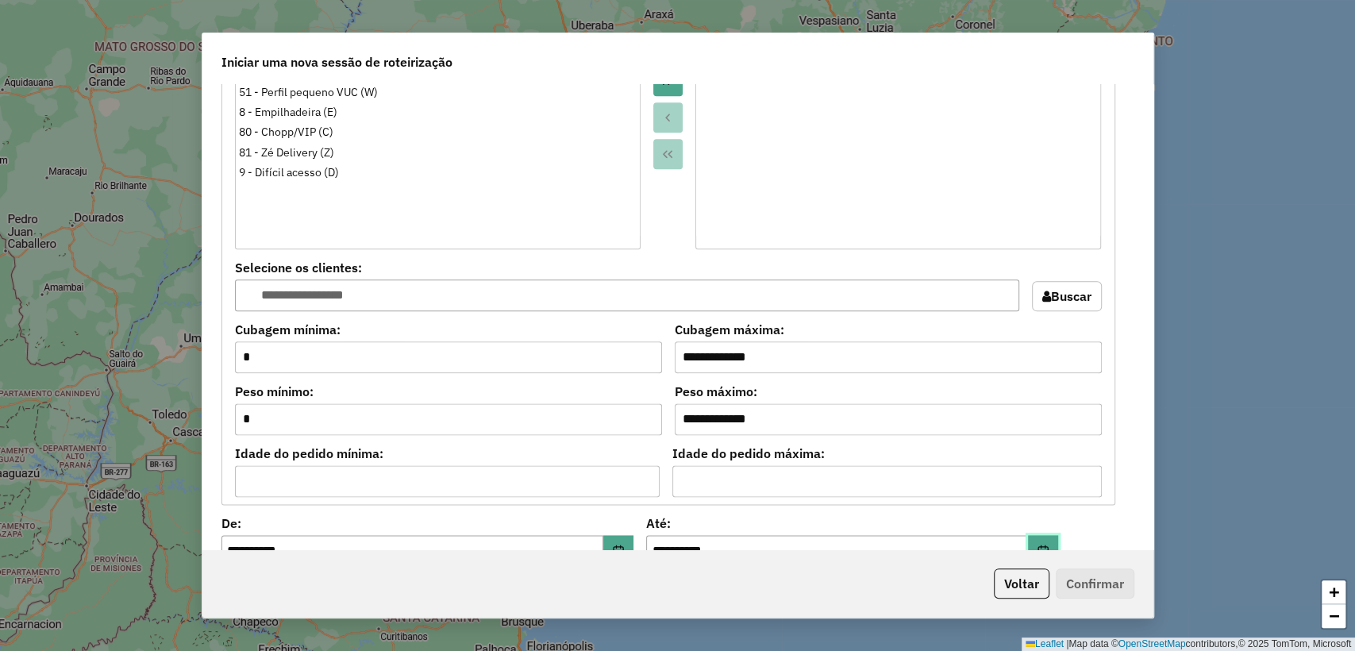
click at [1043, 539] on button "Choose Date" at bounding box center [1043, 551] width 30 height 32
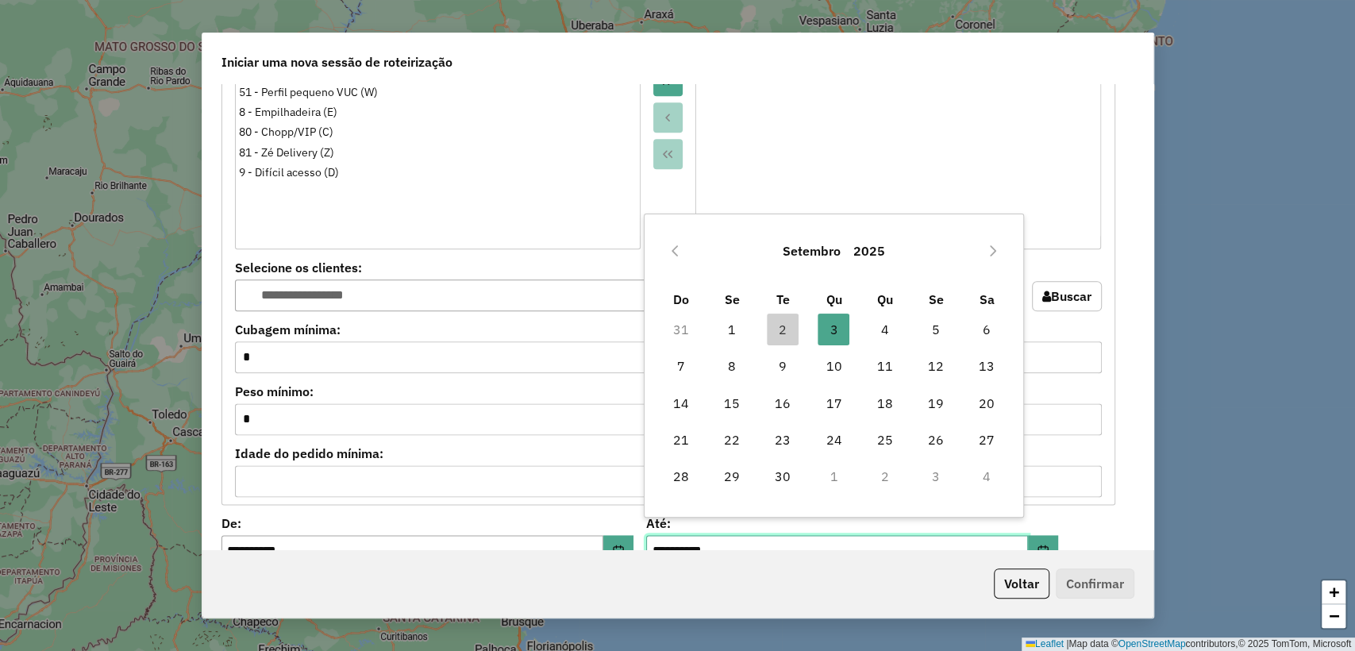
scroll to position [1249, 0]
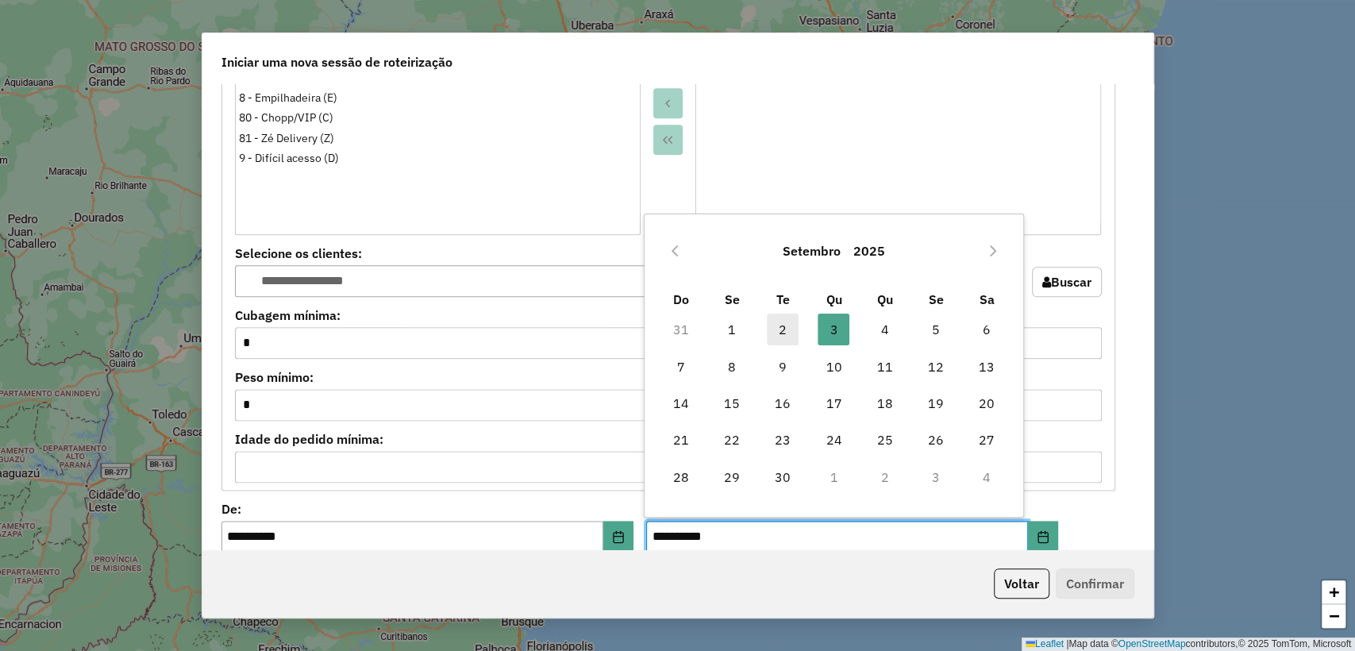
click at [773, 330] on span "2" at bounding box center [783, 330] width 32 height 32
type input "**********"
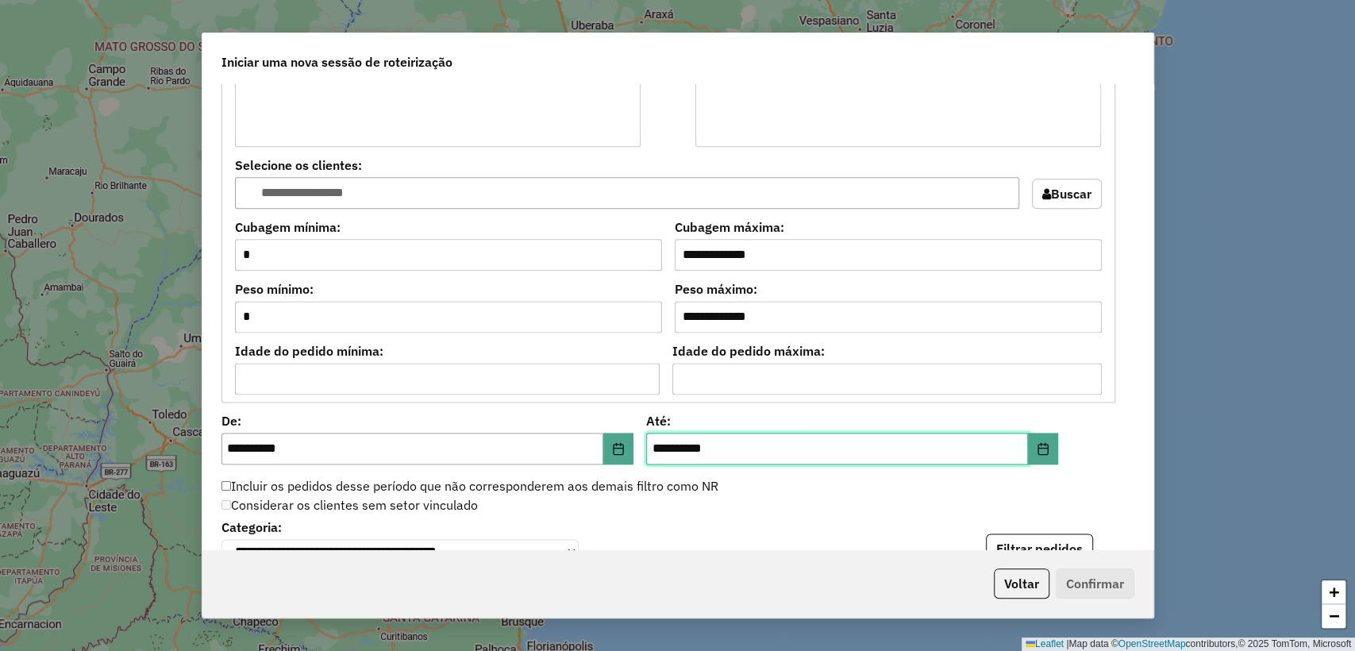
scroll to position [1425, 0]
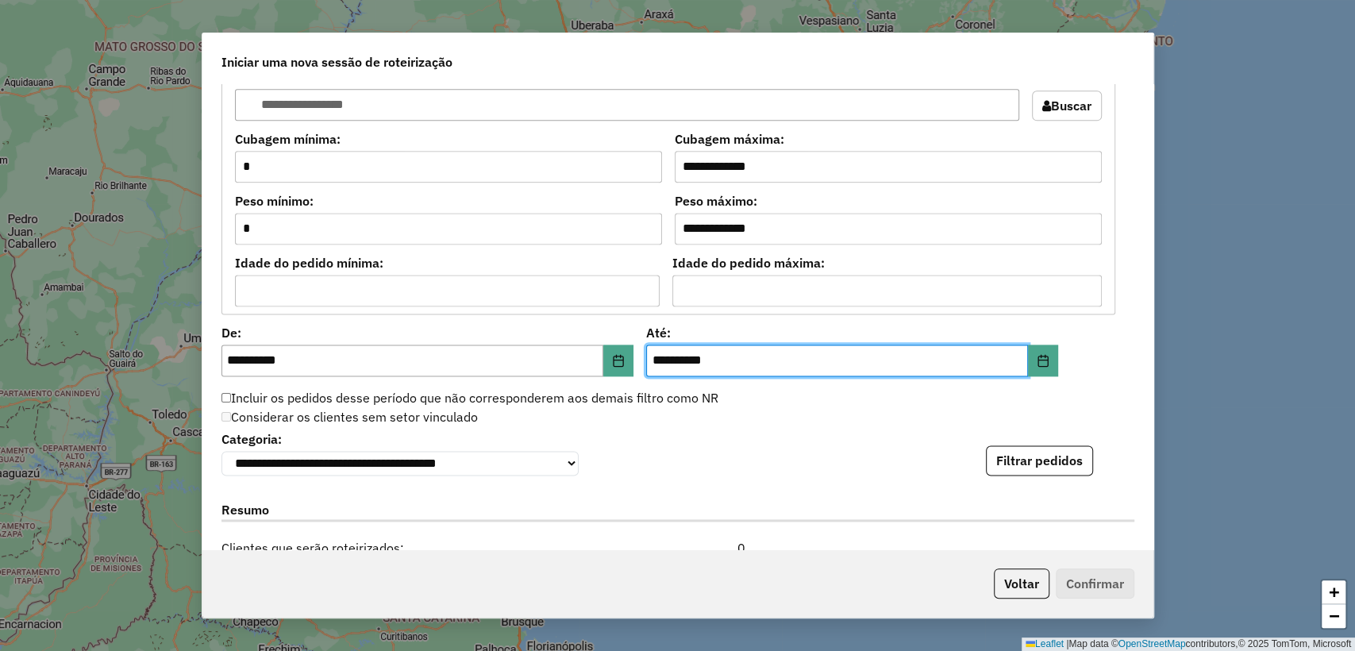
drag, startPoint x: 1045, startPoint y: 461, endPoint x: 991, endPoint y: 437, distance: 59.3
click at [1043, 460] on button "Filtrar pedidos" at bounding box center [1039, 460] width 107 height 30
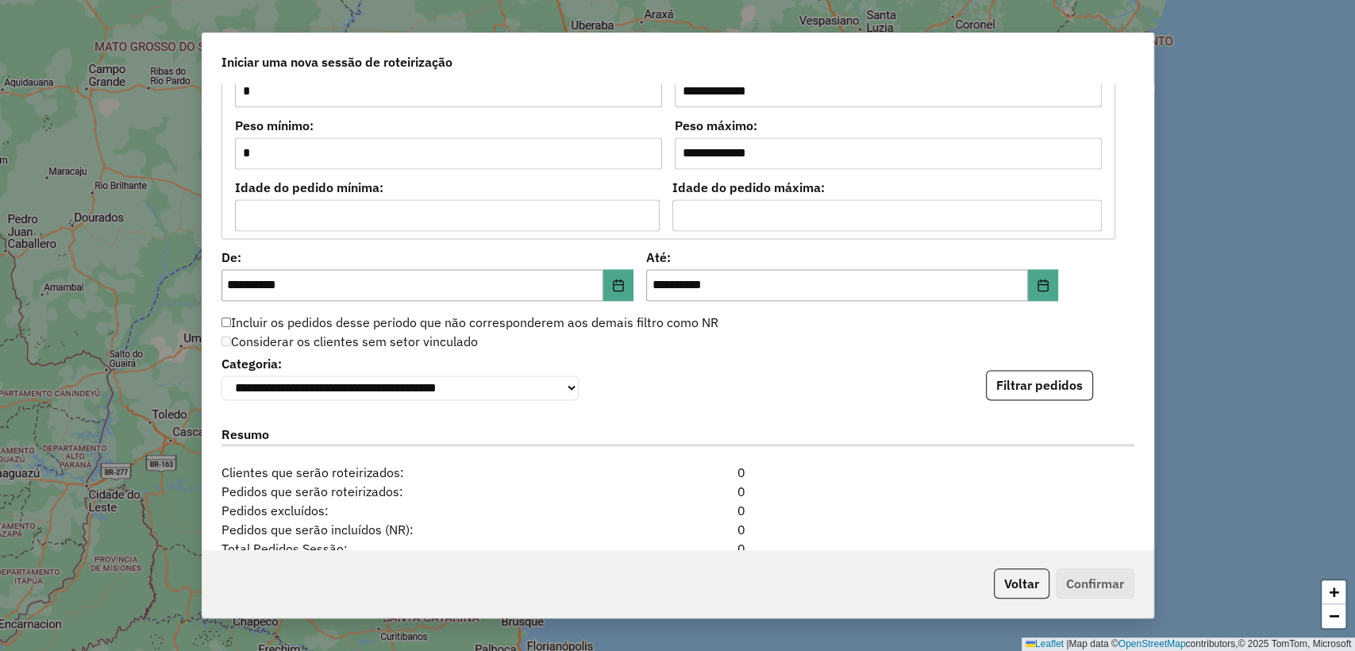
scroll to position [1677, 0]
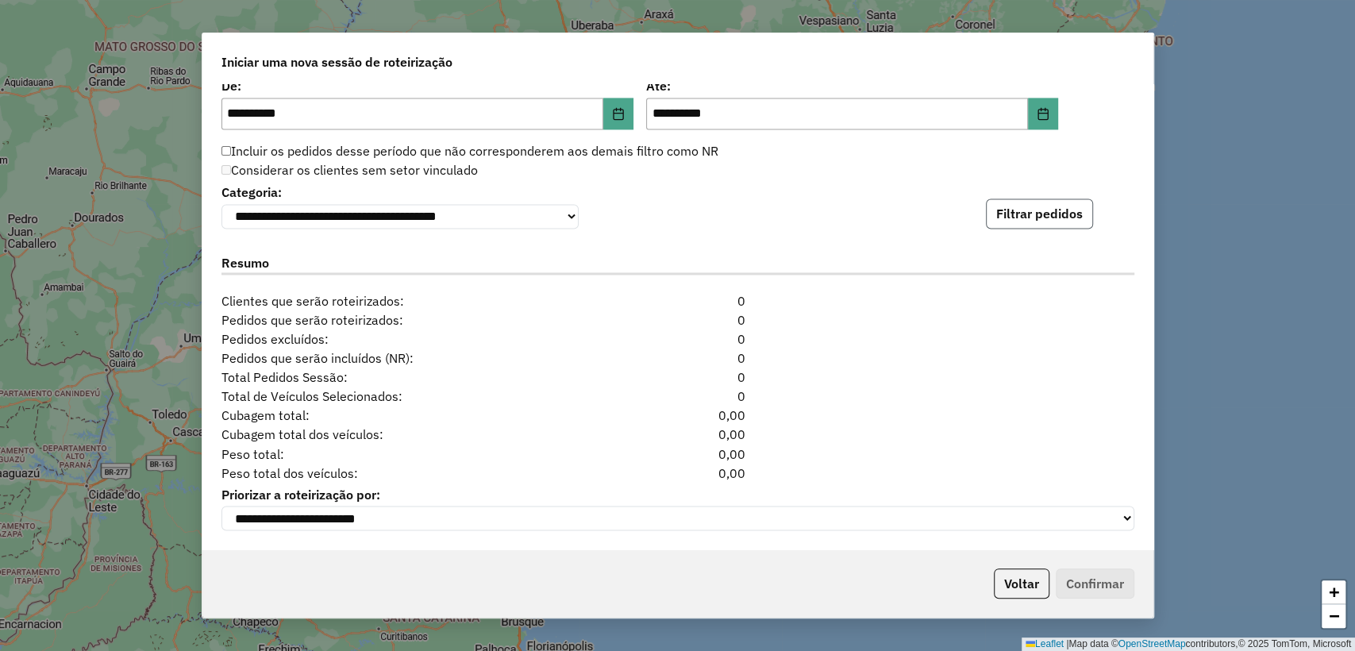
click at [1038, 204] on button "Filtrar pedidos" at bounding box center [1039, 213] width 107 height 30
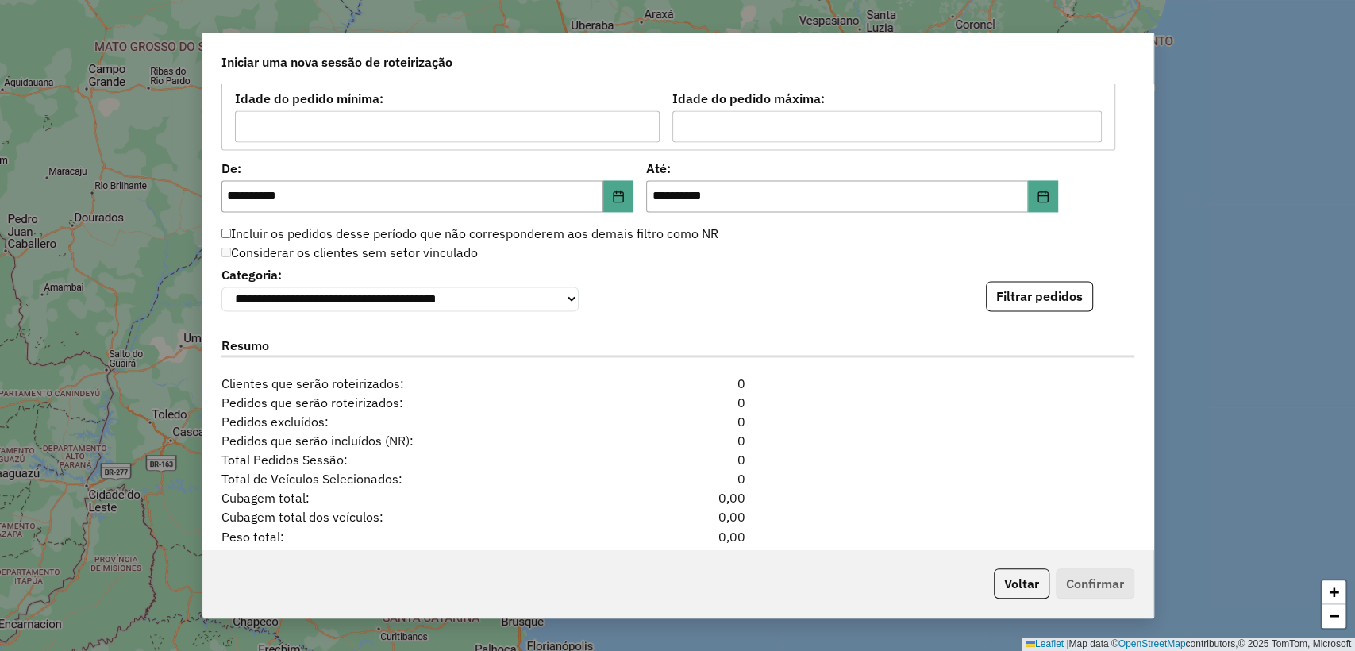
scroll to position [1501, 0]
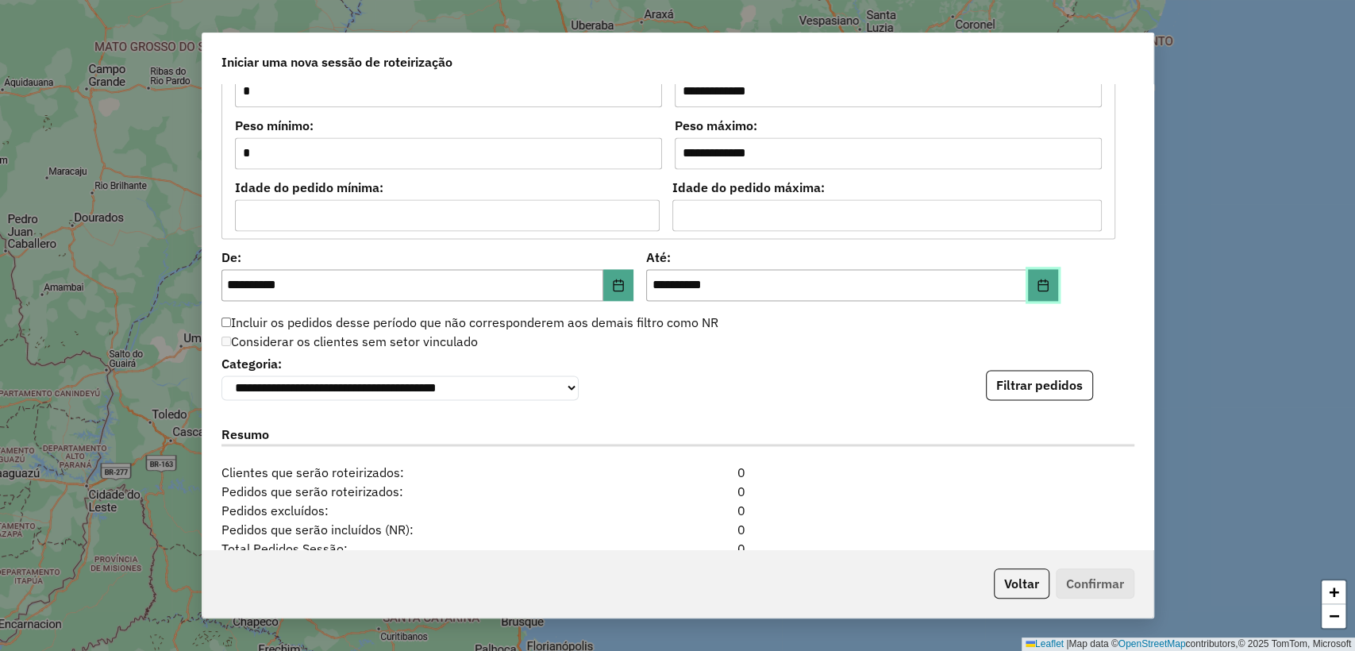
click at [1038, 280] on icon "Choose Date" at bounding box center [1043, 285] width 13 height 13
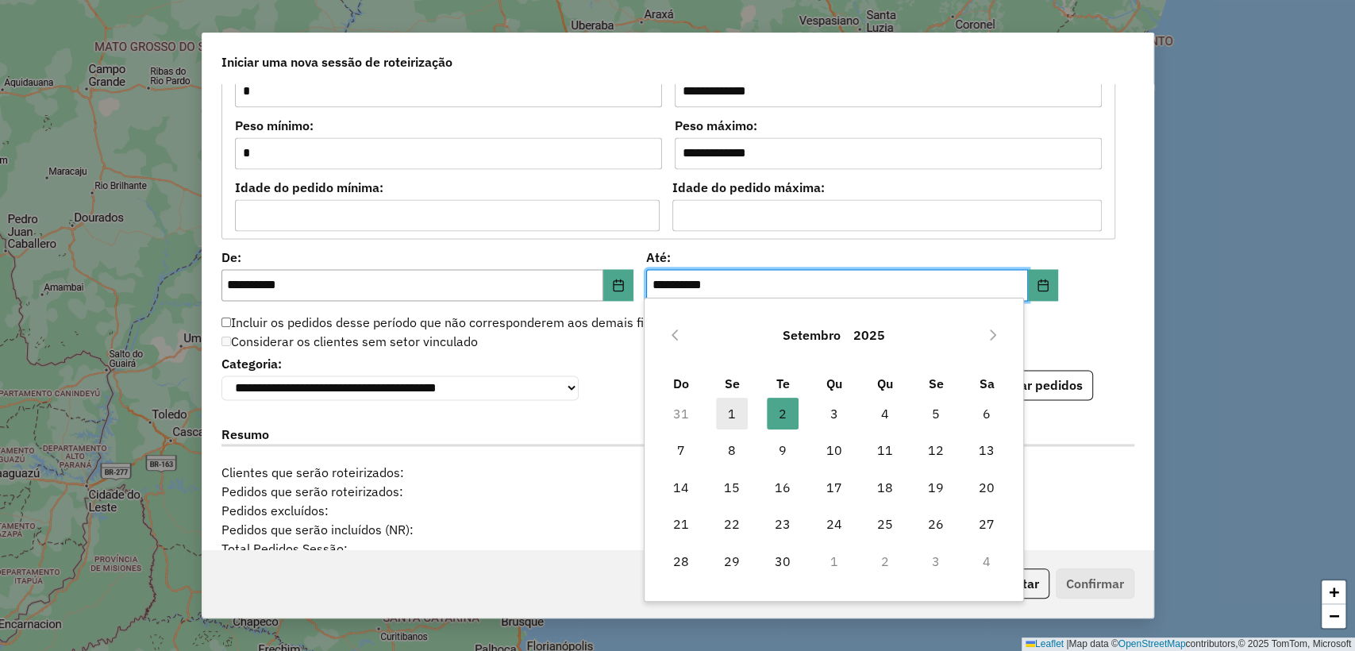
click at [729, 408] on span "1" at bounding box center [732, 414] width 32 height 32
type input "**********"
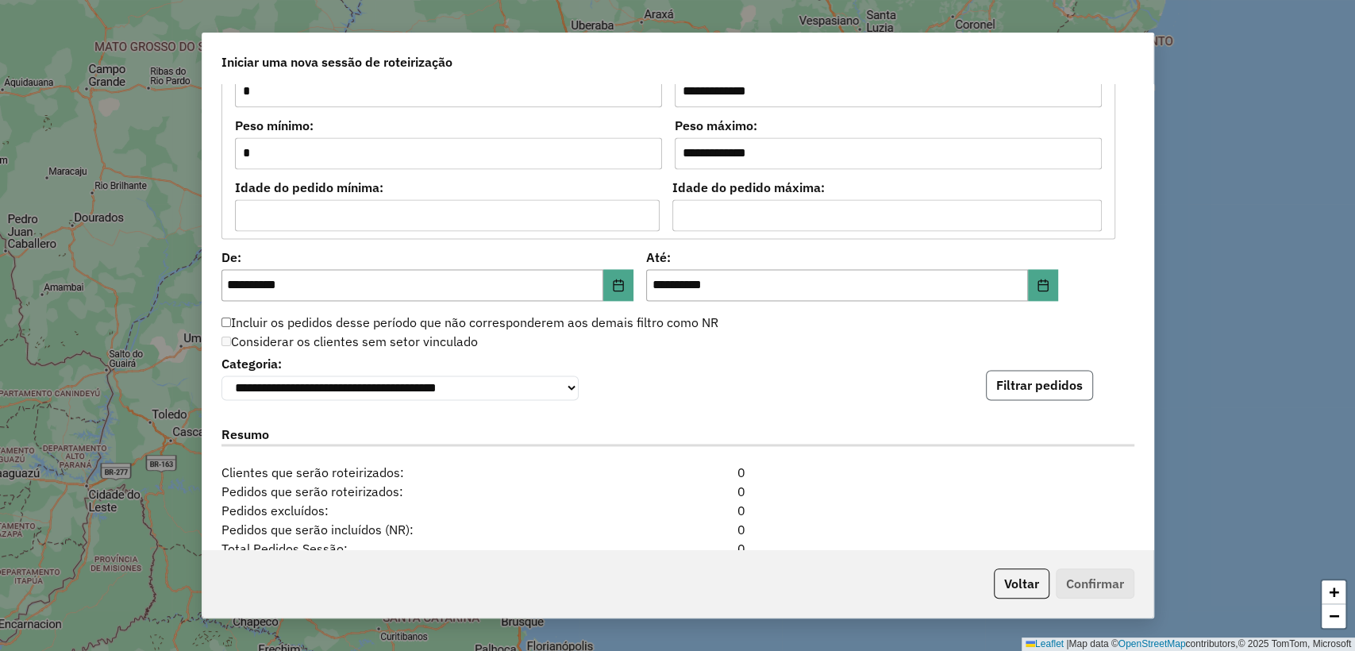
click at [1027, 383] on button "Filtrar pedidos" at bounding box center [1039, 385] width 107 height 30
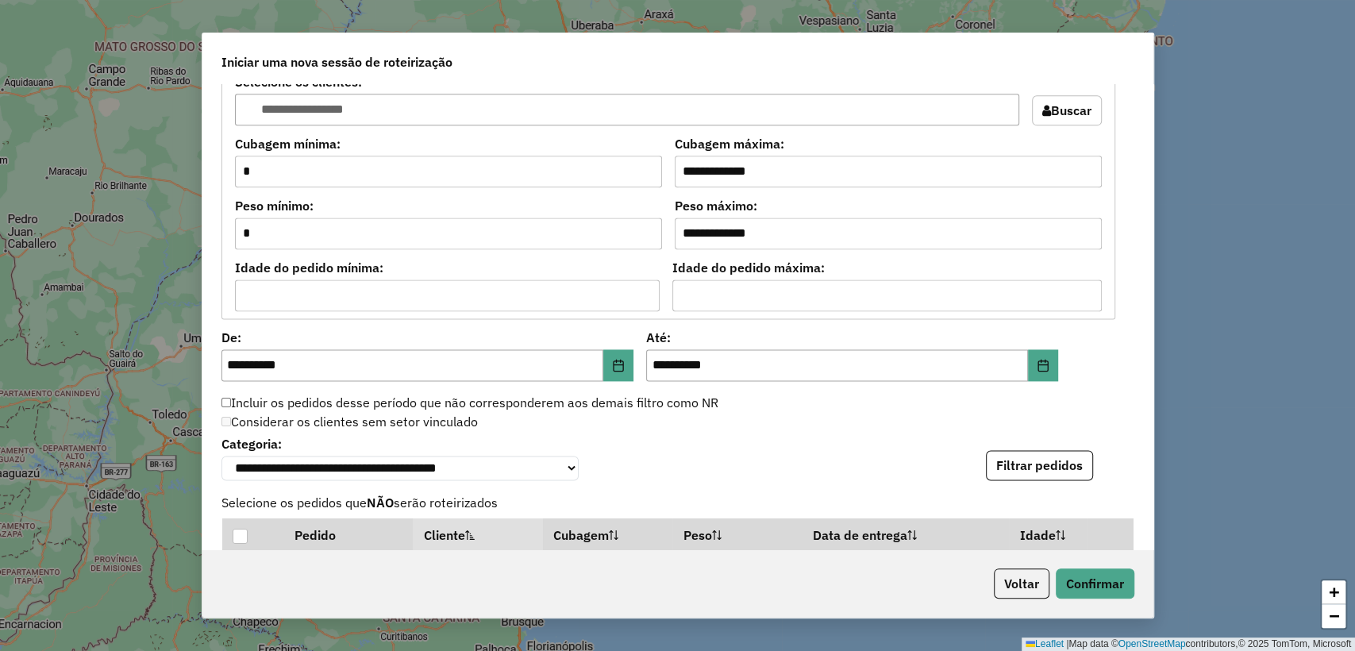
scroll to position [1412, 0]
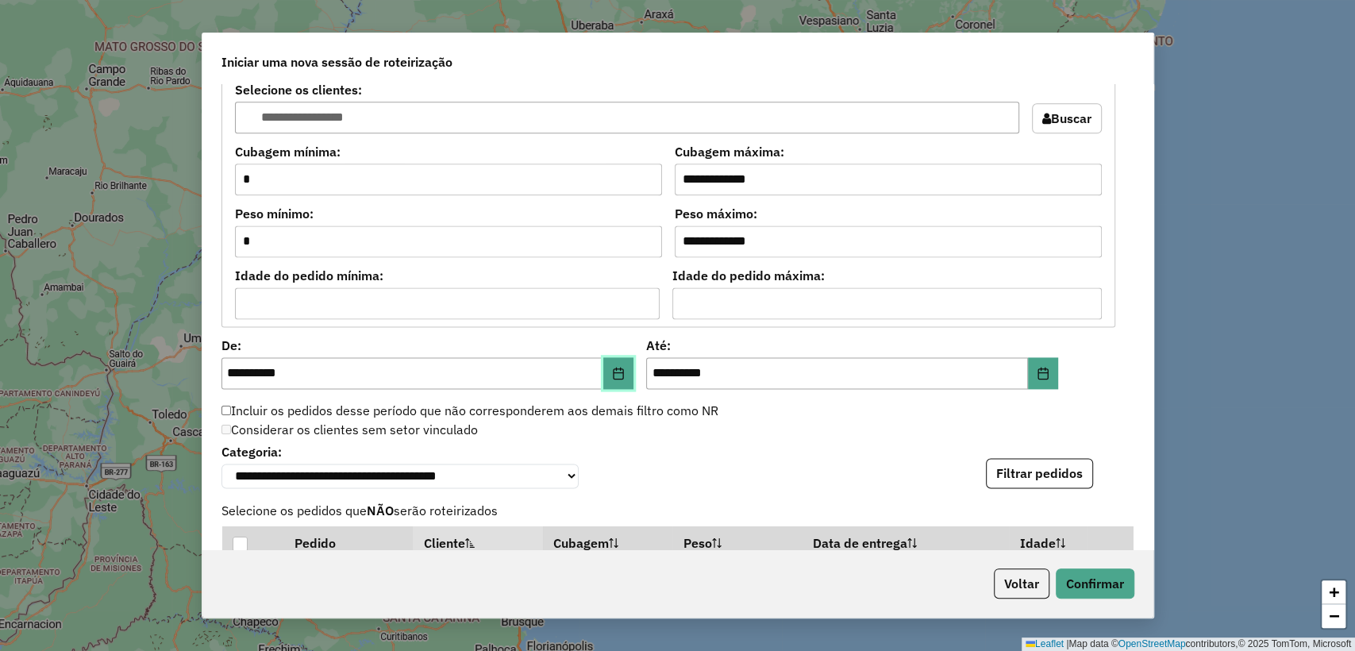
click at [616, 367] on icon "Choose Date" at bounding box center [618, 373] width 10 height 13
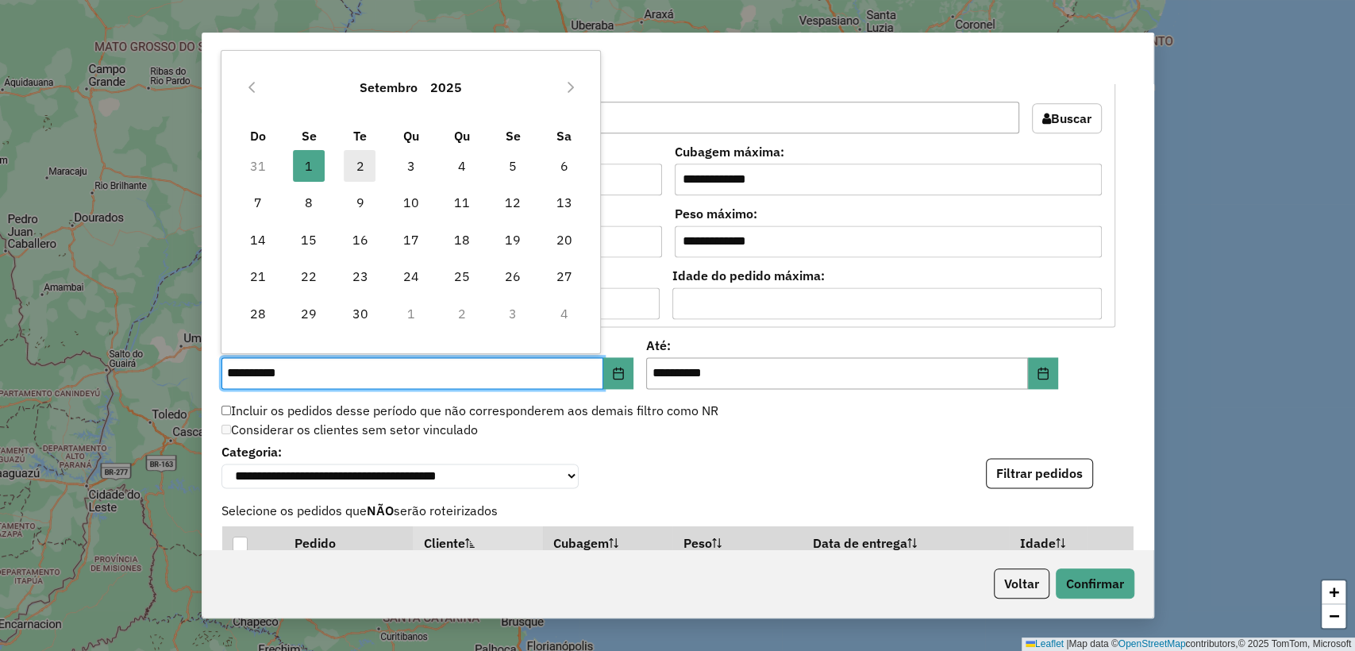
click at [359, 164] on span "2" at bounding box center [360, 166] width 32 height 32
type input "**********"
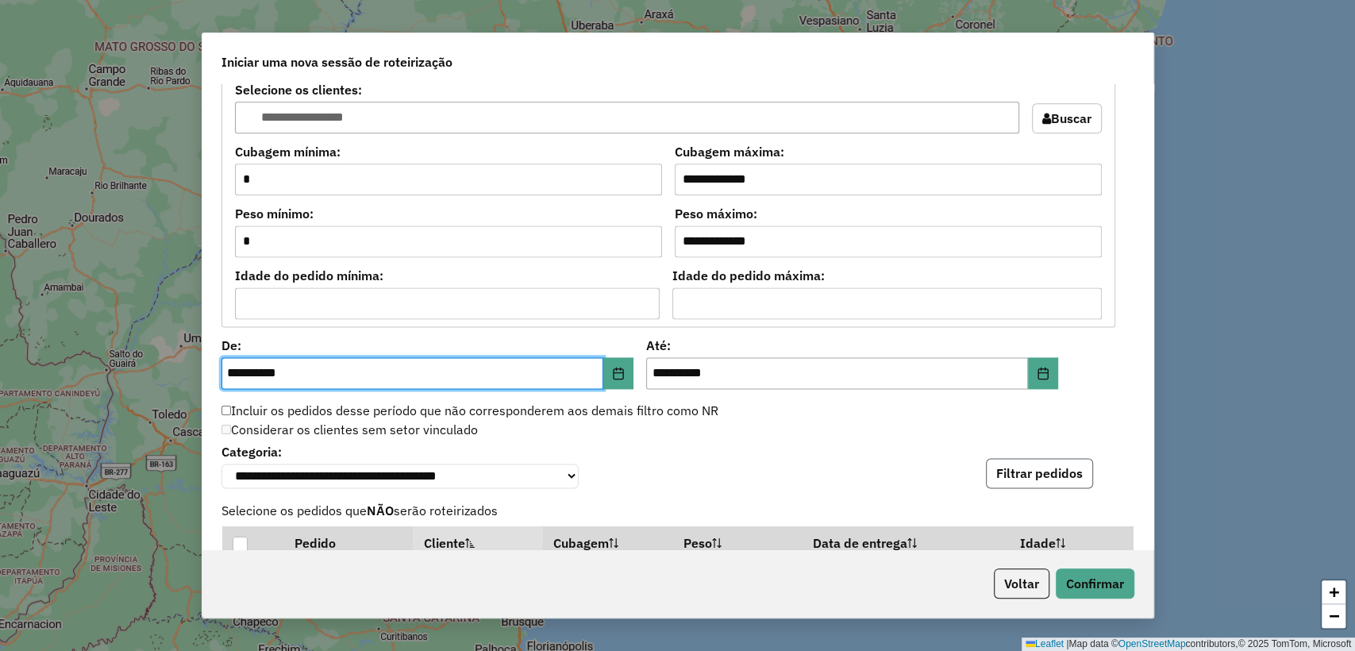
click at [1054, 478] on button "Filtrar pedidos" at bounding box center [1039, 473] width 107 height 30
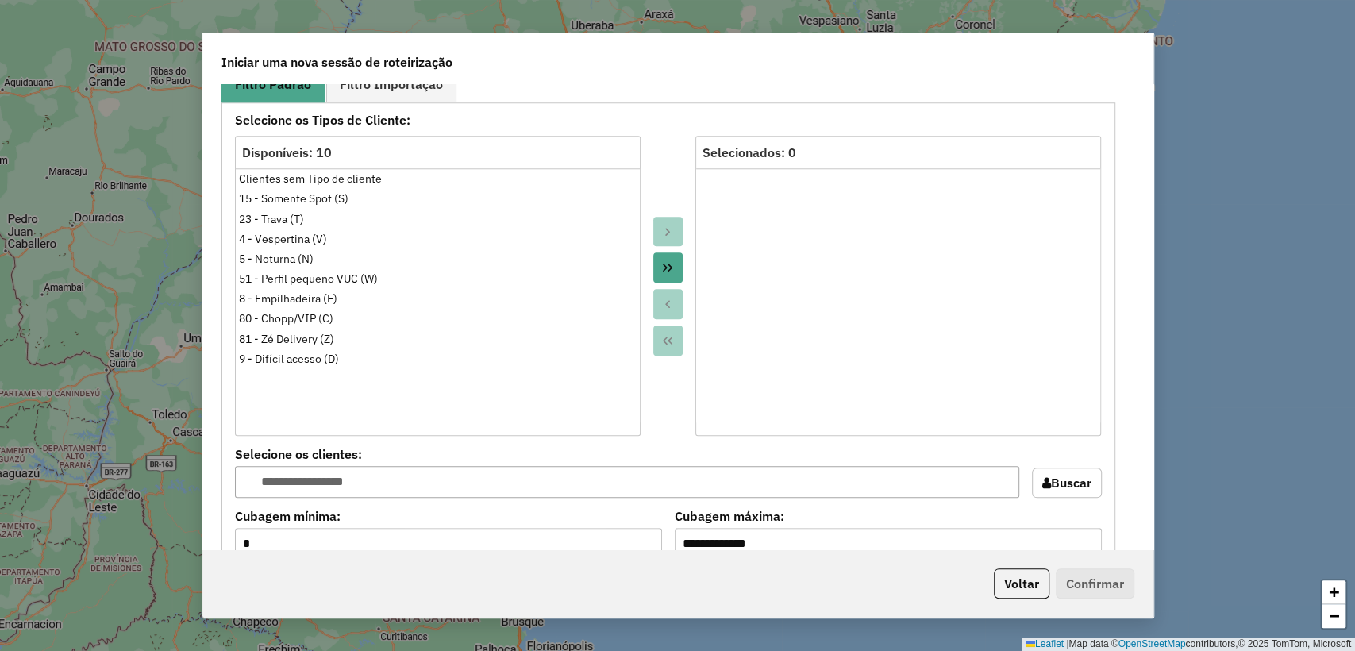
scroll to position [972, 0]
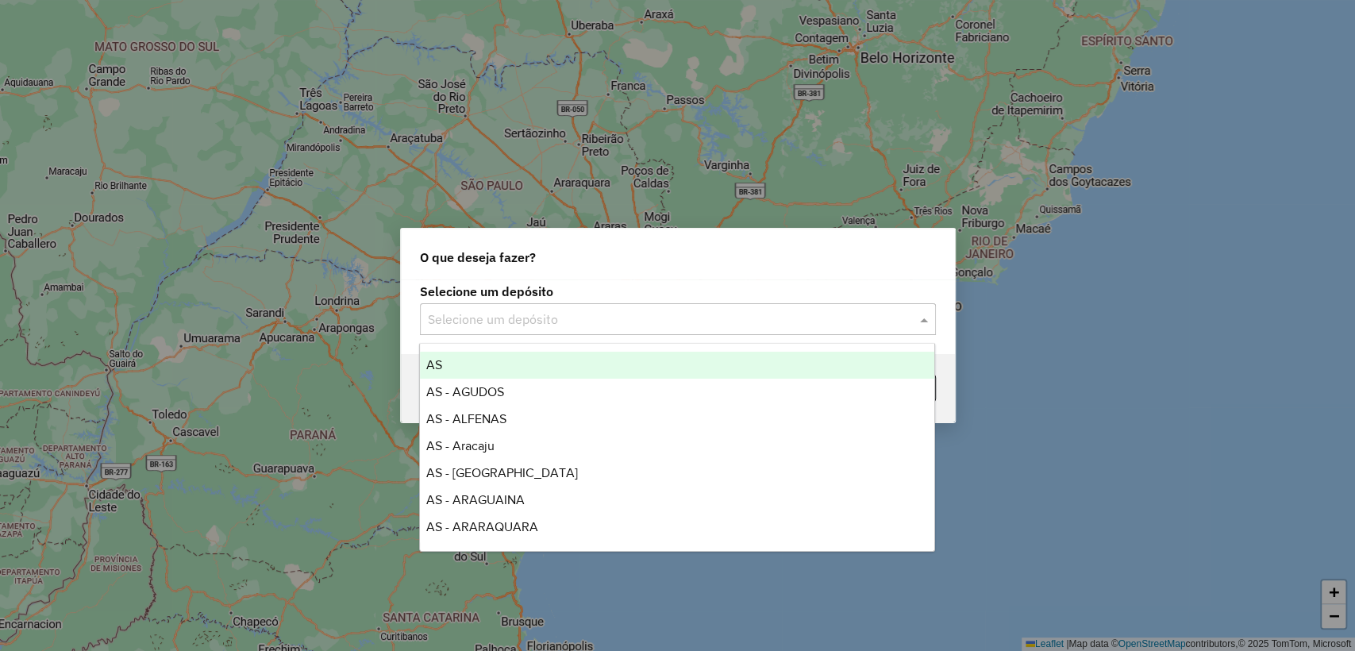
click at [492, 327] on div "Selecione um depósito" at bounding box center [678, 319] width 516 height 32
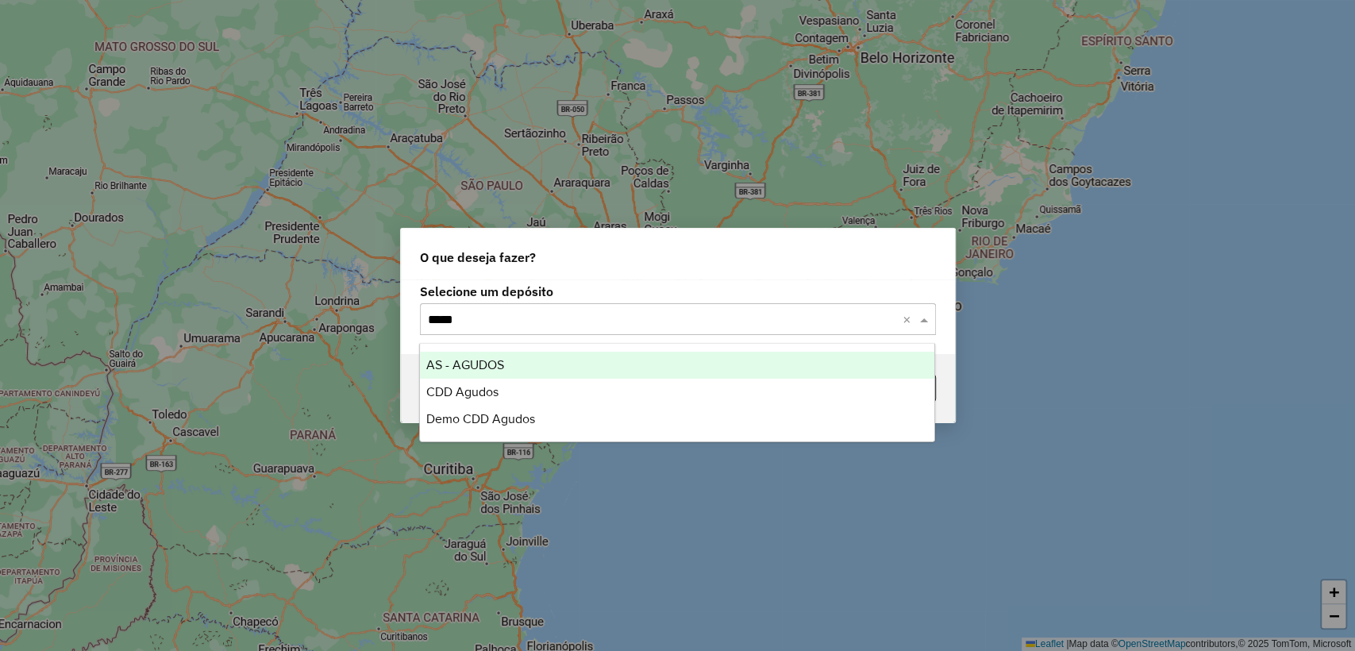
type input "******"
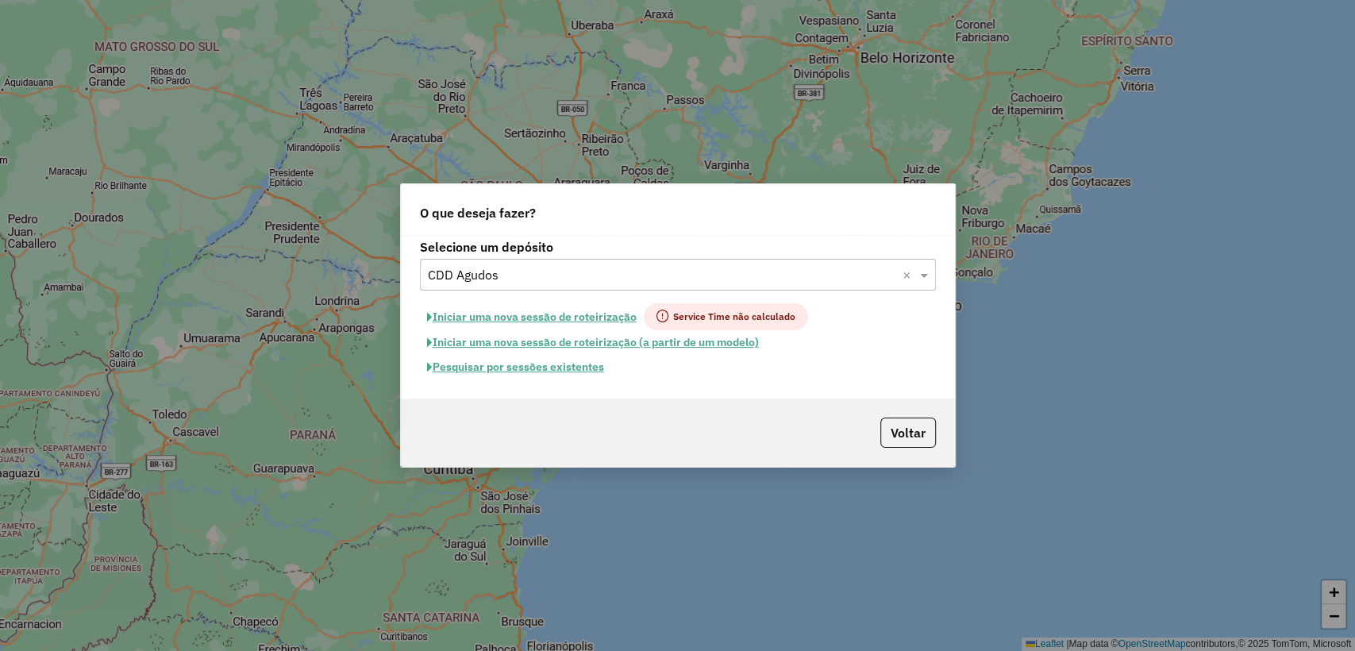
click at [575, 314] on button "Iniciar uma nova sessão de roteirização" at bounding box center [532, 316] width 224 height 27
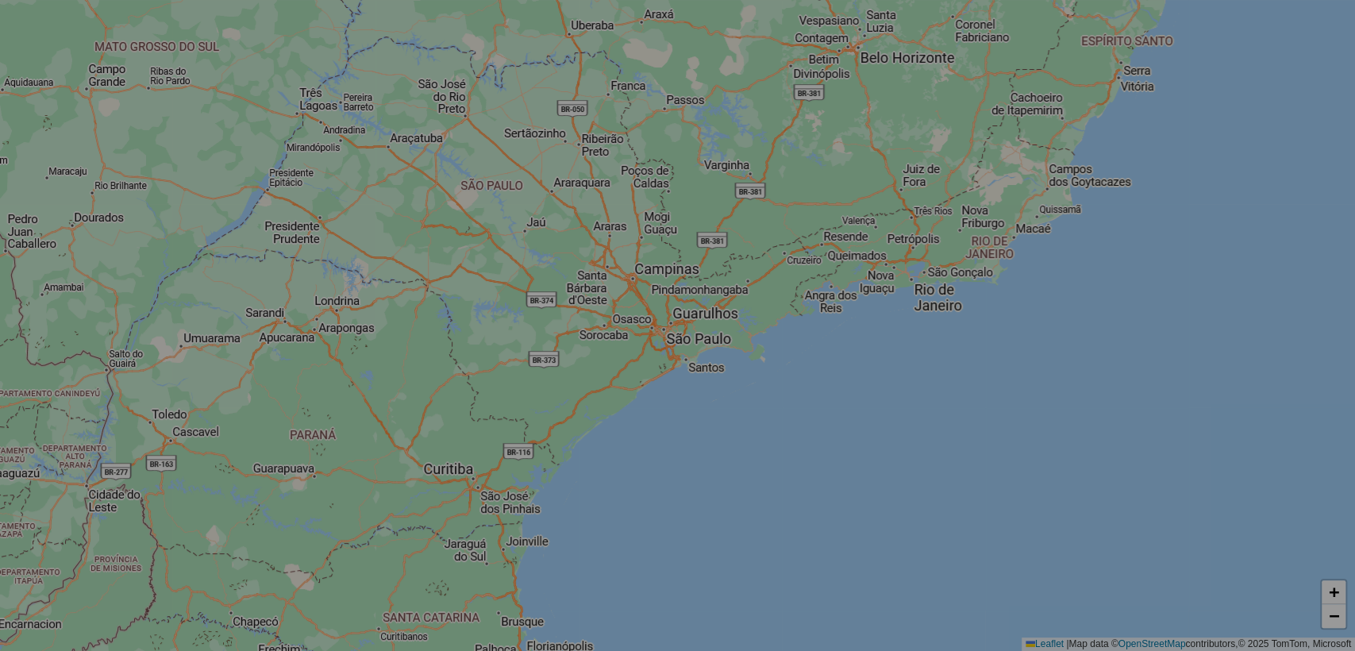
select select "*"
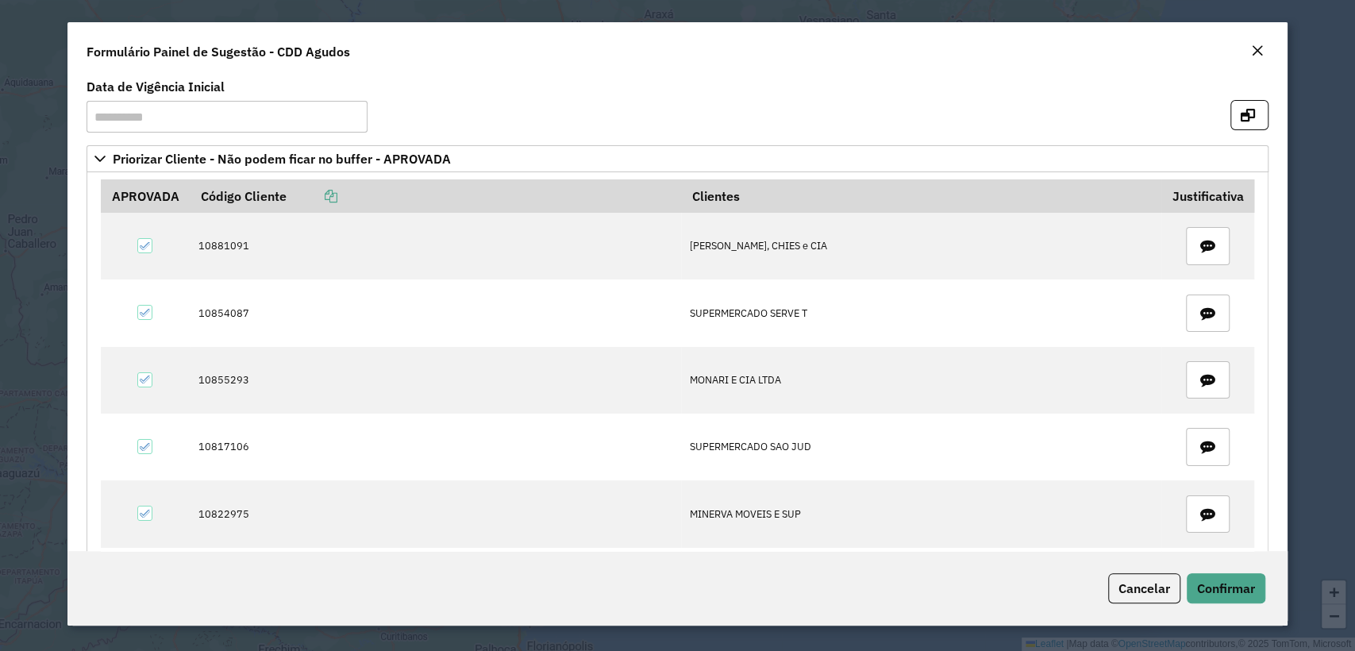
click at [1268, 52] on div "Formulário Painel de Sugestão - CDD Agudos" at bounding box center [677, 48] width 1220 height 52
click at [1262, 52] on em "Close" at bounding box center [1257, 50] width 13 height 13
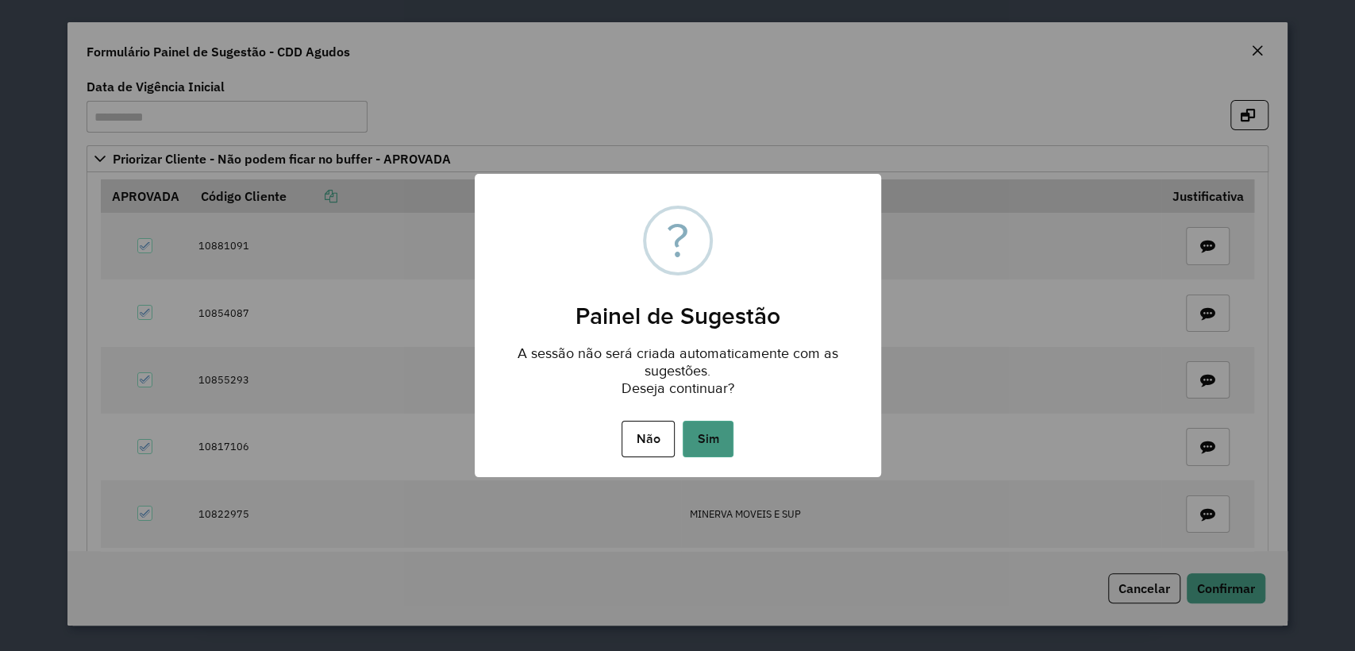
drag, startPoint x: 711, startPoint y: 425, endPoint x: 700, endPoint y: 406, distance: 22.1
click at [711, 424] on button "Sim" at bounding box center [708, 439] width 51 height 37
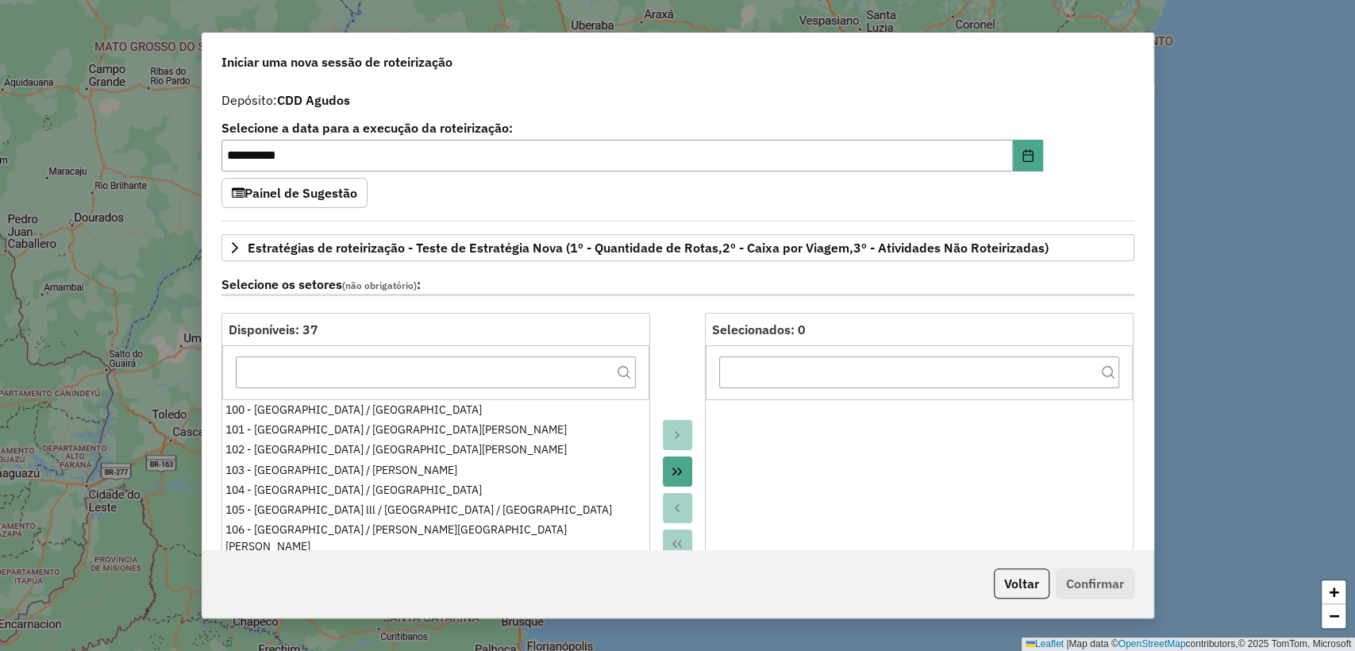
click at [1045, 149] on div "**********" at bounding box center [678, 150] width 913 height 56
click at [1022, 152] on icon "Choose Date" at bounding box center [1028, 155] width 13 height 13
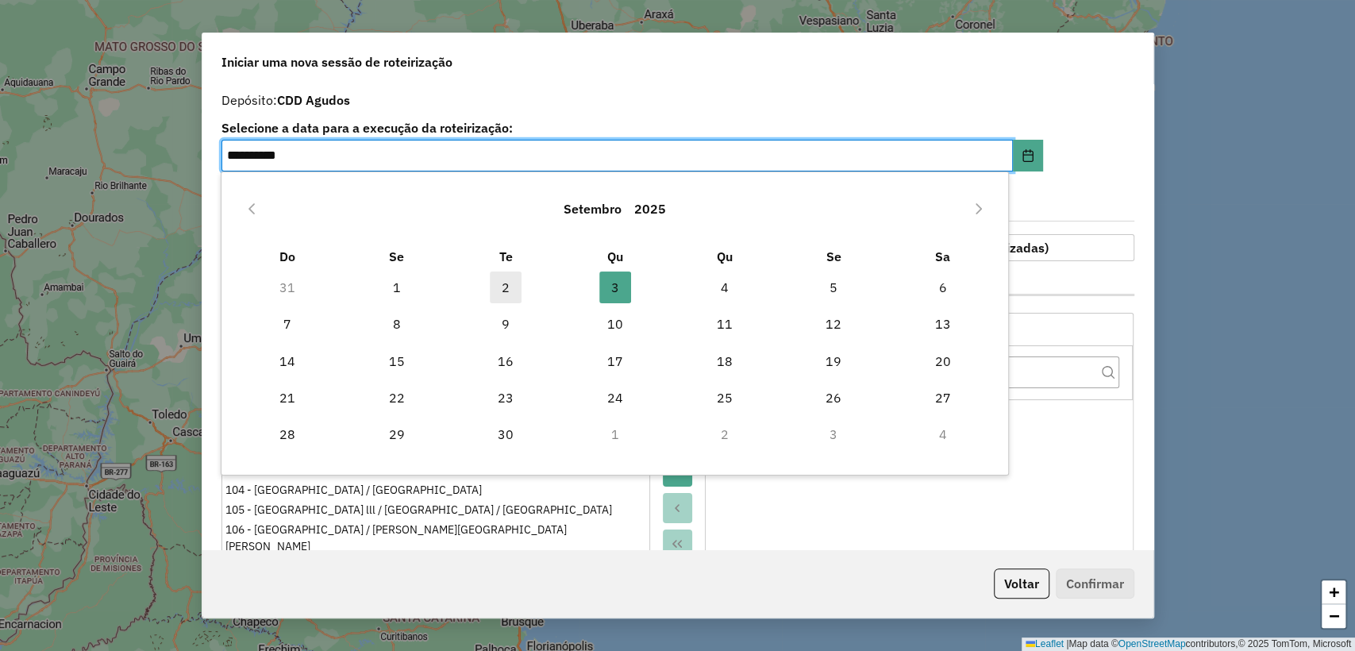
click at [506, 292] on span "2" at bounding box center [506, 288] width 32 height 32
type input "**********"
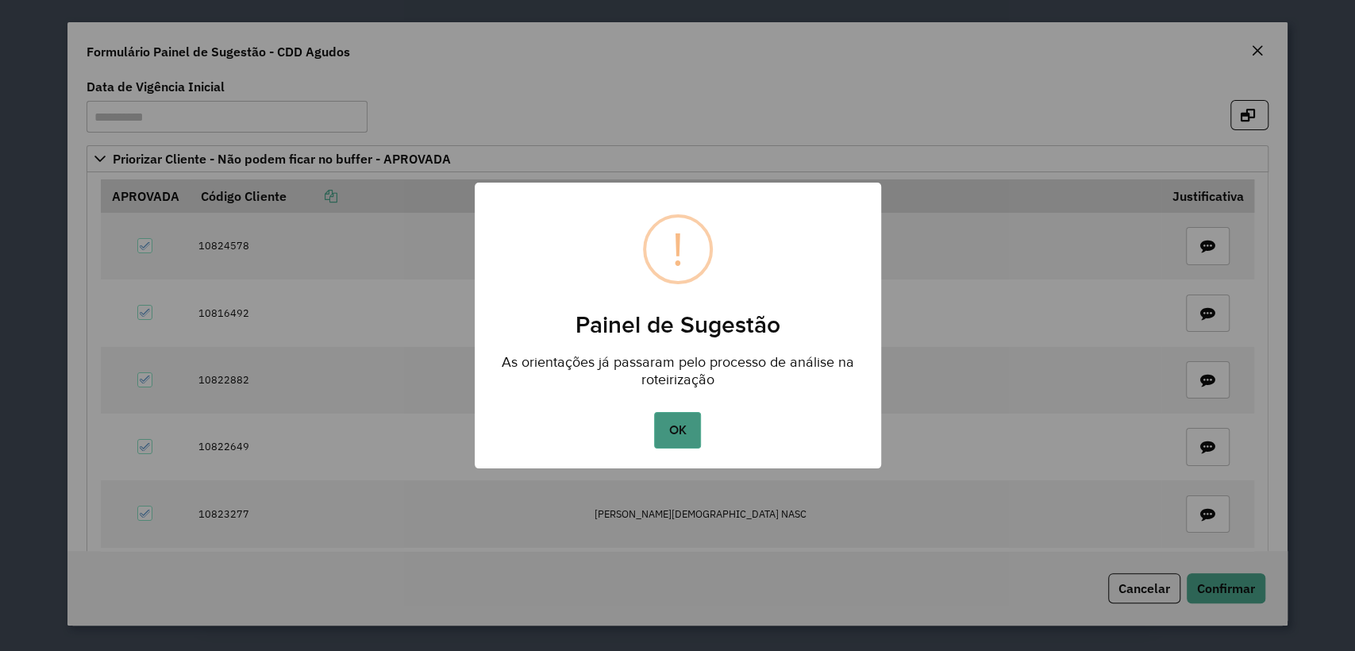
click at [675, 438] on button "OK" at bounding box center [677, 430] width 47 height 37
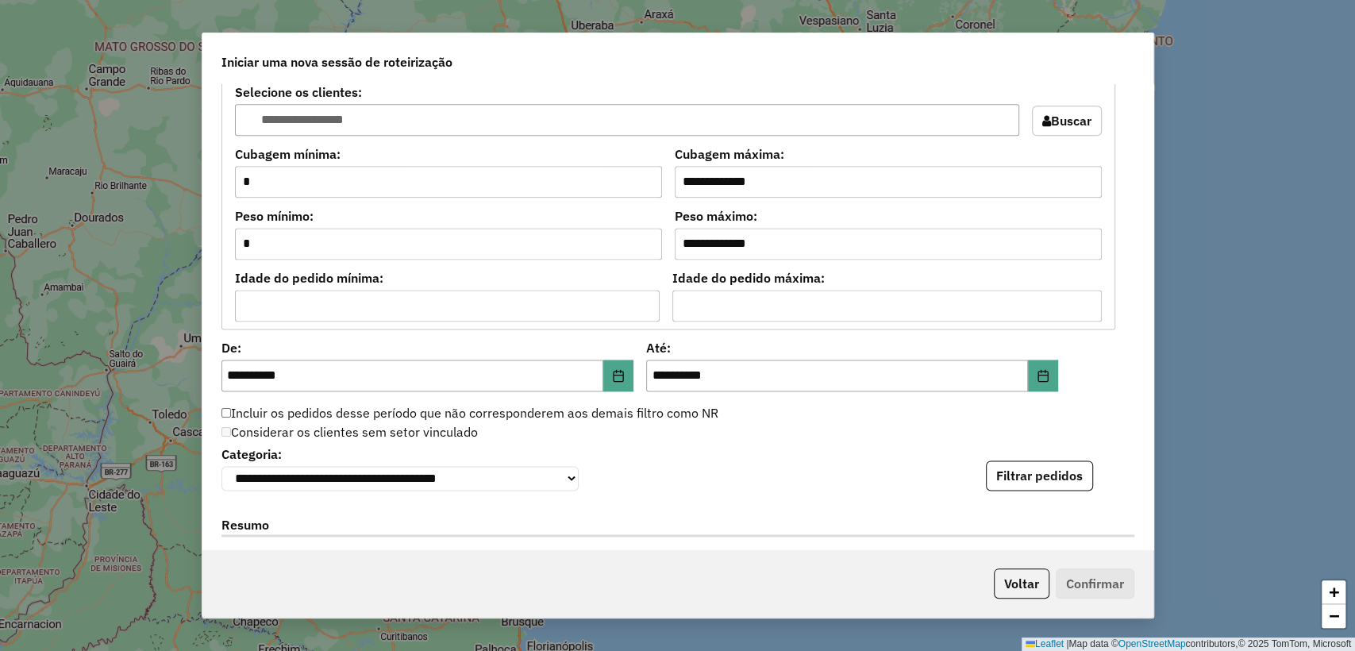
scroll to position [1411, 0]
click at [1037, 372] on icon "Choose Date" at bounding box center [1043, 374] width 13 height 13
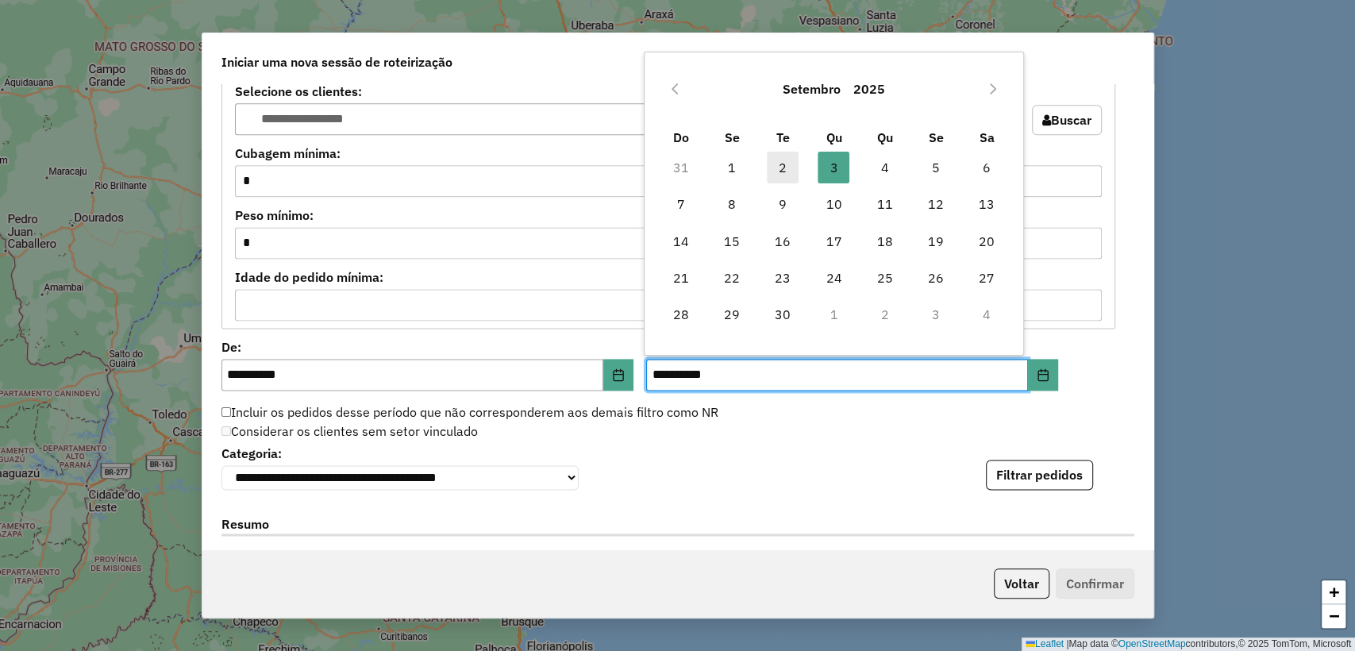
click at [790, 160] on span "2" at bounding box center [783, 168] width 32 height 32
type input "**********"
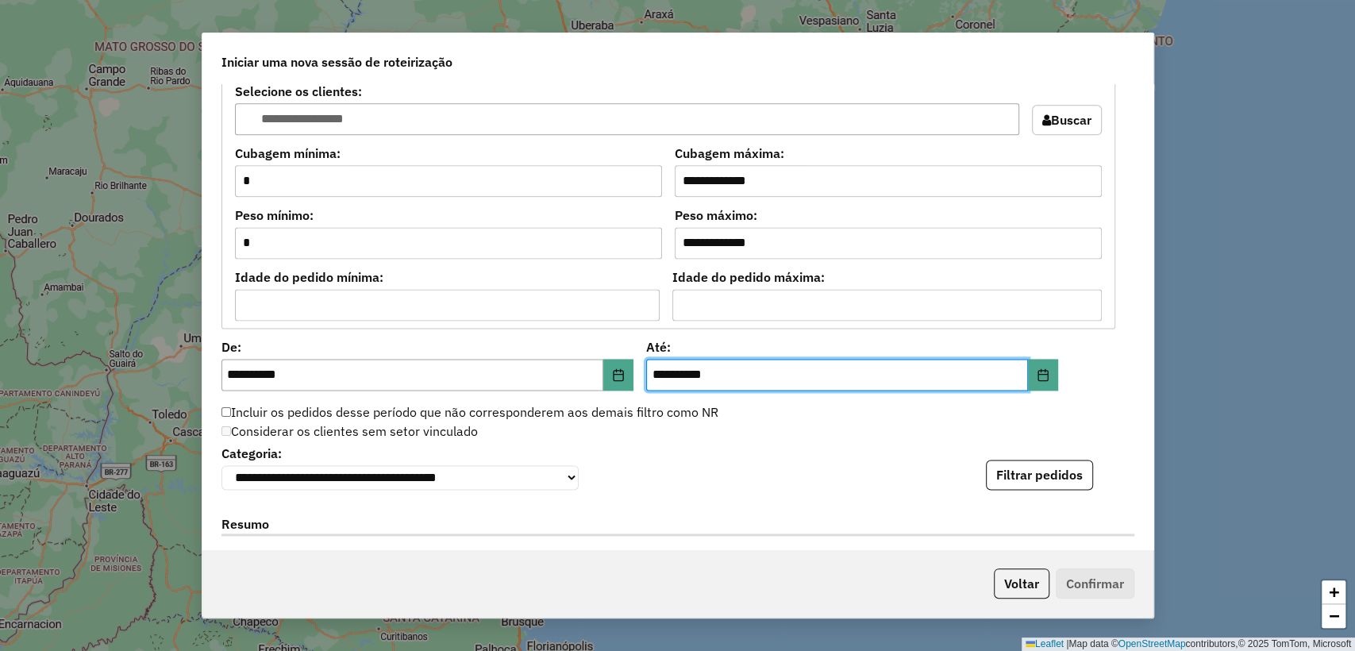
click at [839, 465] on div "**********" at bounding box center [678, 465] width 913 height 48
click at [1023, 479] on button "Filtrar pedidos" at bounding box center [1039, 475] width 107 height 30
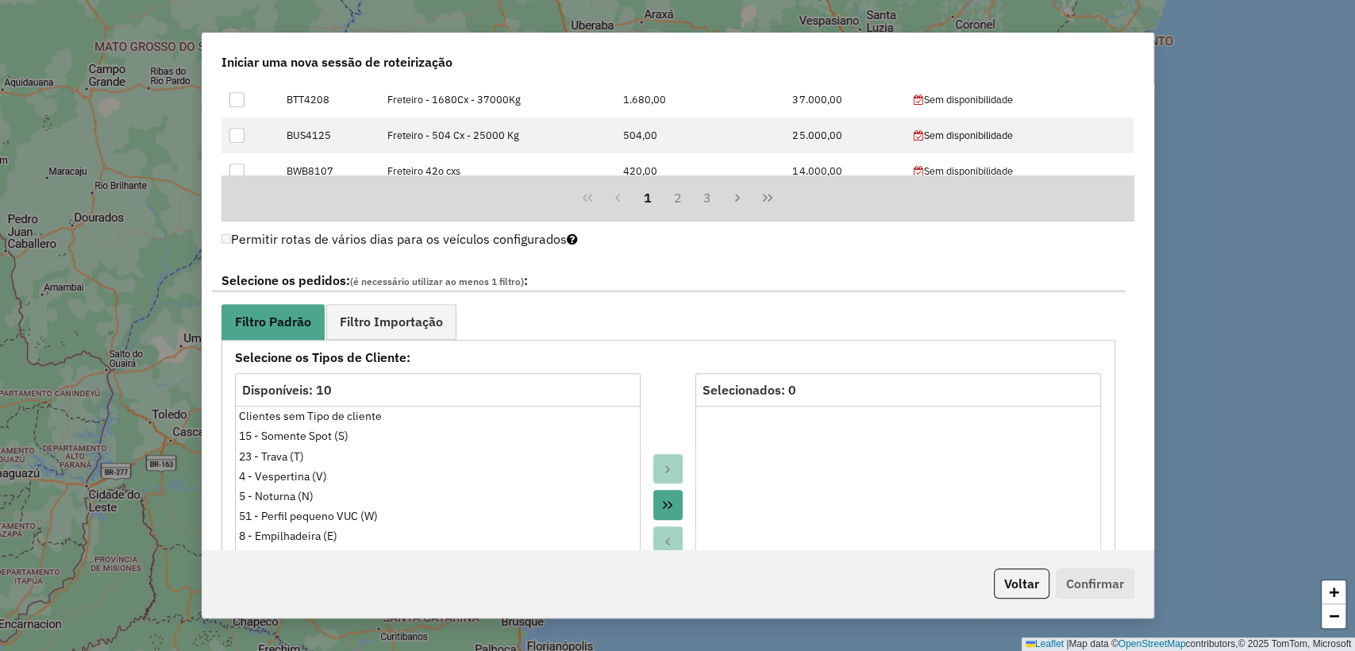
scroll to position [830, 0]
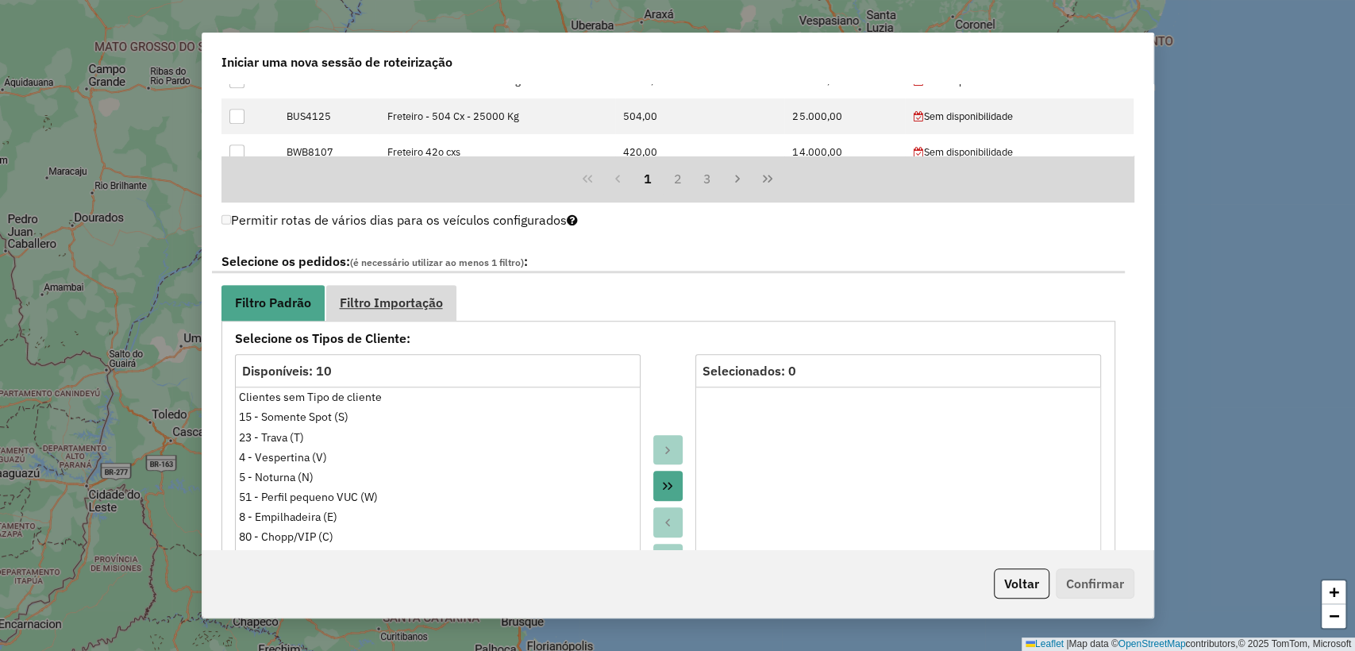
click at [418, 302] on span "Filtro Importação" at bounding box center [391, 302] width 103 height 13
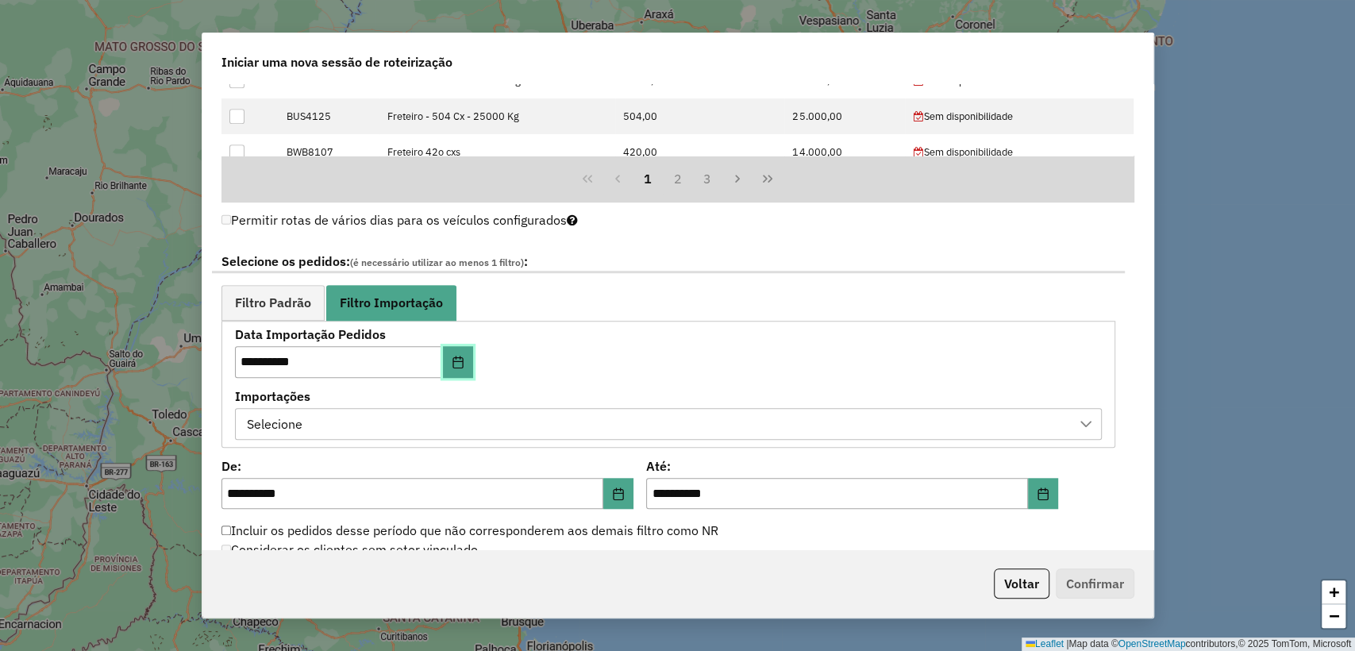
click at [457, 358] on icon "Choose Date" at bounding box center [458, 362] width 10 height 13
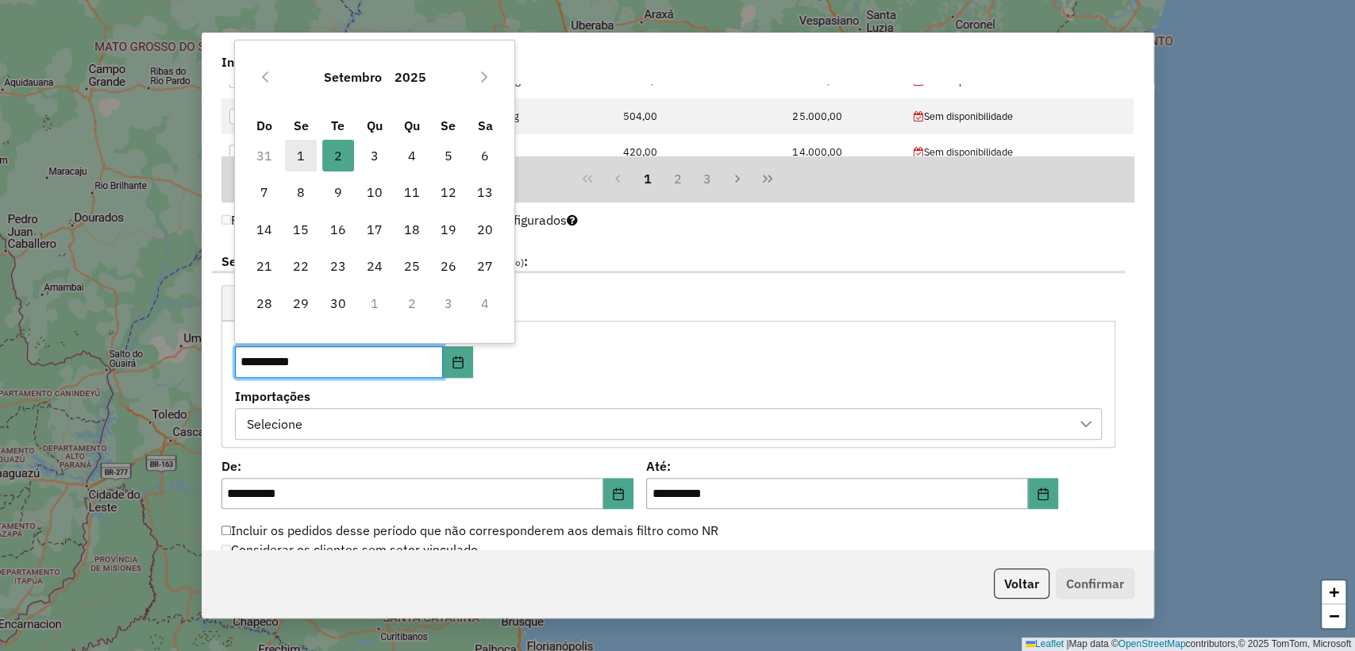
click at [302, 143] on span "1" at bounding box center [301, 156] width 32 height 32
type input "**********"
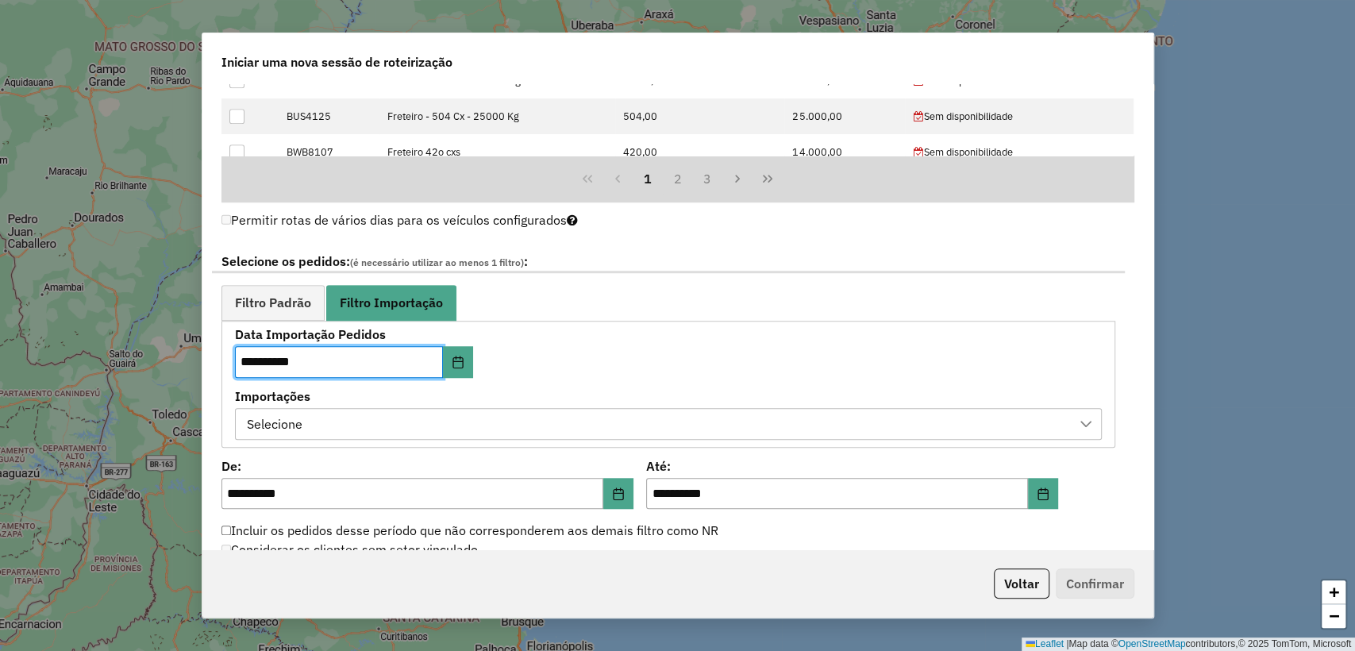
click at [548, 400] on label "Importações" at bounding box center [668, 396] width 867 height 19
click at [543, 421] on div "Selecione" at bounding box center [656, 424] width 829 height 30
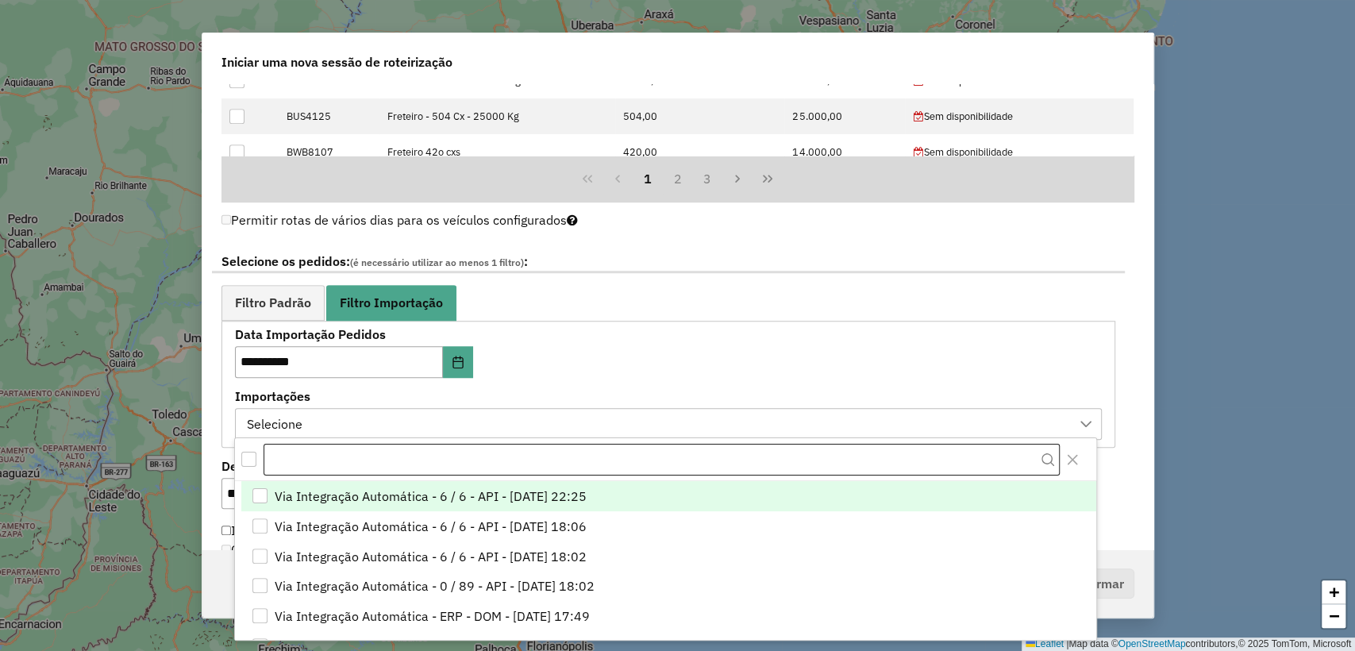
scroll to position [12, 71]
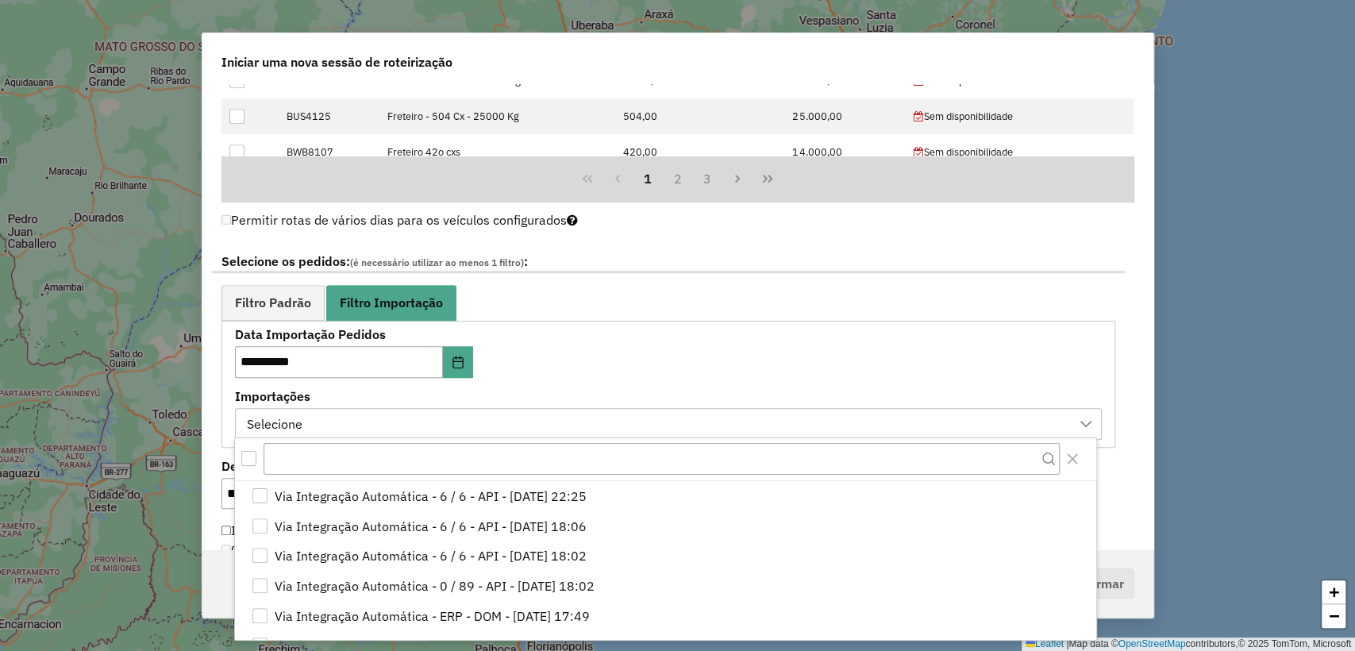
click at [250, 454] on div "All items unselected" at bounding box center [248, 458] width 15 height 15
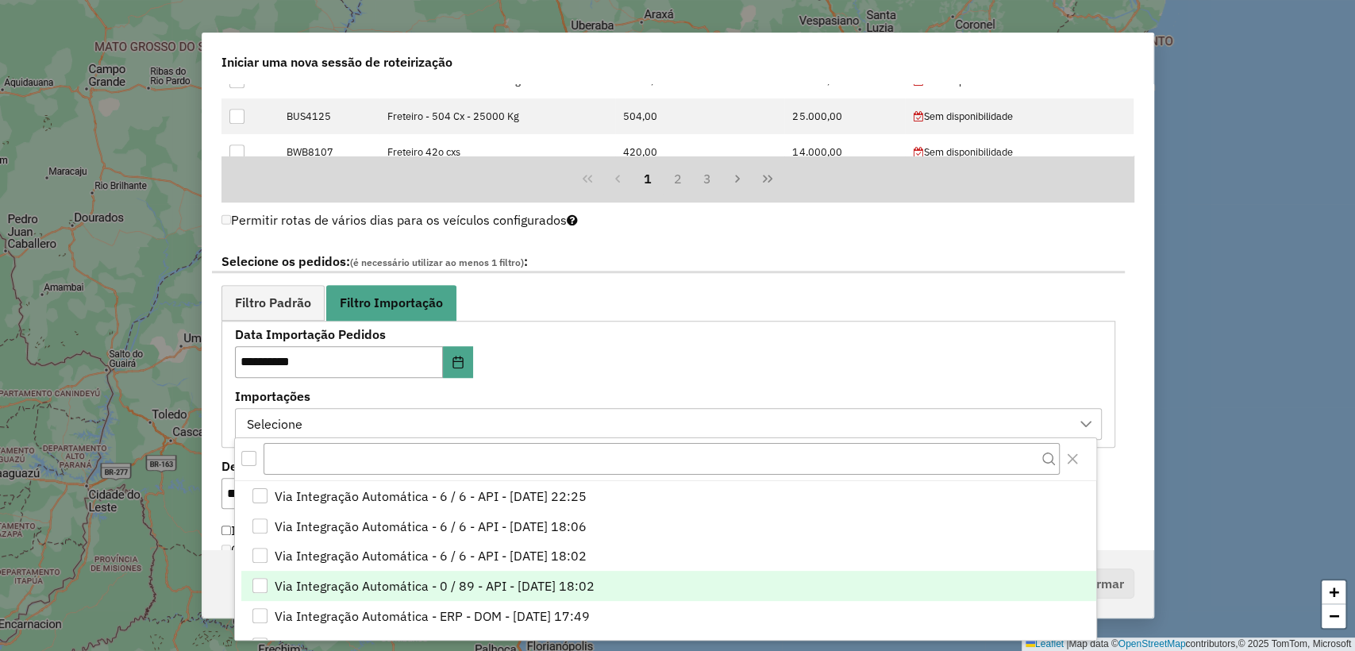
scroll to position [9, 5]
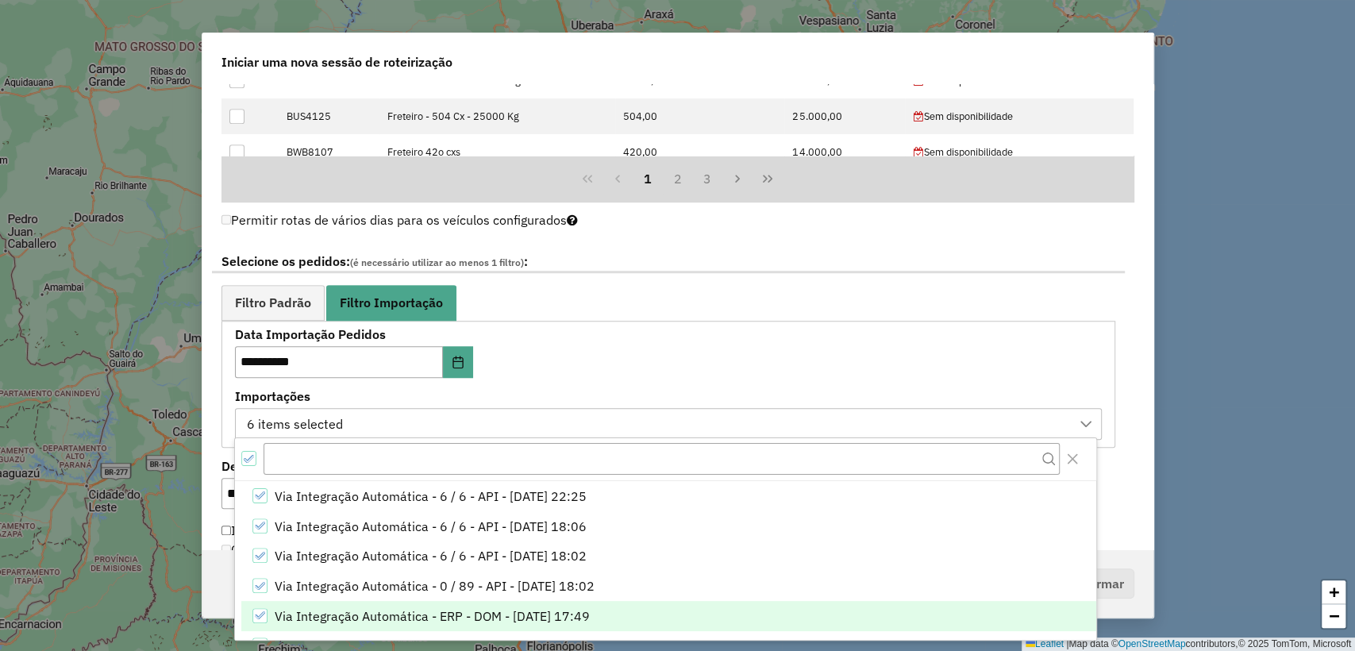
click at [254, 618] on icon "Via Integração Automática - ERP - DOM - 01/09/2025 17:49" at bounding box center [259, 615] width 11 height 11
click at [589, 370] on div "**********" at bounding box center [415, 353] width 361 height 49
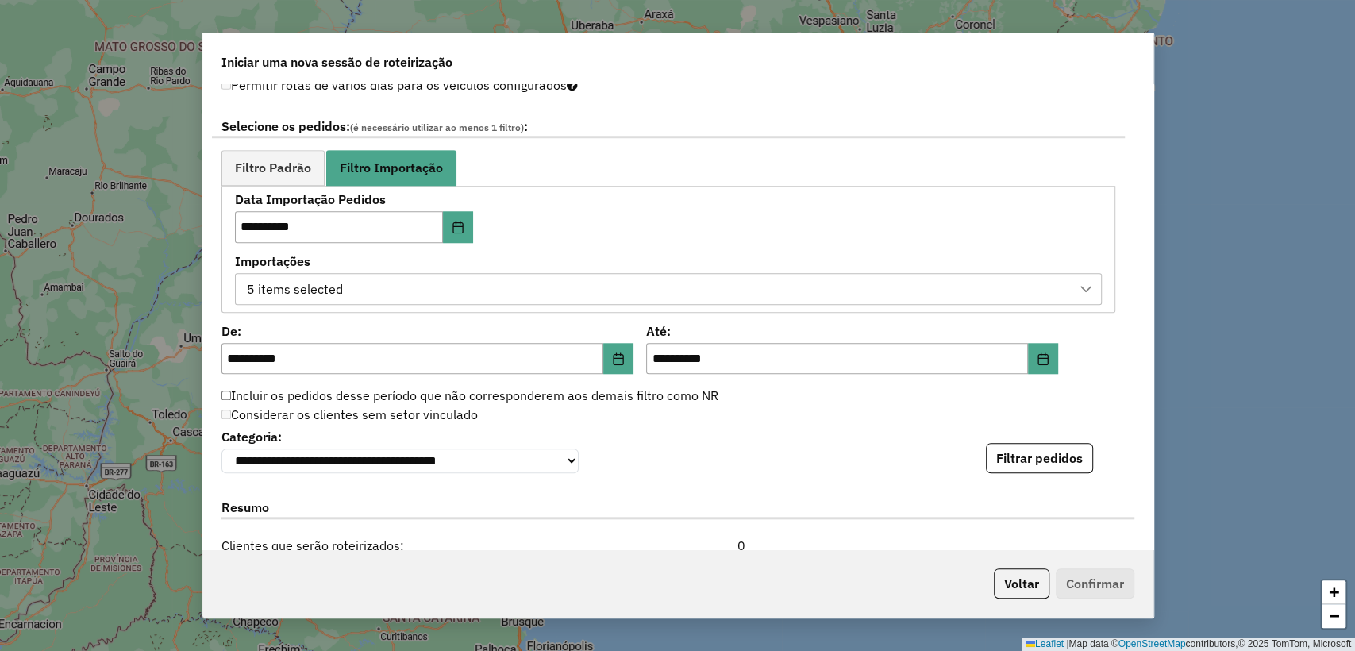
scroll to position [1094, 0]
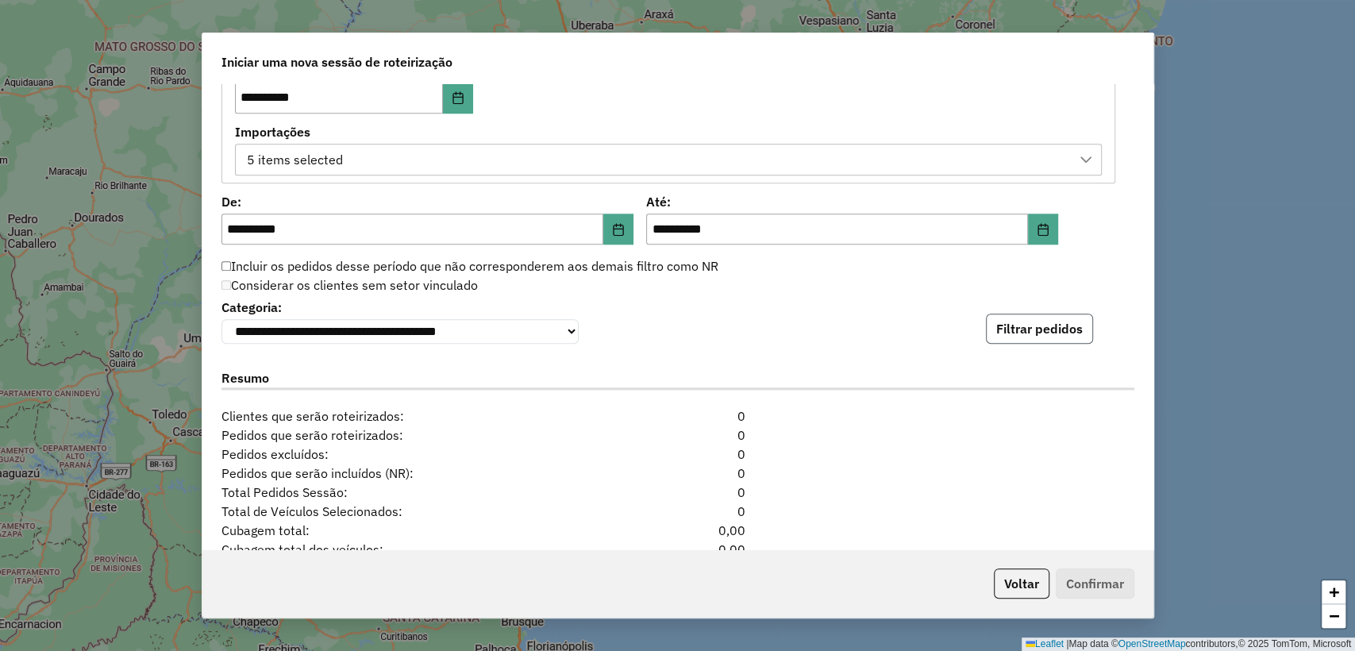
click at [1046, 325] on button "Filtrar pedidos" at bounding box center [1039, 329] width 107 height 30
drag, startPoint x: 341, startPoint y: 345, endPoint x: 334, endPoint y: 337, distance: 10.2
click at [337, 345] on div "**********" at bounding box center [677, 316] width 951 height 465
click at [334, 333] on select "**********" at bounding box center [400, 331] width 357 height 25
click at [742, 326] on div "**********" at bounding box center [678, 319] width 913 height 48
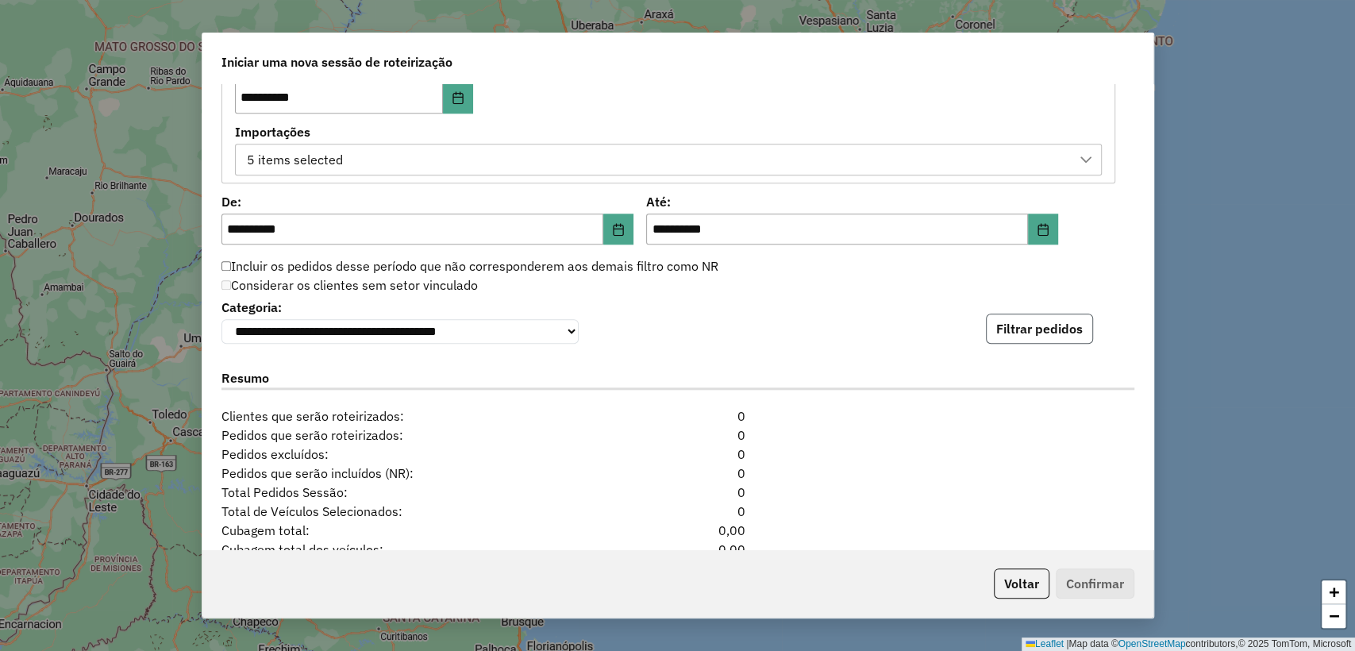
click at [1031, 335] on button "Filtrar pedidos" at bounding box center [1039, 329] width 107 height 30
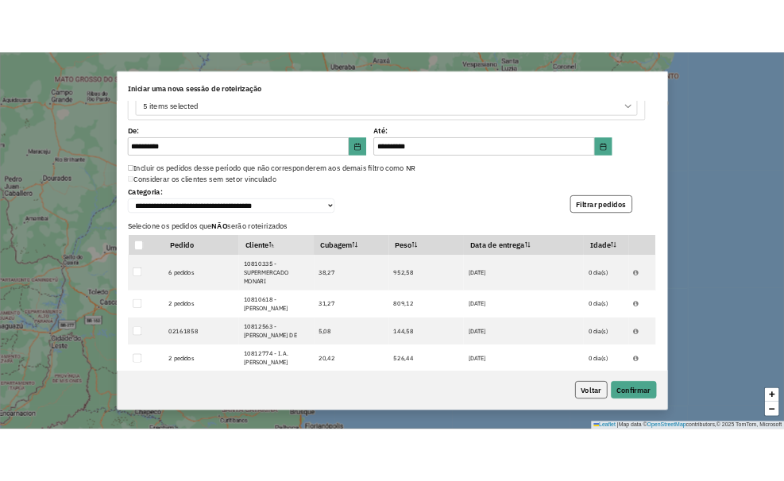
scroll to position [1562, 0]
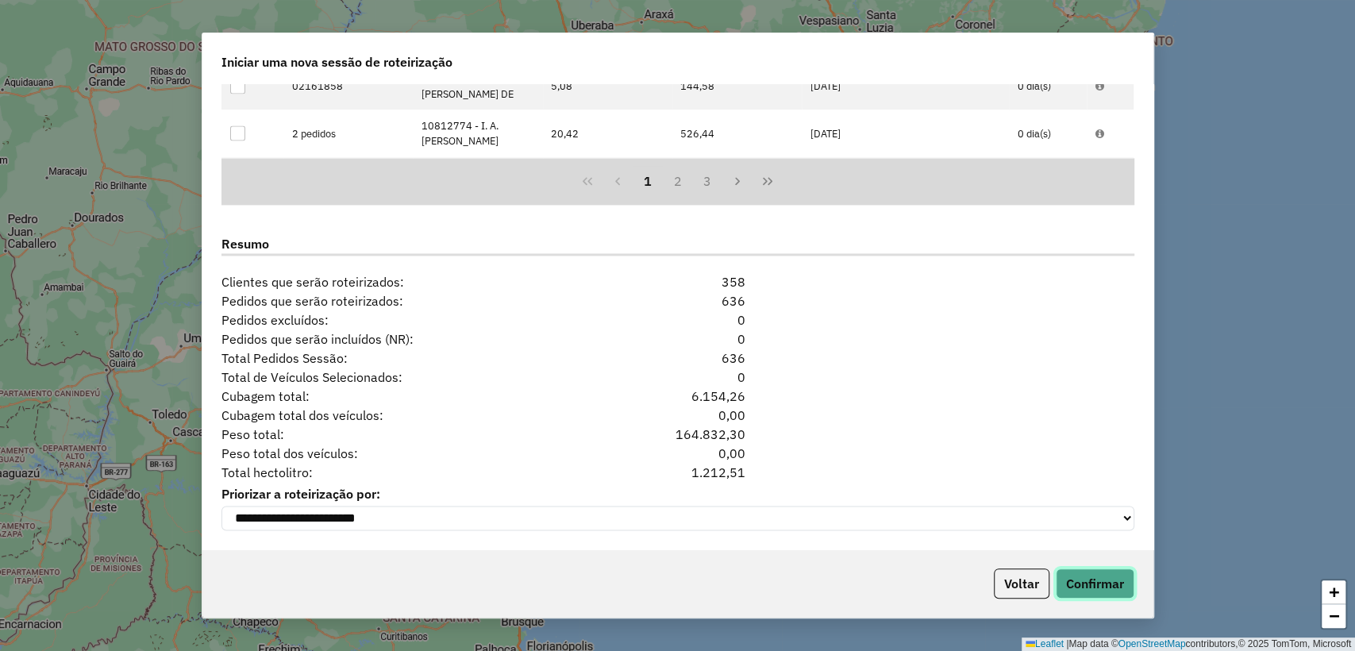
click at [1099, 585] on button "Confirmar" at bounding box center [1095, 583] width 79 height 30
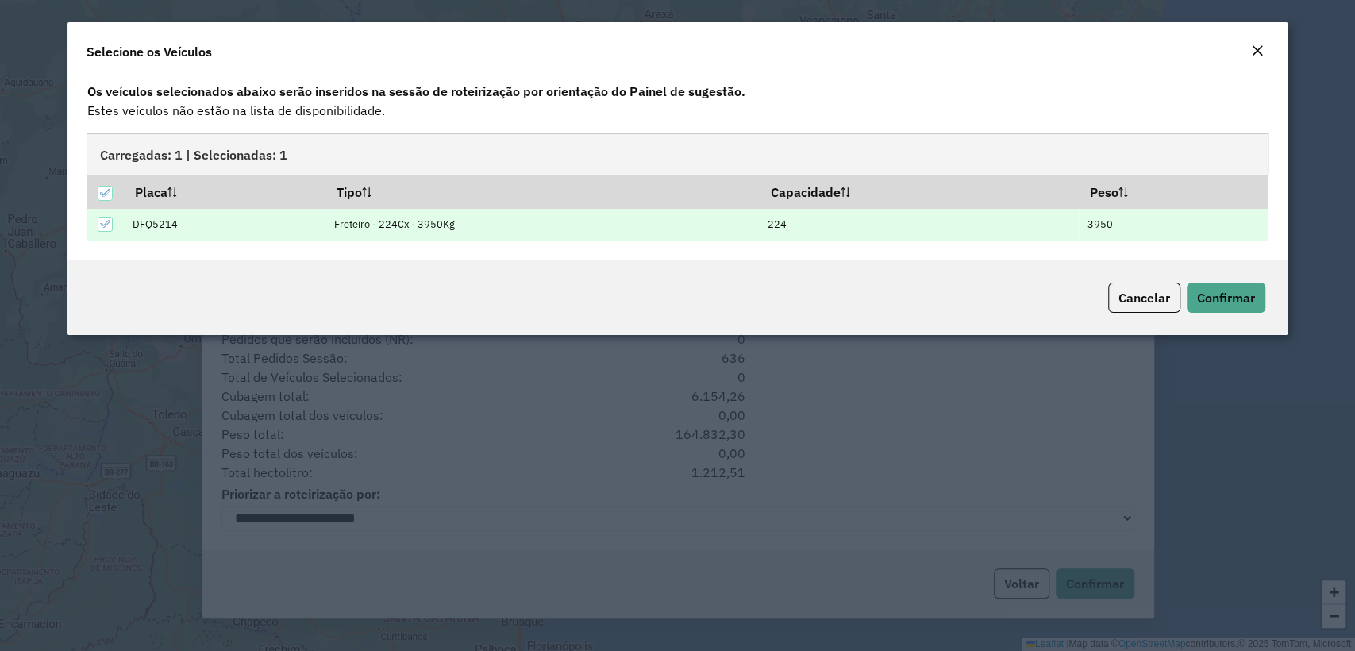
click at [102, 223] on icon at bounding box center [104, 223] width 11 height 11
click at [1235, 302] on span "Confirmar" at bounding box center [1226, 298] width 58 height 16
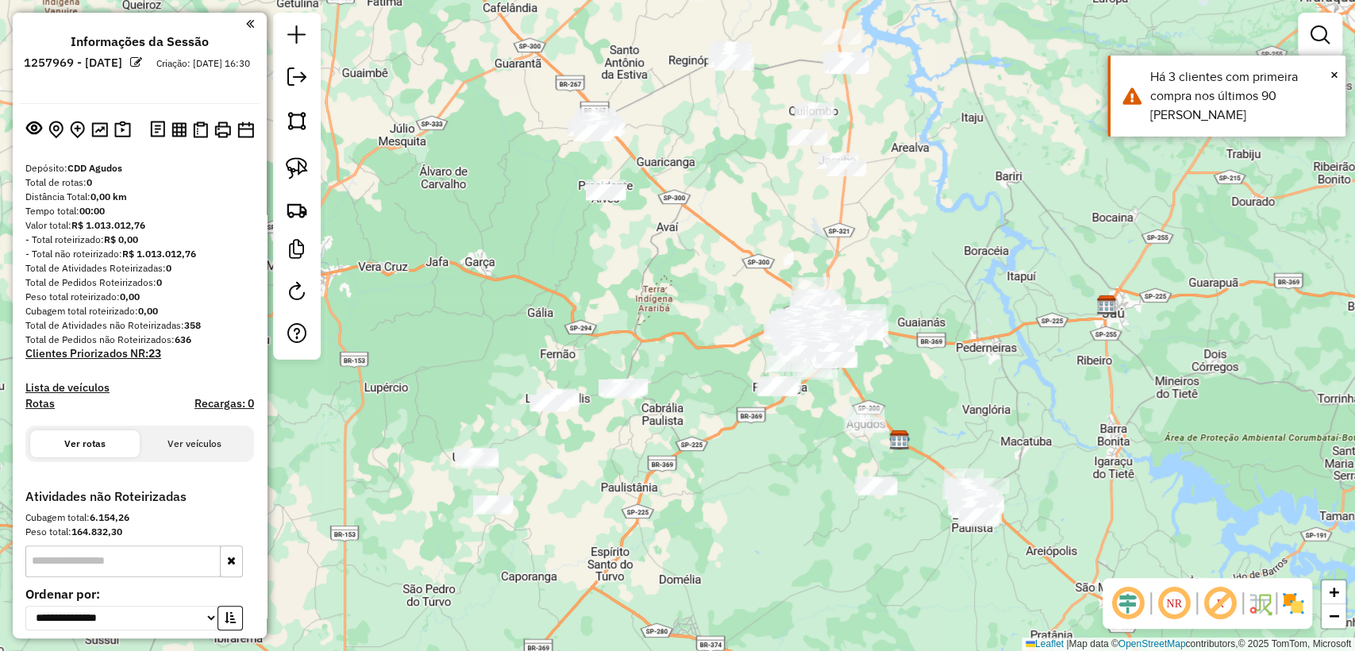
drag, startPoint x: 590, startPoint y: 357, endPoint x: 811, endPoint y: 472, distance: 249.3
click at [811, 472] on div "Janela de atendimento Grade de atendimento Capacidade Transportadoras Veículos …" at bounding box center [677, 325] width 1355 height 651
click at [1333, 72] on span "×" at bounding box center [1335, 74] width 8 height 17
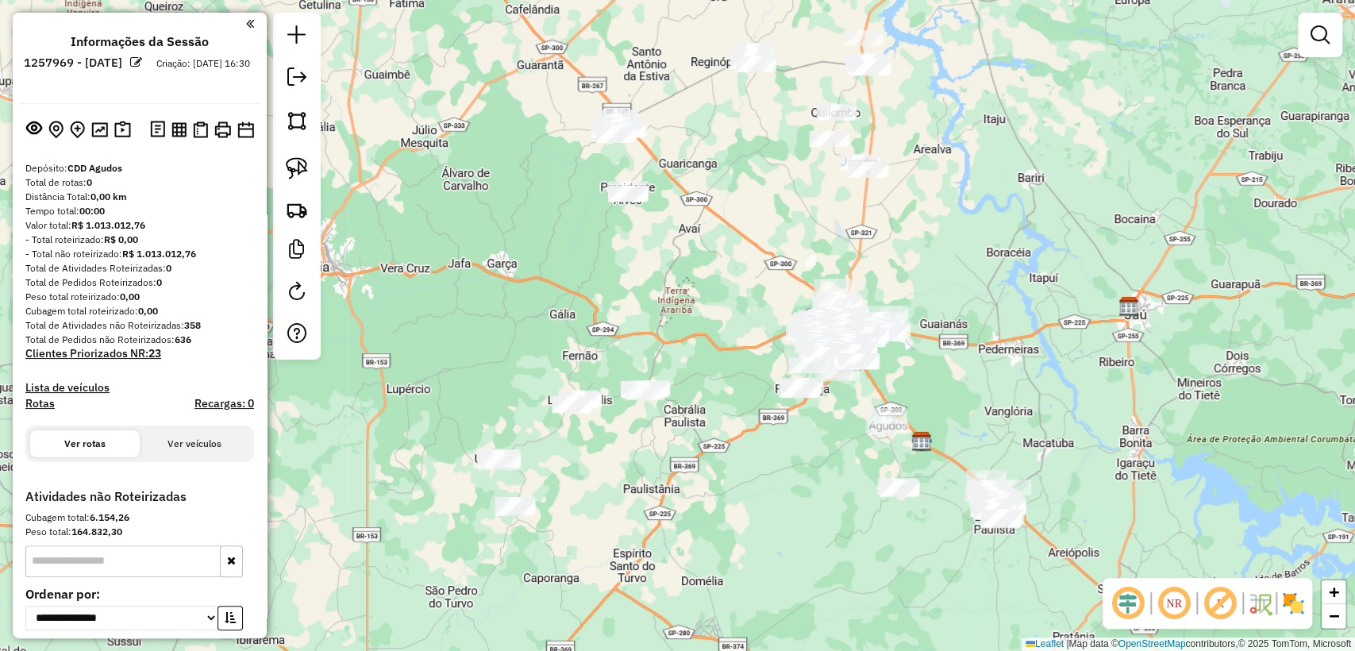
drag, startPoint x: 763, startPoint y: 487, endPoint x: 785, endPoint y: 488, distance: 22.3
click at [785, 488] on div "Janela de atendimento Grade de atendimento Capacidade Transportadoras Veículos …" at bounding box center [677, 325] width 1355 height 651
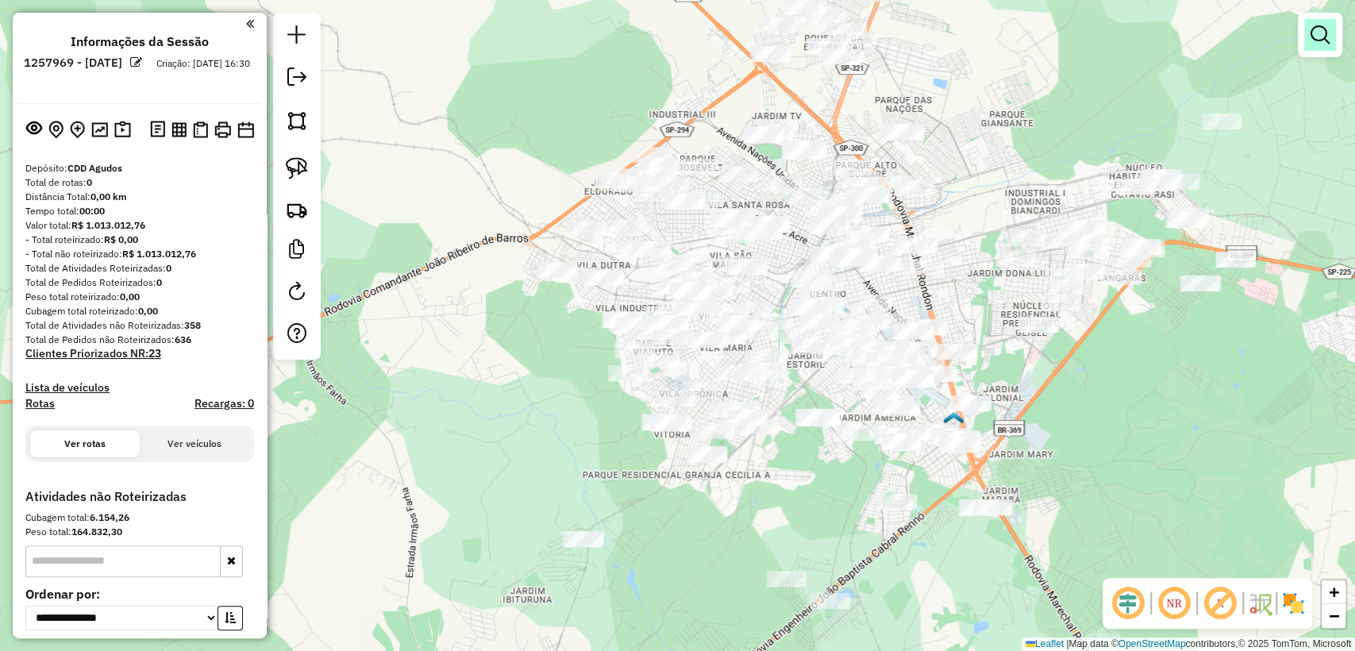
click at [1317, 39] on em at bounding box center [1320, 34] width 19 height 19
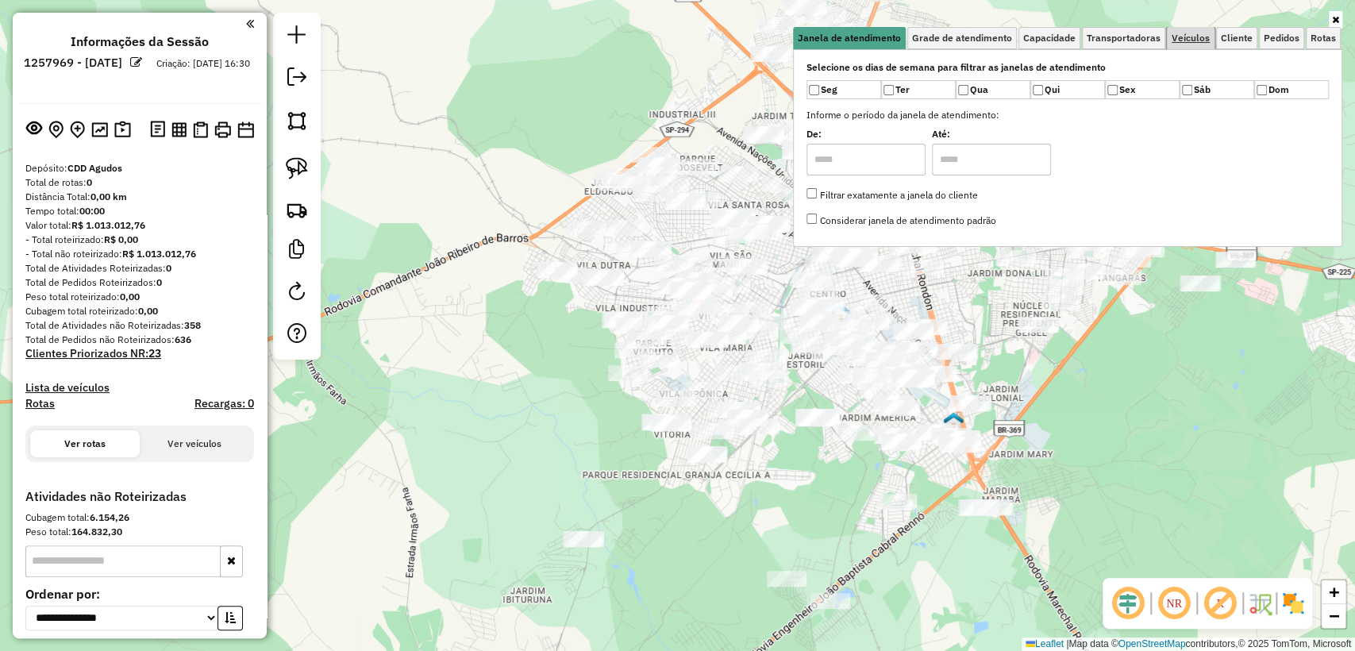
click at [1205, 37] on span "Veículos" at bounding box center [1191, 38] width 38 height 10
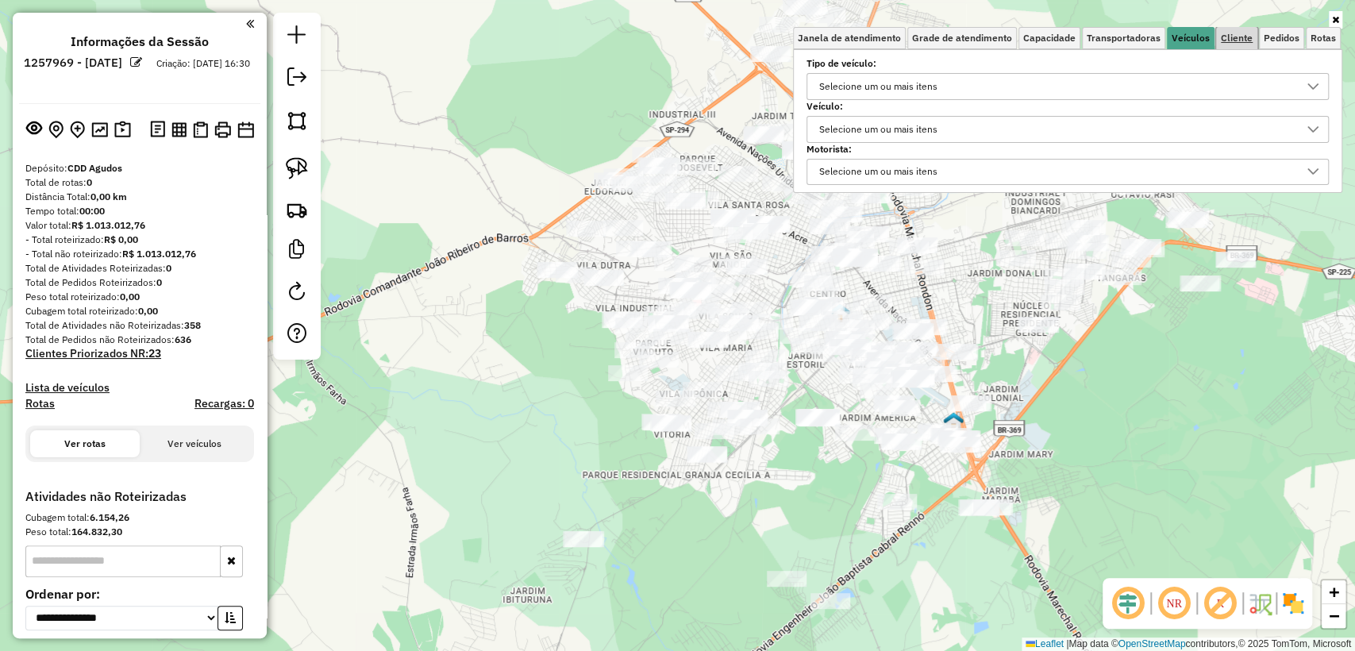
click at [1236, 37] on span "Cliente" at bounding box center [1237, 38] width 32 height 10
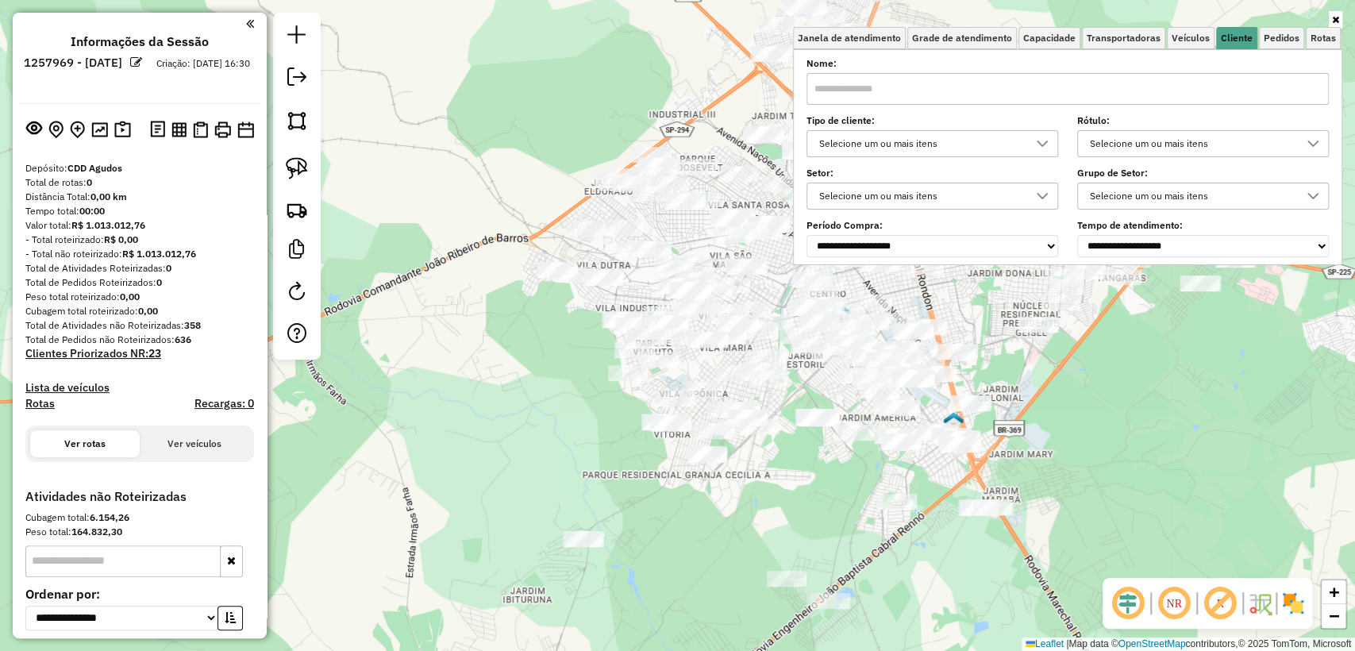
click at [926, 140] on div "Selecione um ou mais itens" at bounding box center [921, 143] width 214 height 25
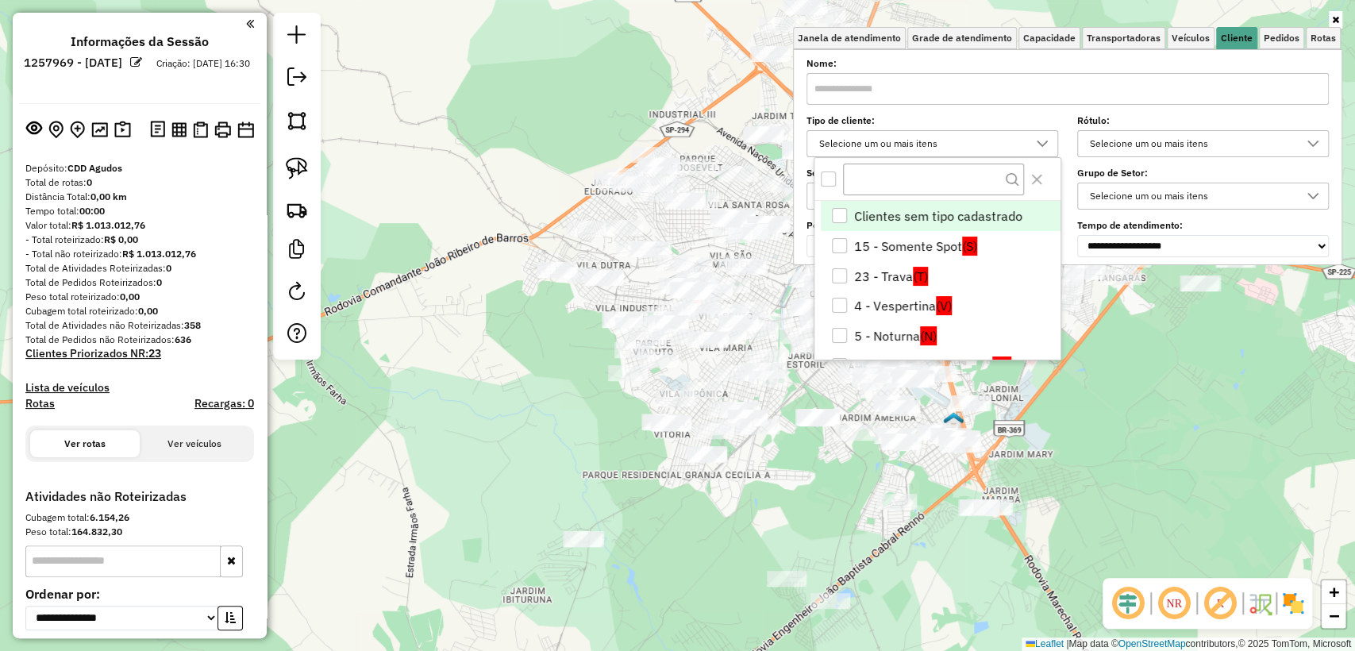
scroll to position [9, 56]
click at [838, 306] on div "4 - Vespertina" at bounding box center [839, 305] width 15 height 15
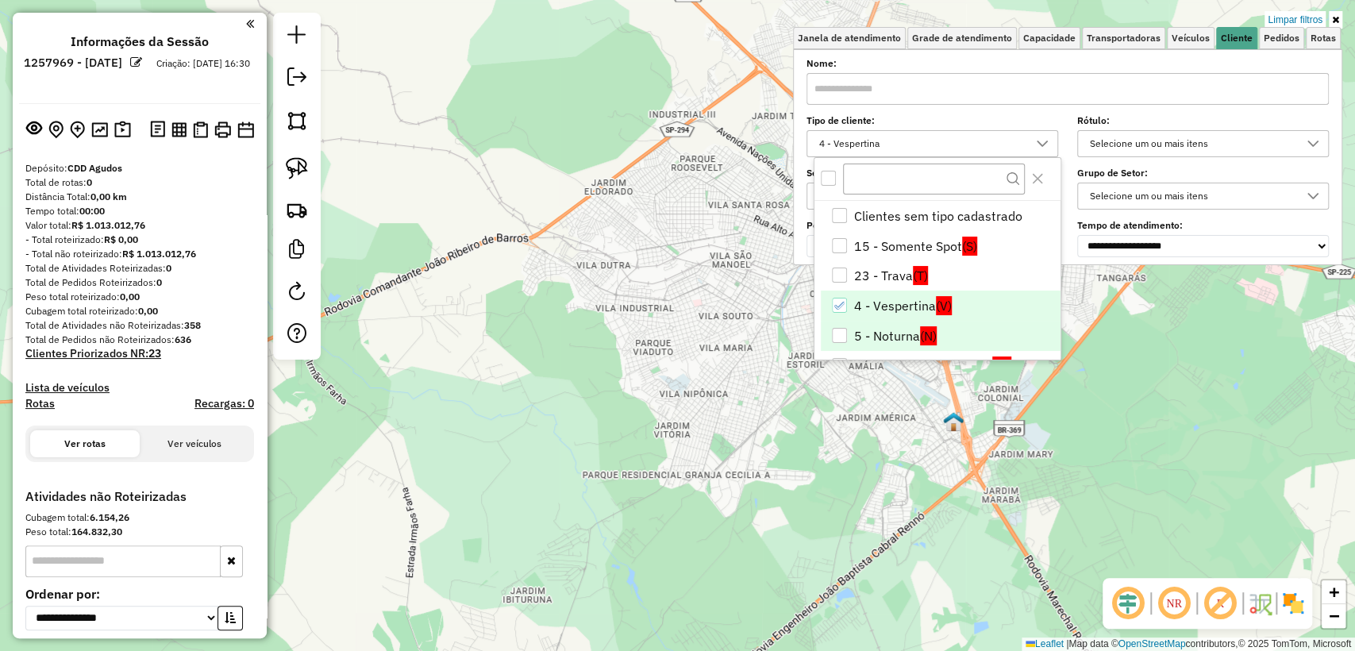
click at [845, 345] on li "5 - Noturna (N)" at bounding box center [941, 336] width 240 height 30
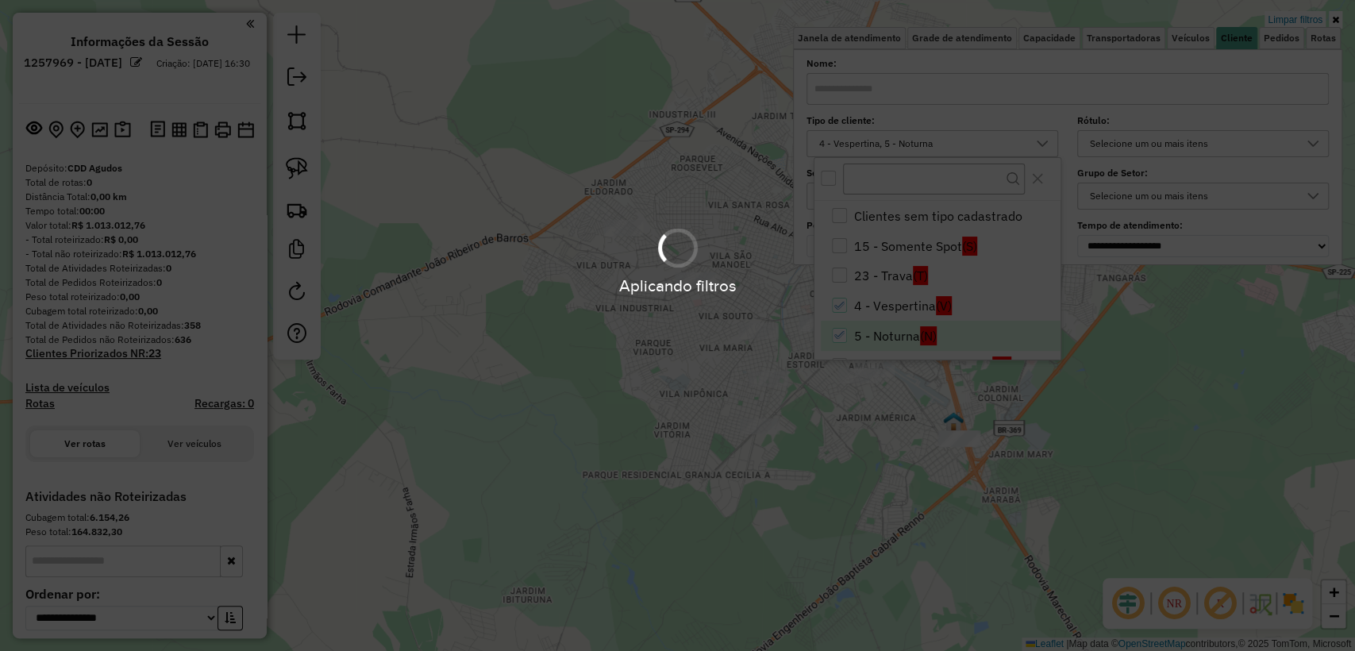
click at [786, 457] on div "Aplicando filtros" at bounding box center [677, 325] width 1355 height 651
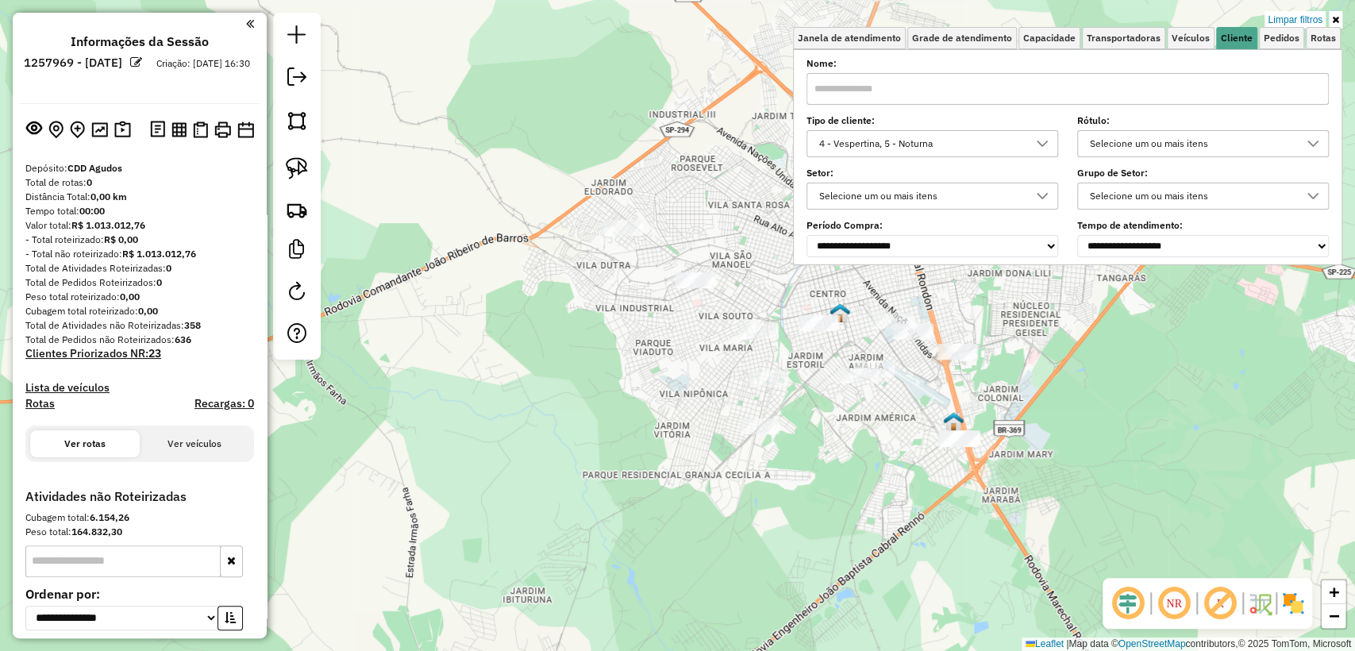
click at [818, 485] on div "Limpar filtros Janela de atendimento Grade de atendimento Capacidade Transporta…" at bounding box center [677, 325] width 1355 height 651
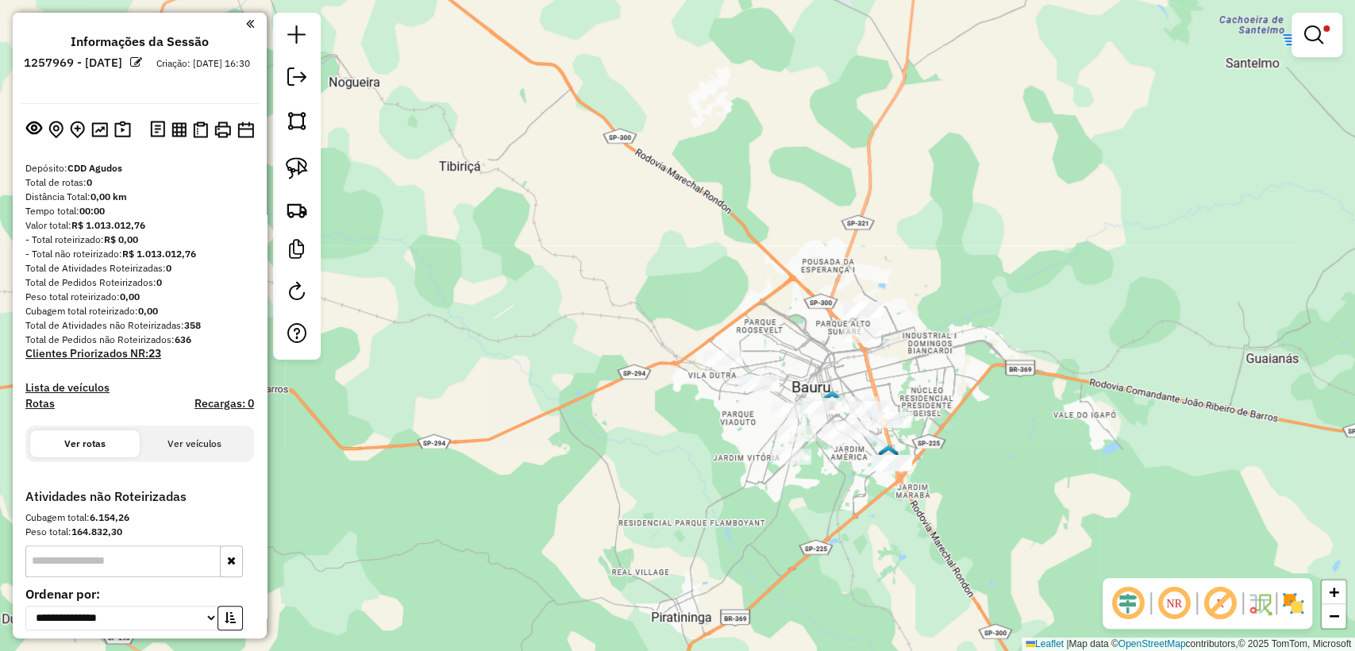
drag, startPoint x: 291, startPoint y: 166, endPoint x: 590, endPoint y: 297, distance: 326.7
click at [291, 165] on img at bounding box center [297, 168] width 22 height 22
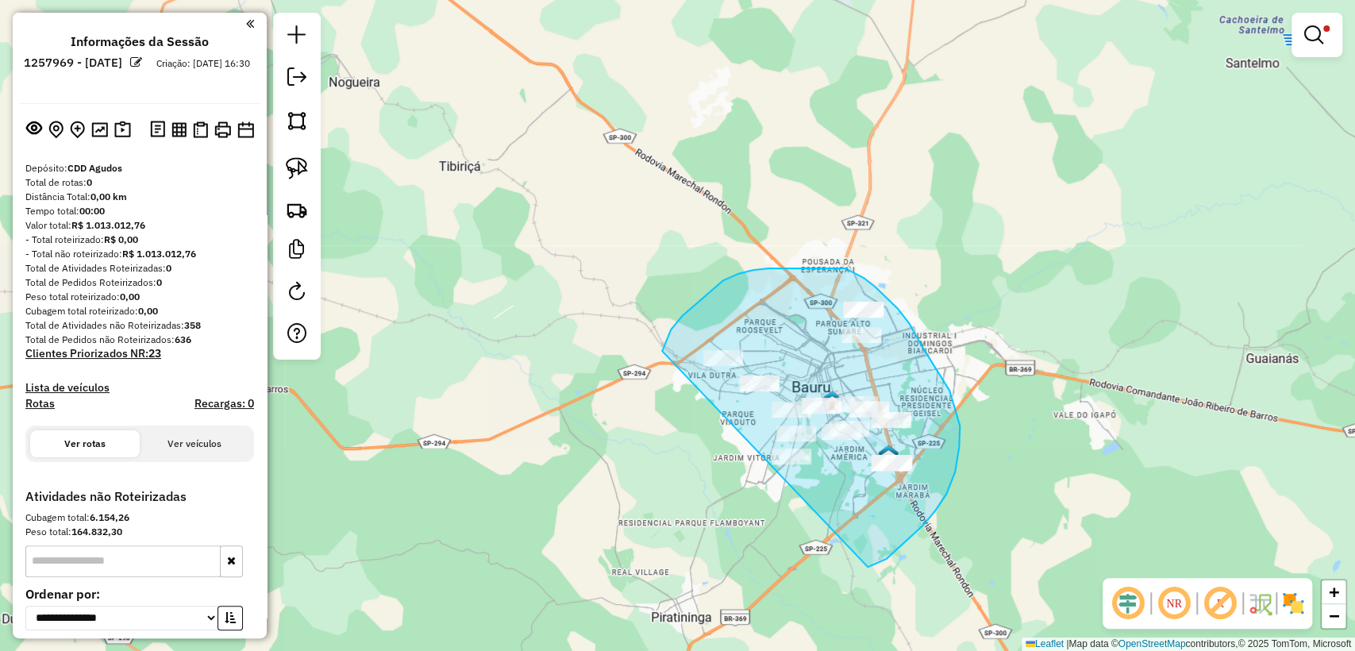
drag, startPoint x: 902, startPoint y: 545, endPoint x: 670, endPoint y: 409, distance: 269.1
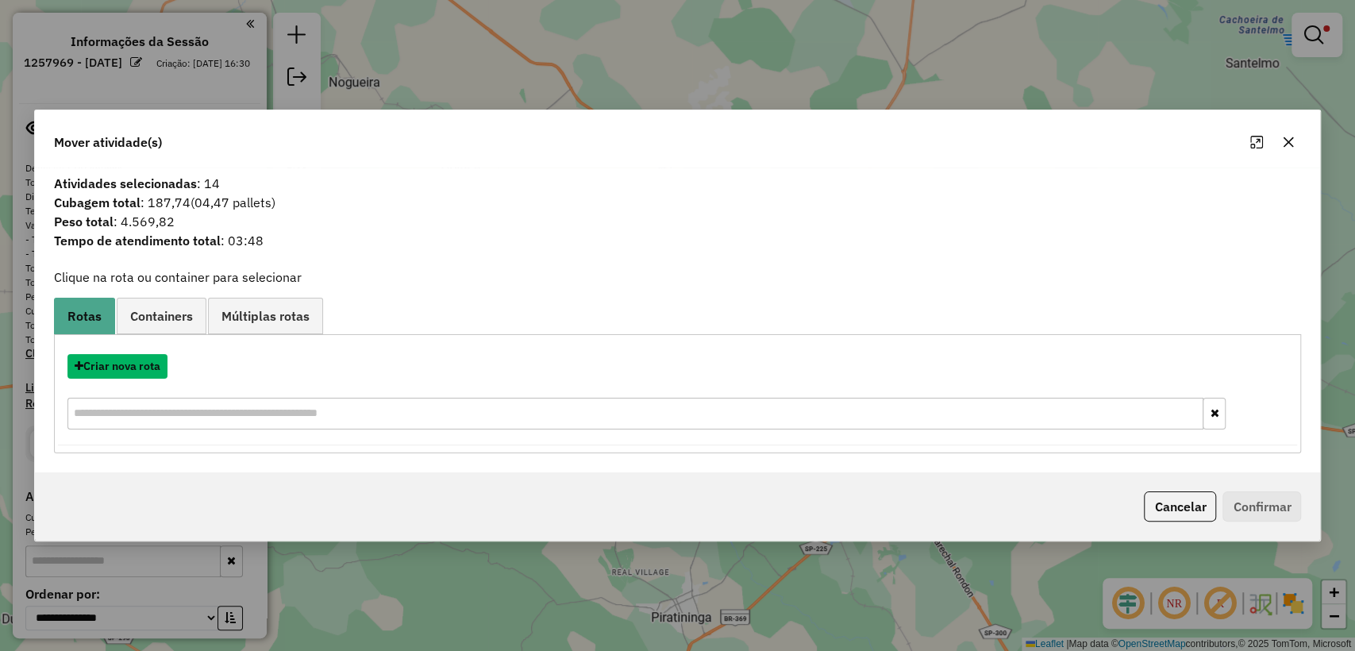
click at [116, 362] on button "Criar nova rota" at bounding box center [117, 366] width 100 height 25
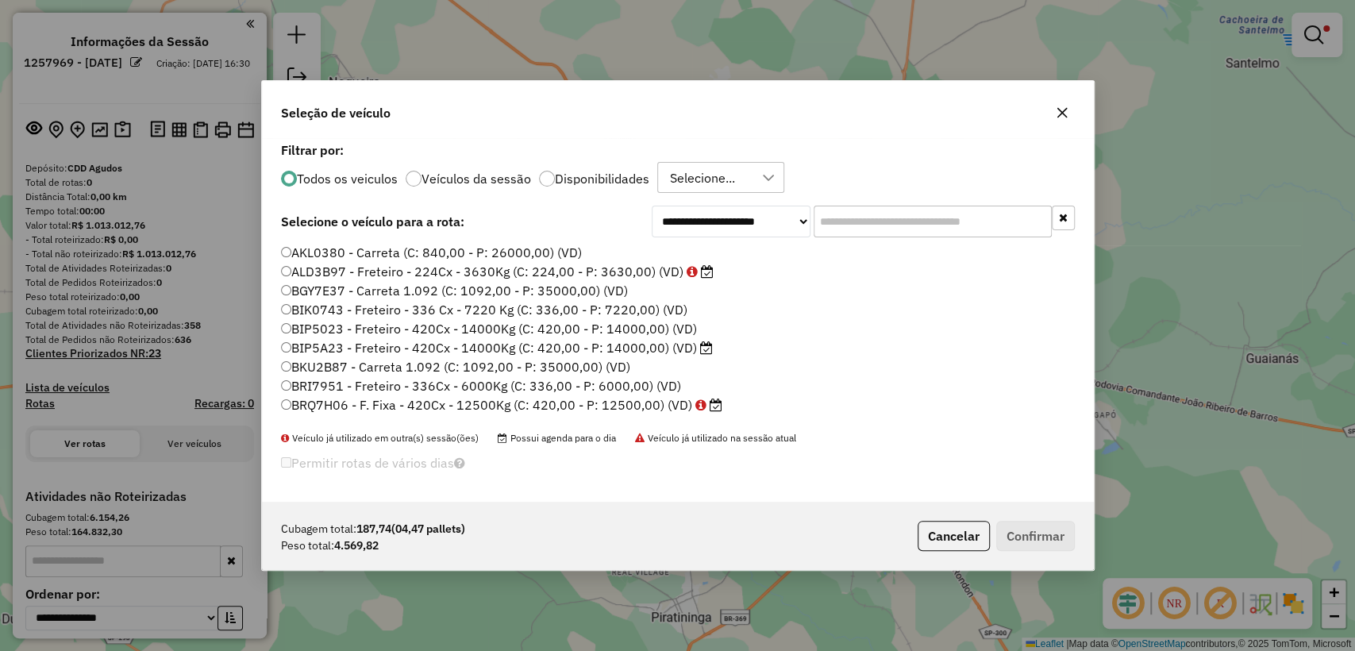
scroll to position [8, 5]
click at [960, 226] on input "text" at bounding box center [933, 222] width 238 height 32
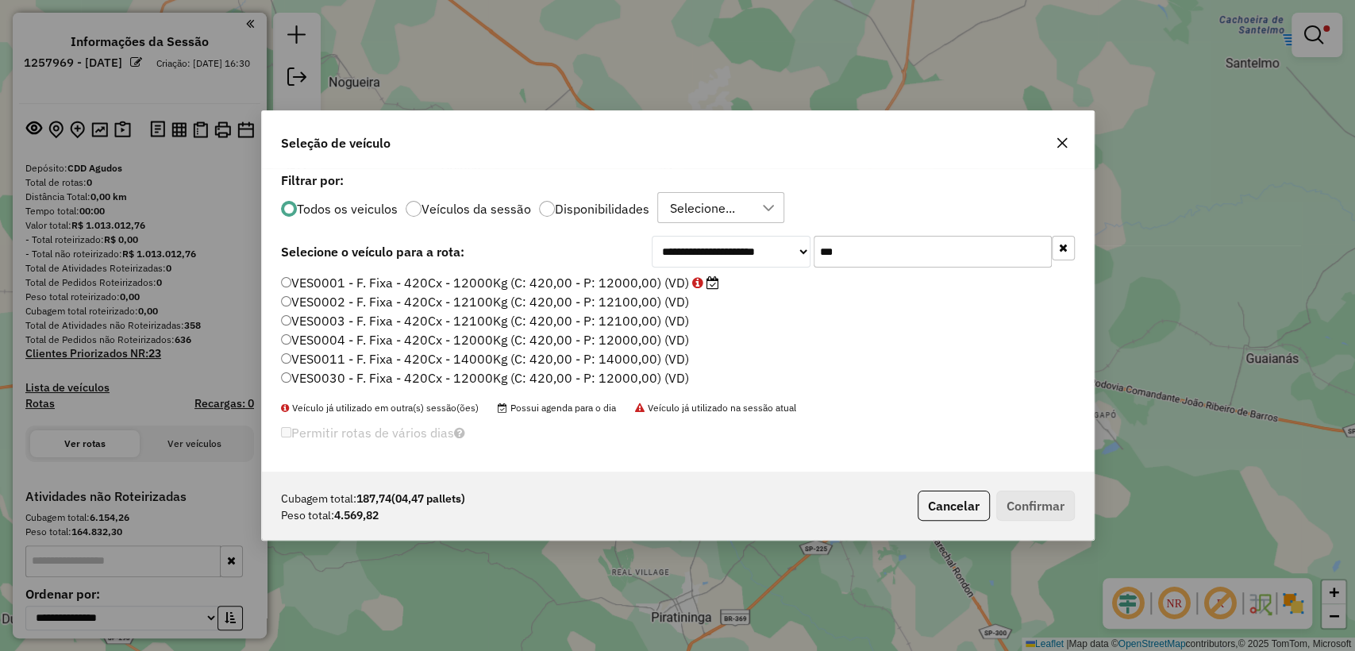
type input "***"
click at [503, 281] on label "VES0001 - F. Fixa - 420Cx - 12000Kg (C: 420,00 - P: 12000,00) (VD)" at bounding box center [500, 282] width 438 height 19
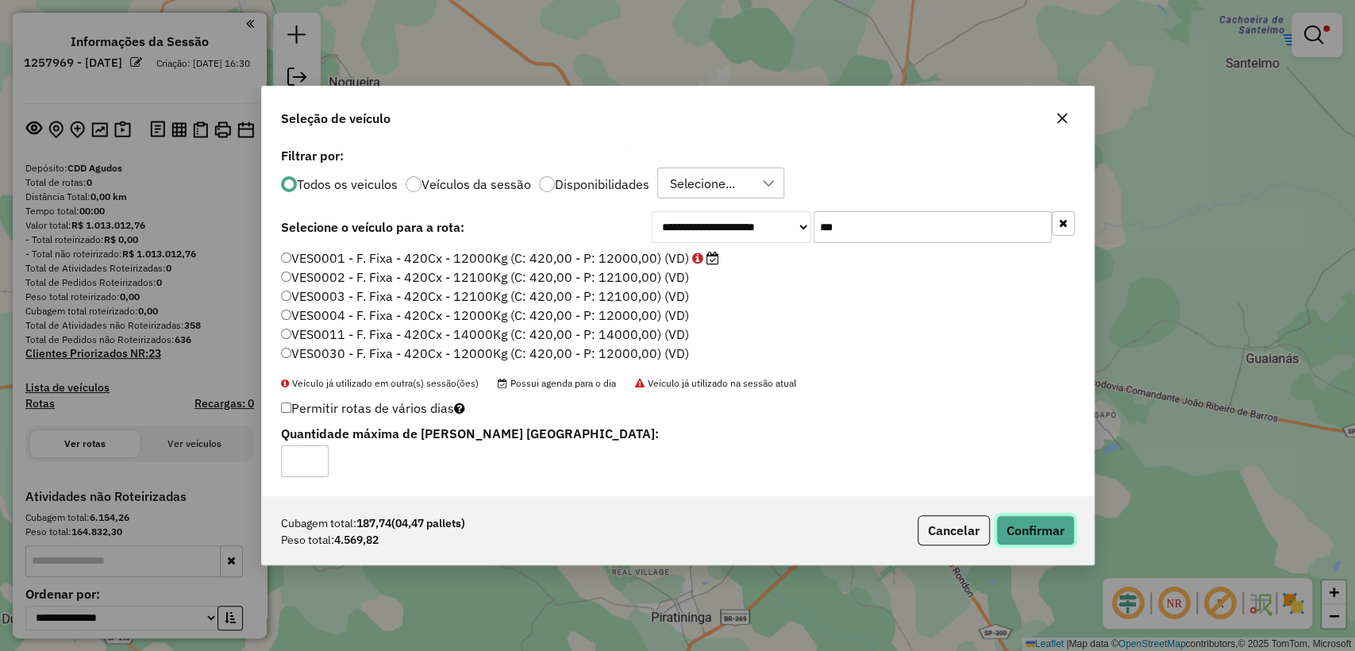
drag, startPoint x: 1032, startPoint y: 530, endPoint x: 1049, endPoint y: 530, distance: 16.7
click at [1033, 530] on button "Confirmar" at bounding box center [1035, 530] width 79 height 30
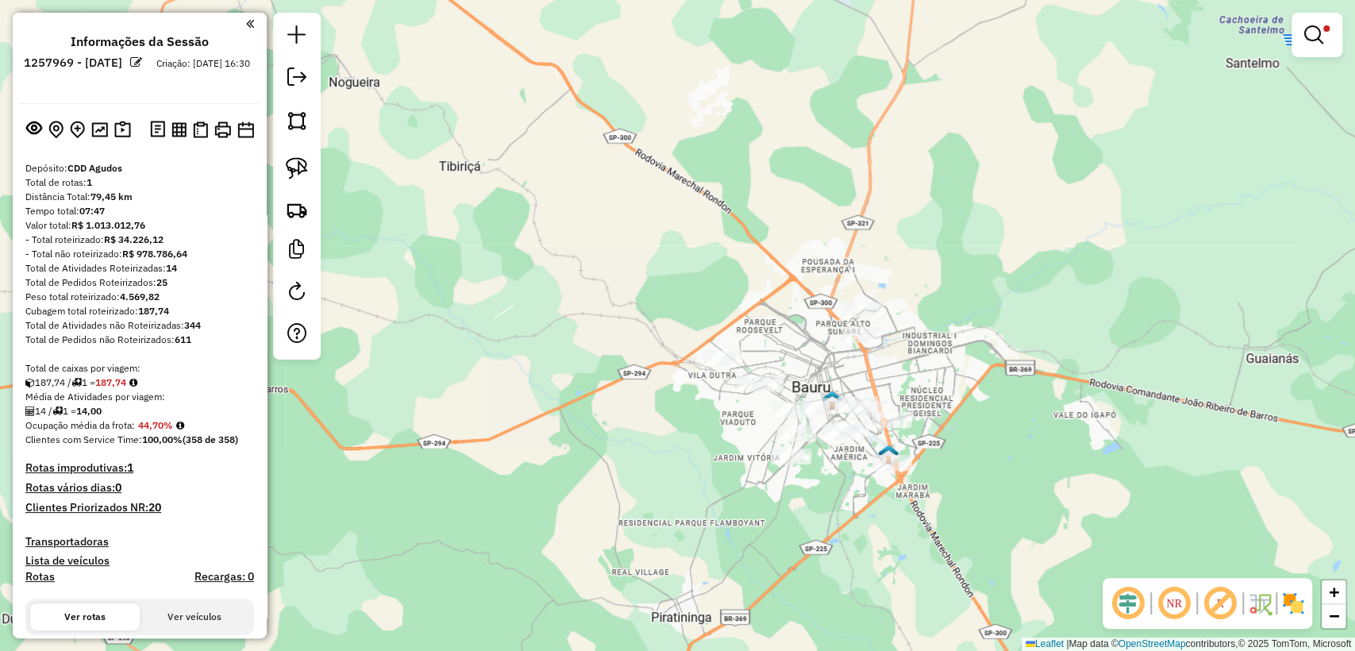
click at [679, 446] on div "Limpar filtros Janela de atendimento Grade de atendimento Capacidade Transporta…" at bounding box center [677, 325] width 1355 height 651
